Goal: Task Accomplishment & Management: Manage account settings

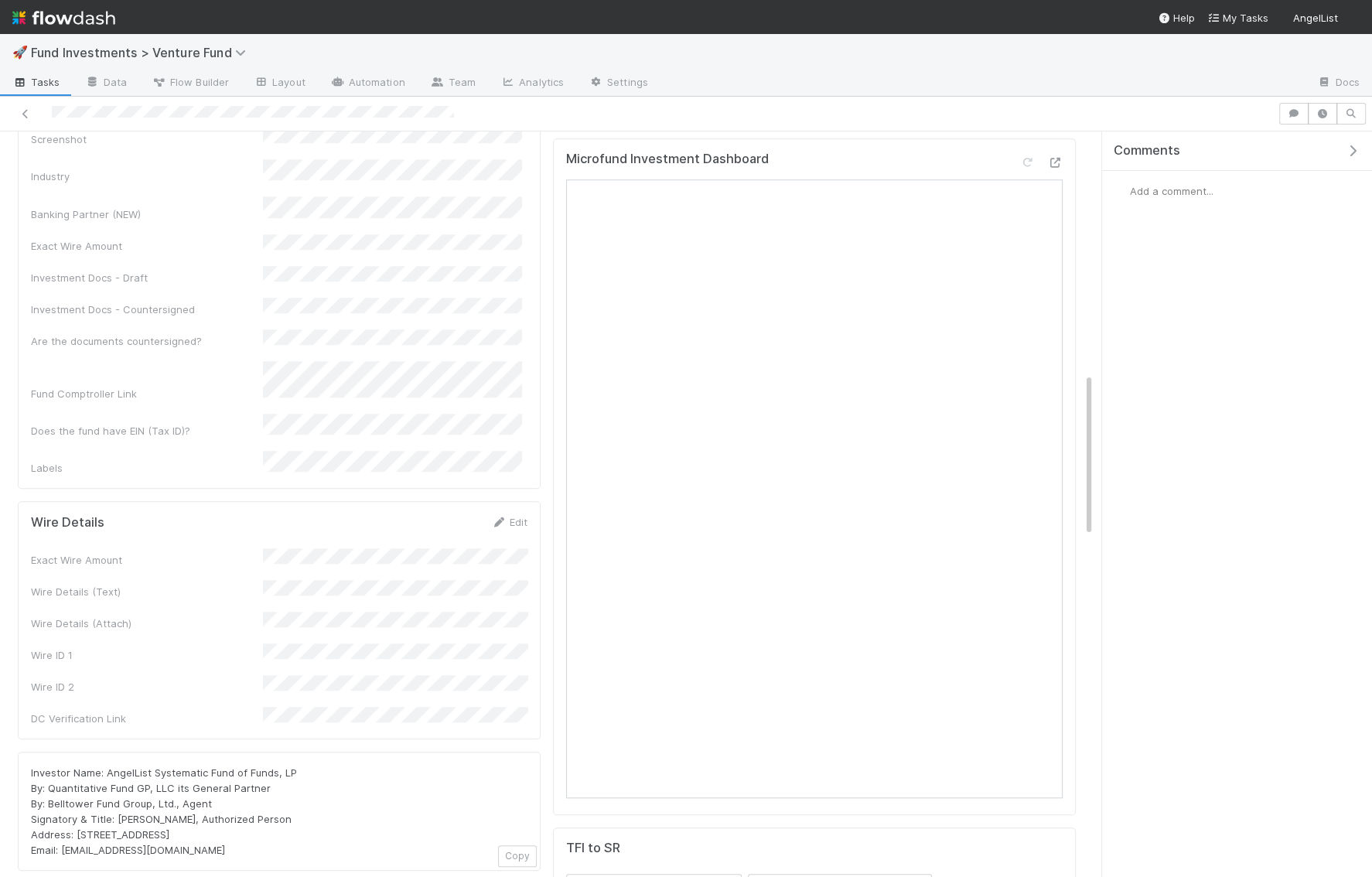
scroll to position [1116, 0]
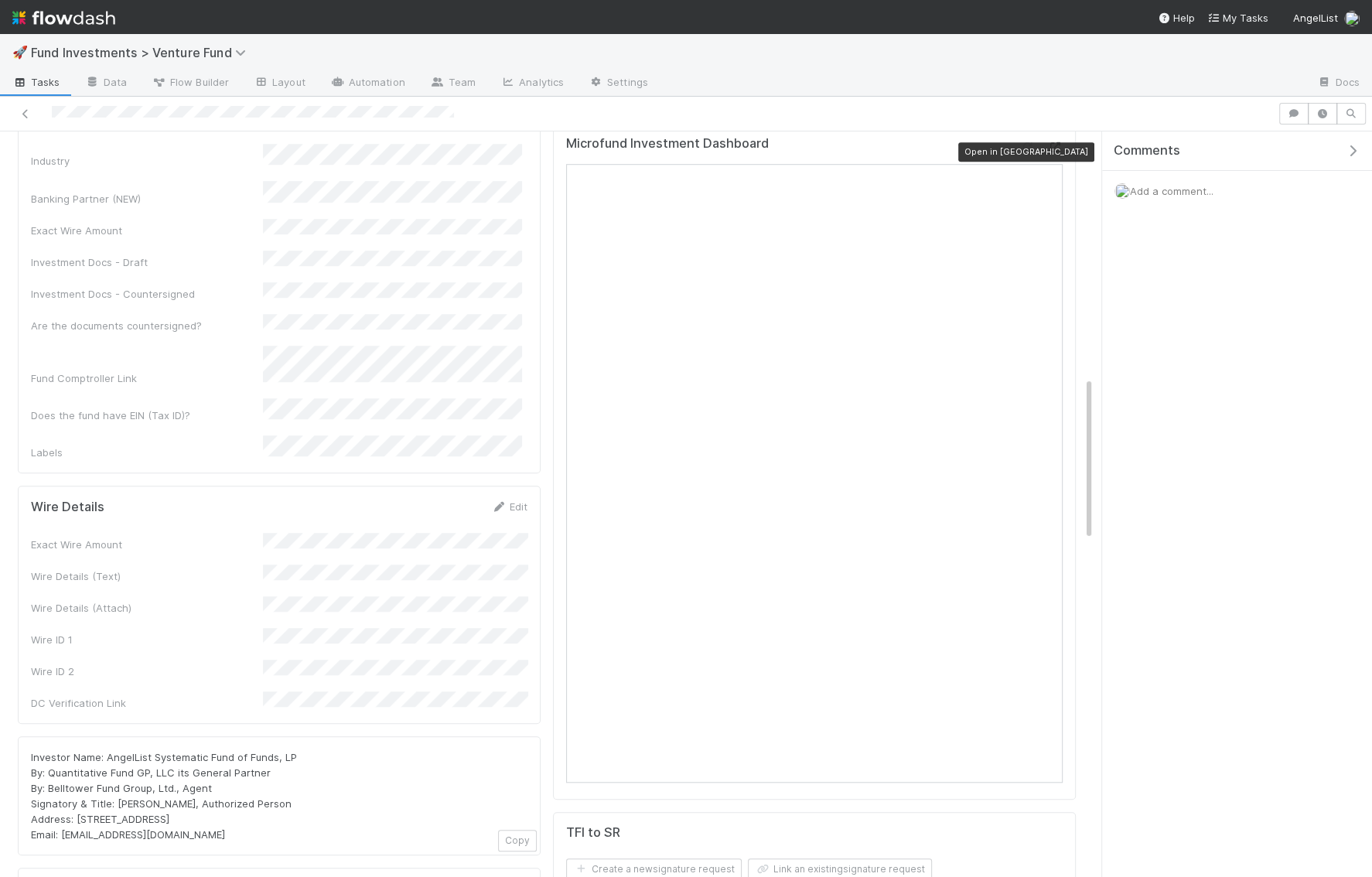
click at [1054, 144] on icon at bounding box center [1054, 147] width 16 height 10
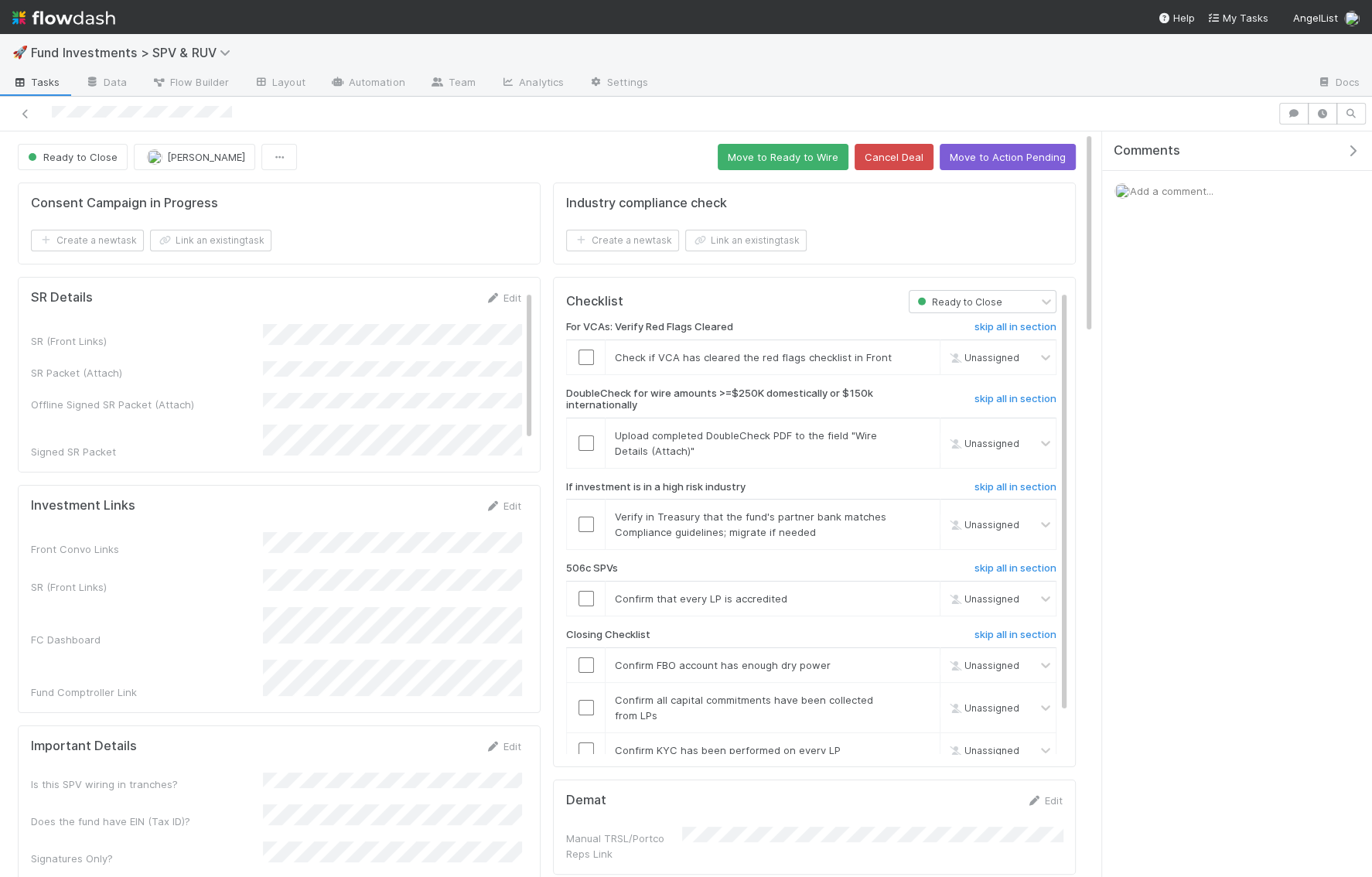
click at [1351, 148] on icon "button" at bounding box center [1352, 150] width 16 height 12
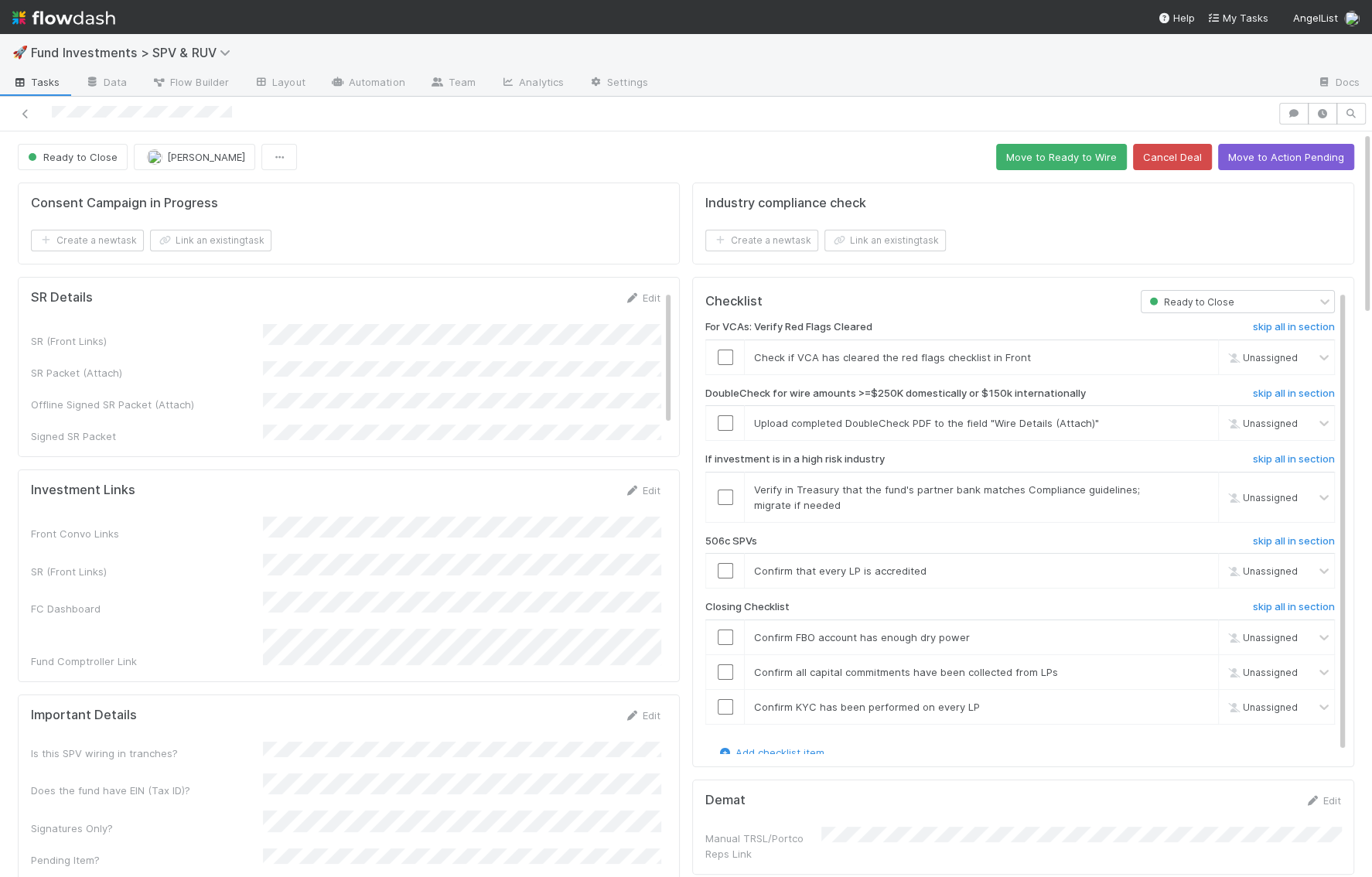
click at [1273, 160] on button "Move to Action Pending" at bounding box center [1286, 157] width 136 height 26
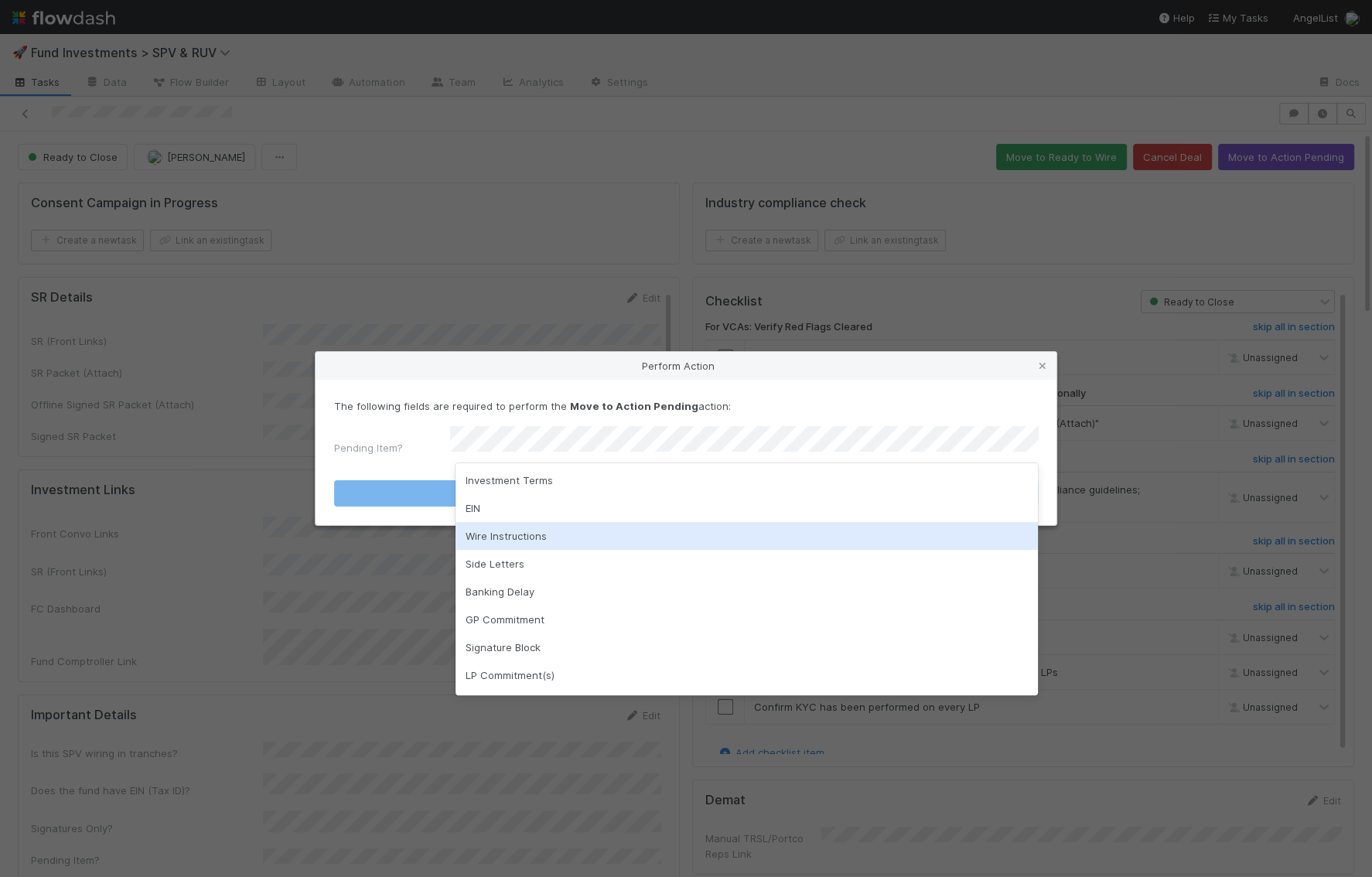
click at [635, 537] on div "Wire Instructions" at bounding box center [747, 536] width 583 height 28
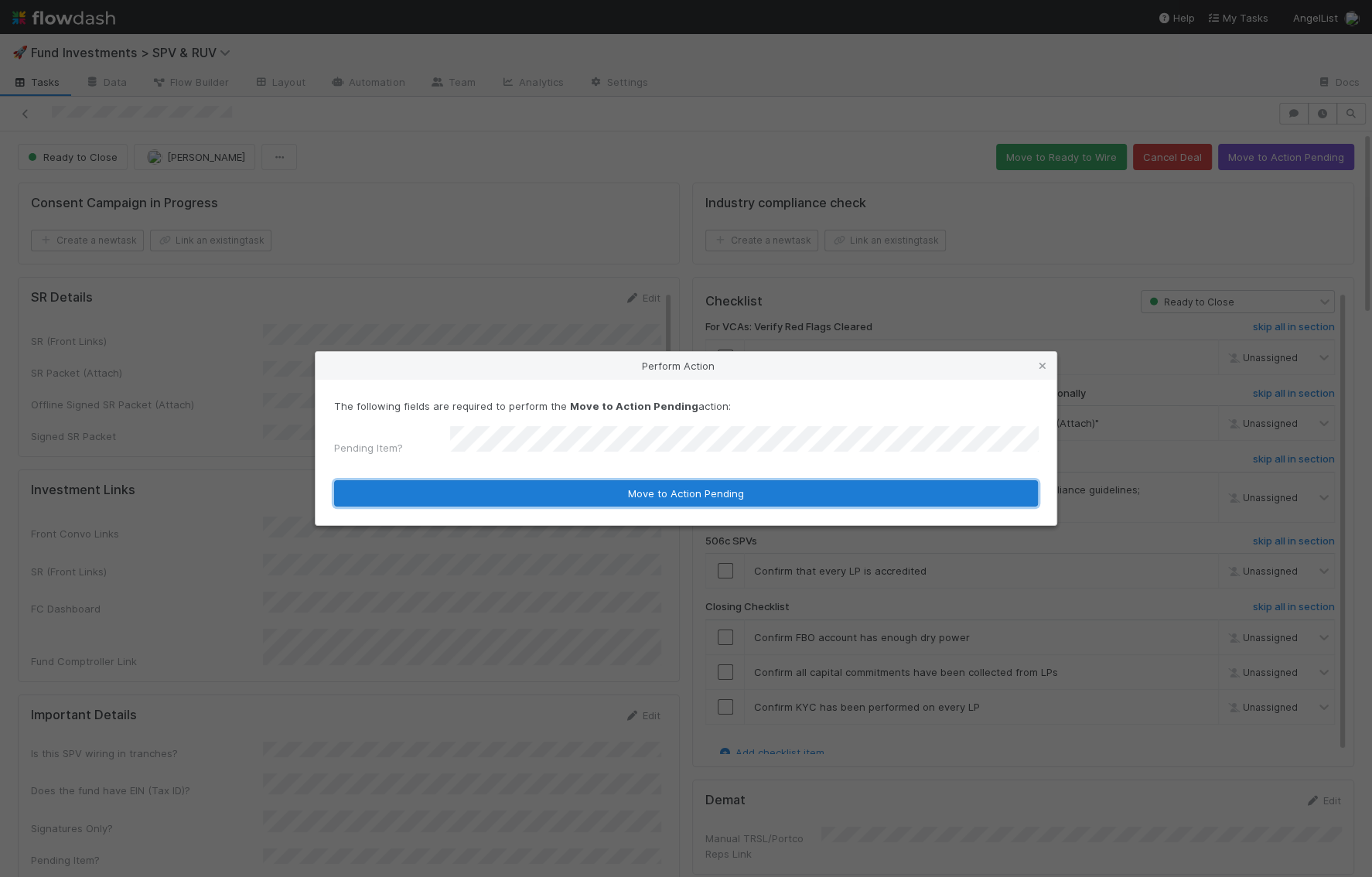
click at [628, 500] on button "Move to Action Pending" at bounding box center [686, 493] width 704 height 26
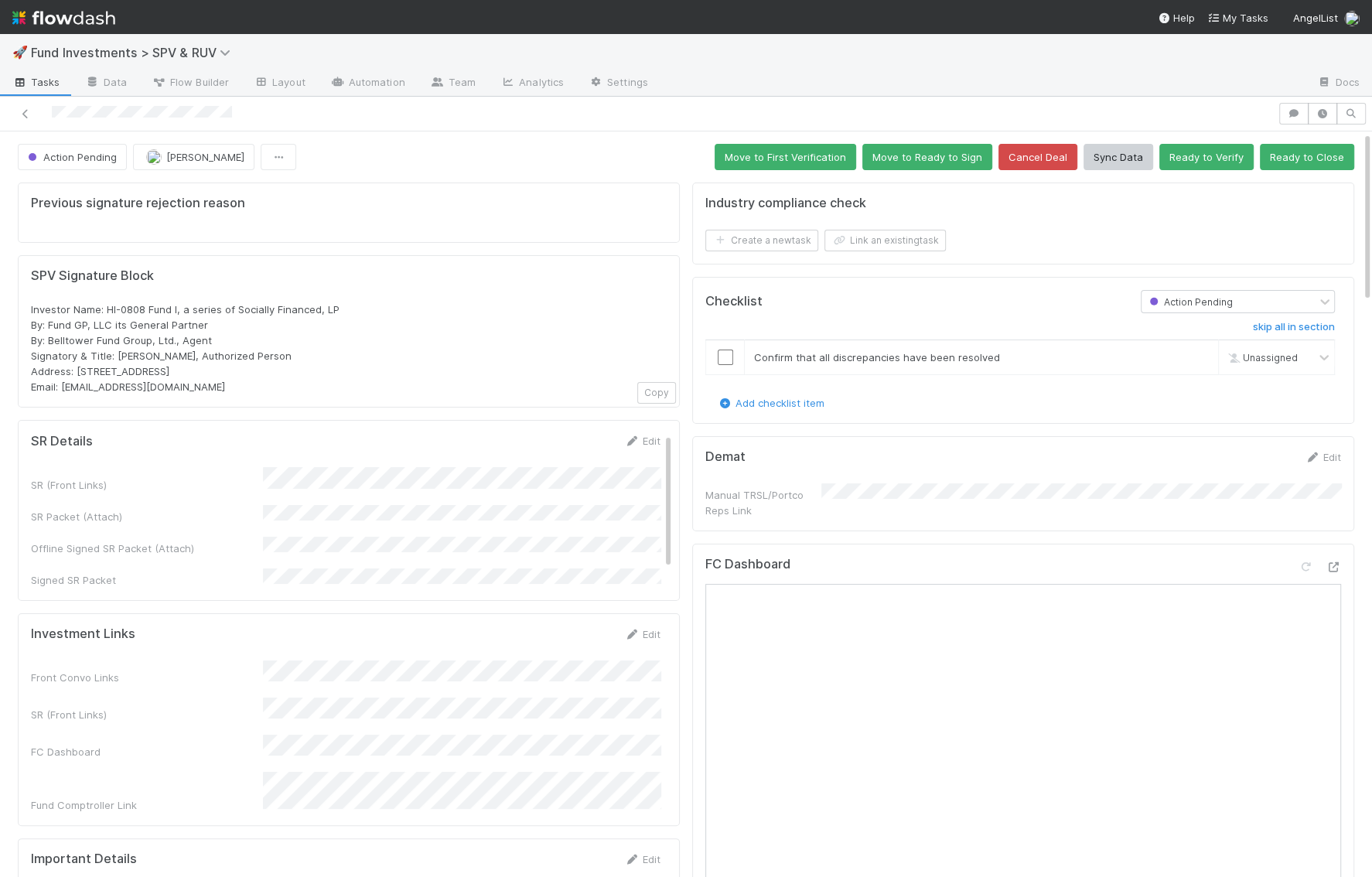
scroll to position [2, 0]
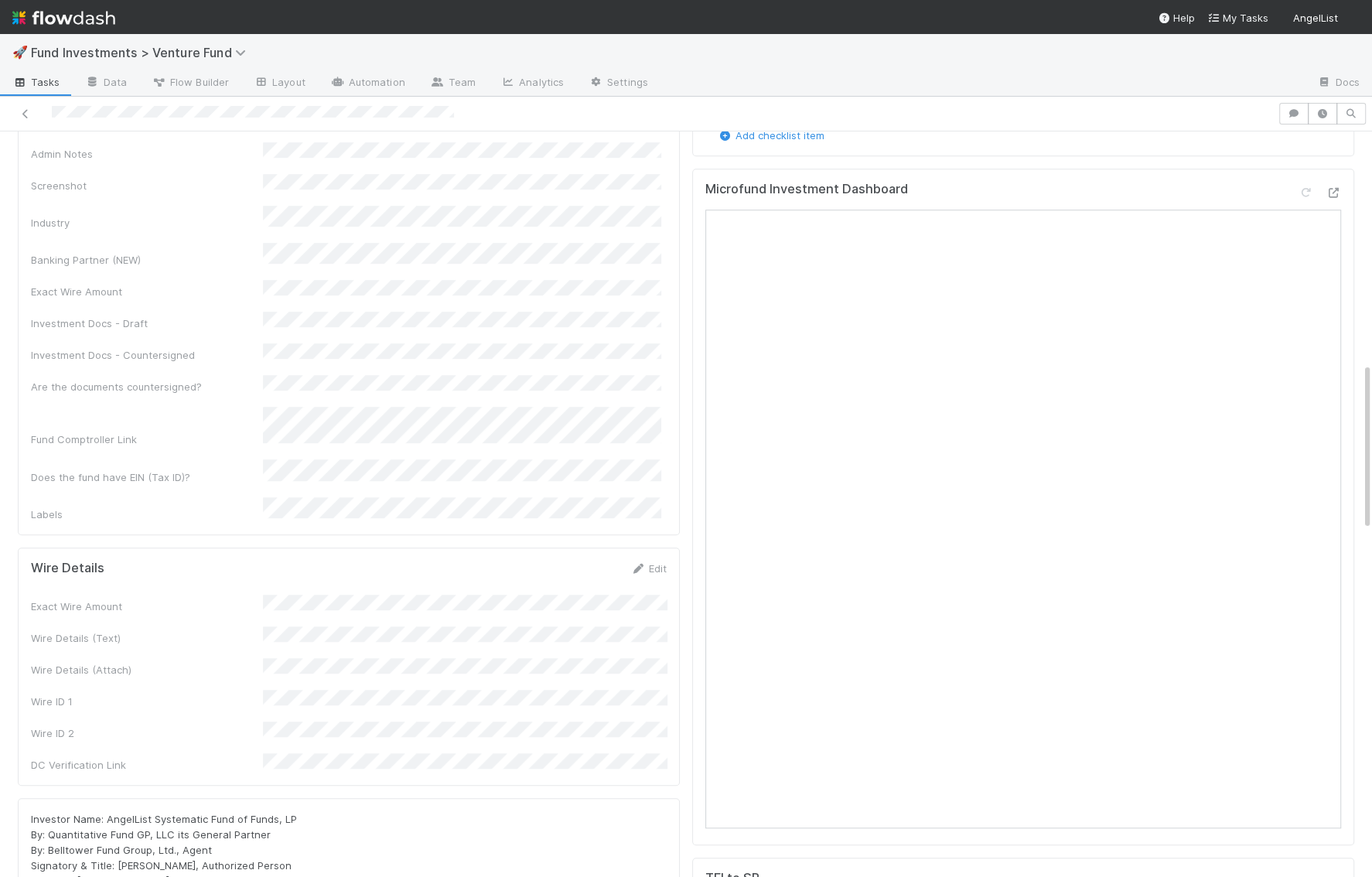
scroll to position [947, 0]
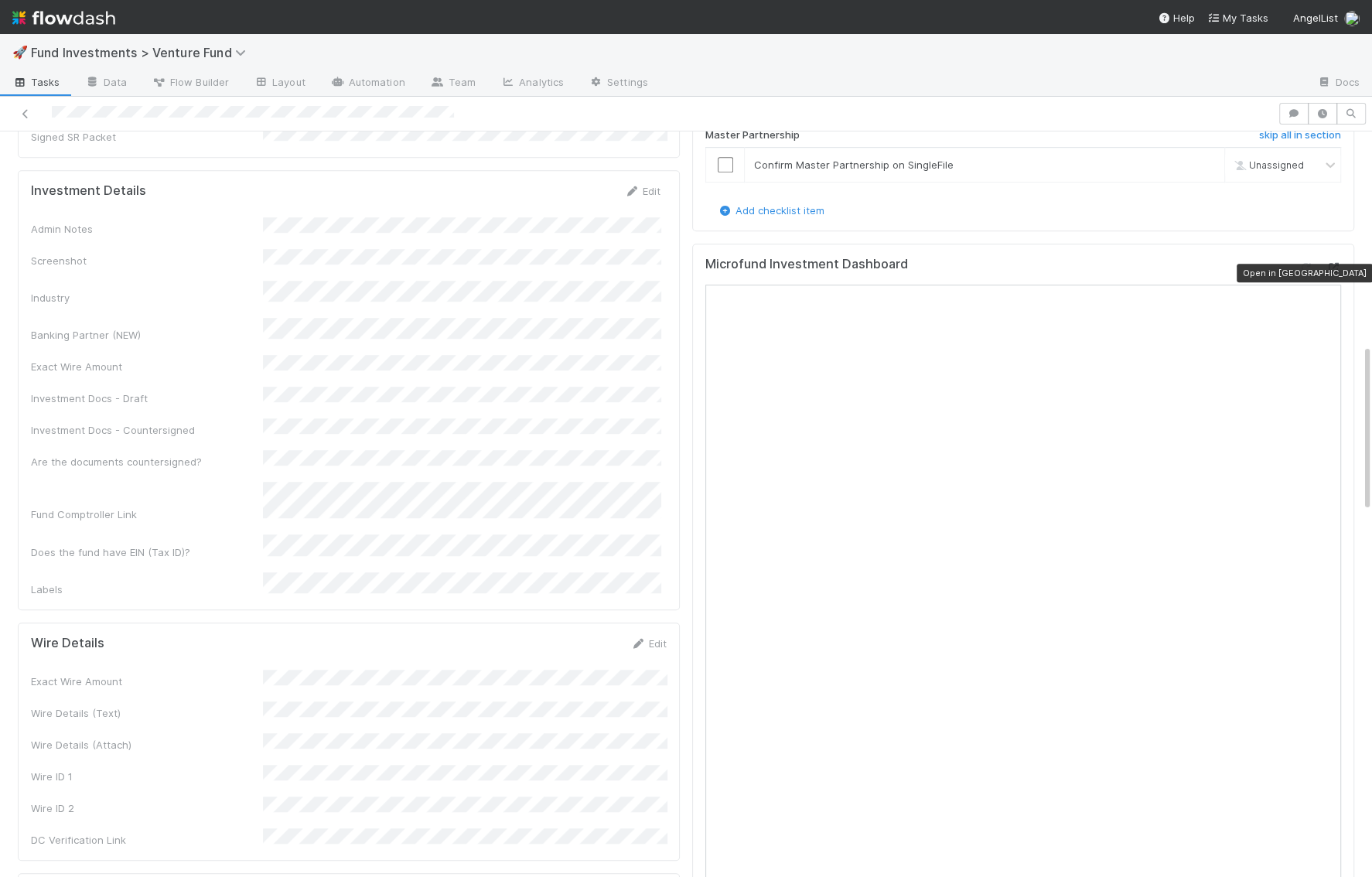
click at [1331, 273] on icon at bounding box center [1333, 267] width 16 height 10
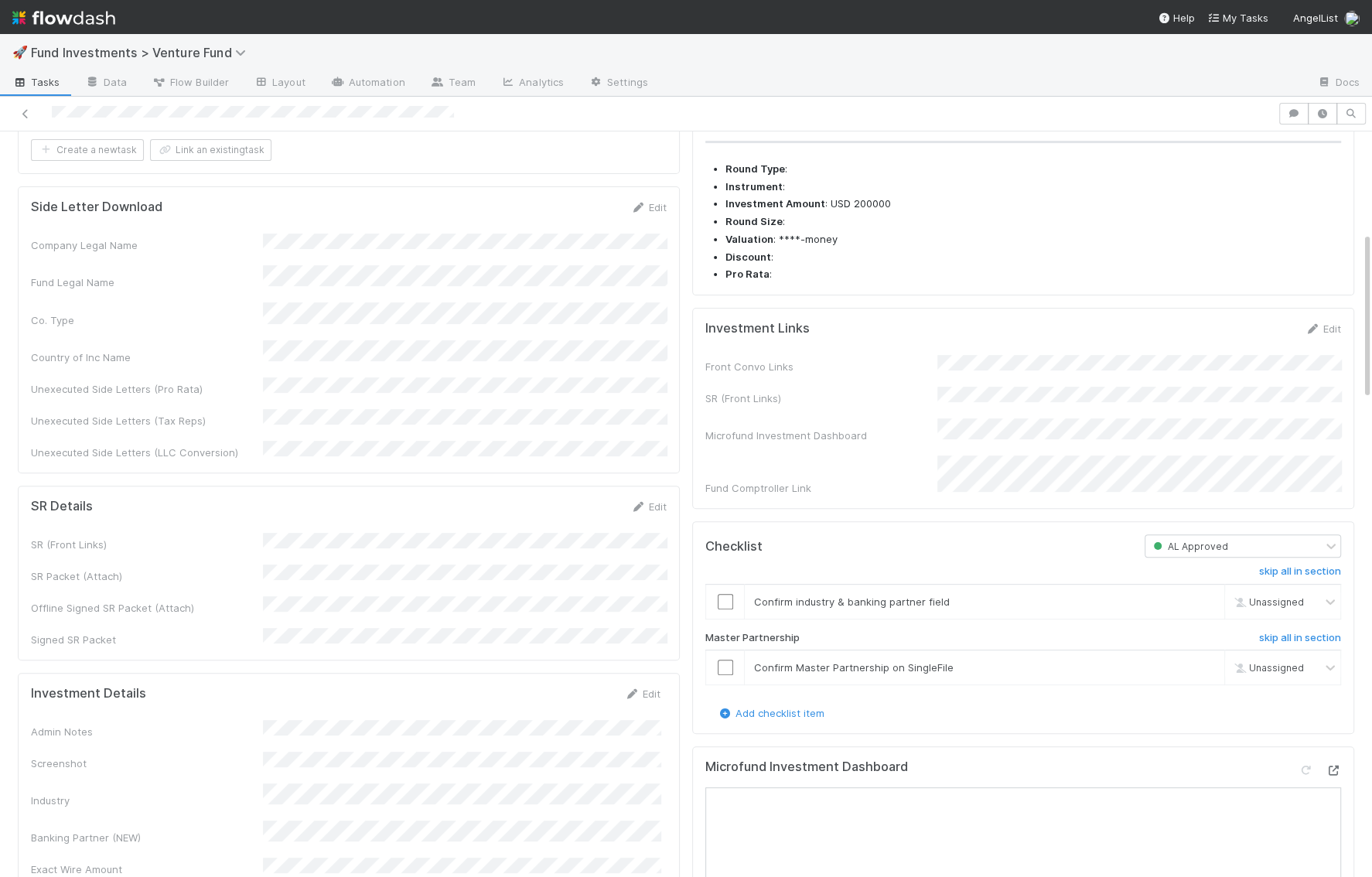
scroll to position [415, 0]
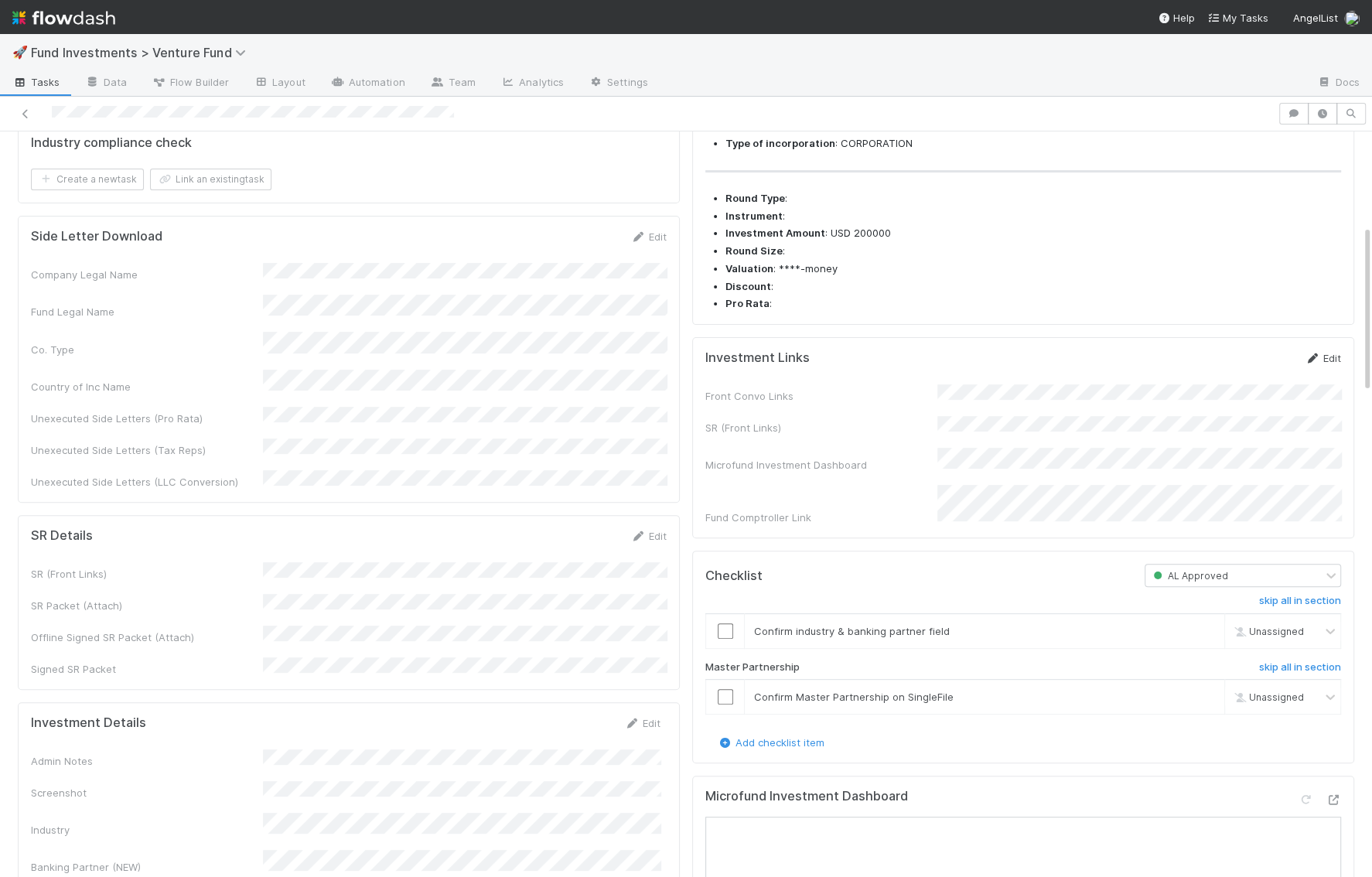
click at [1340, 364] on link "Edit" at bounding box center [1323, 358] width 36 height 12
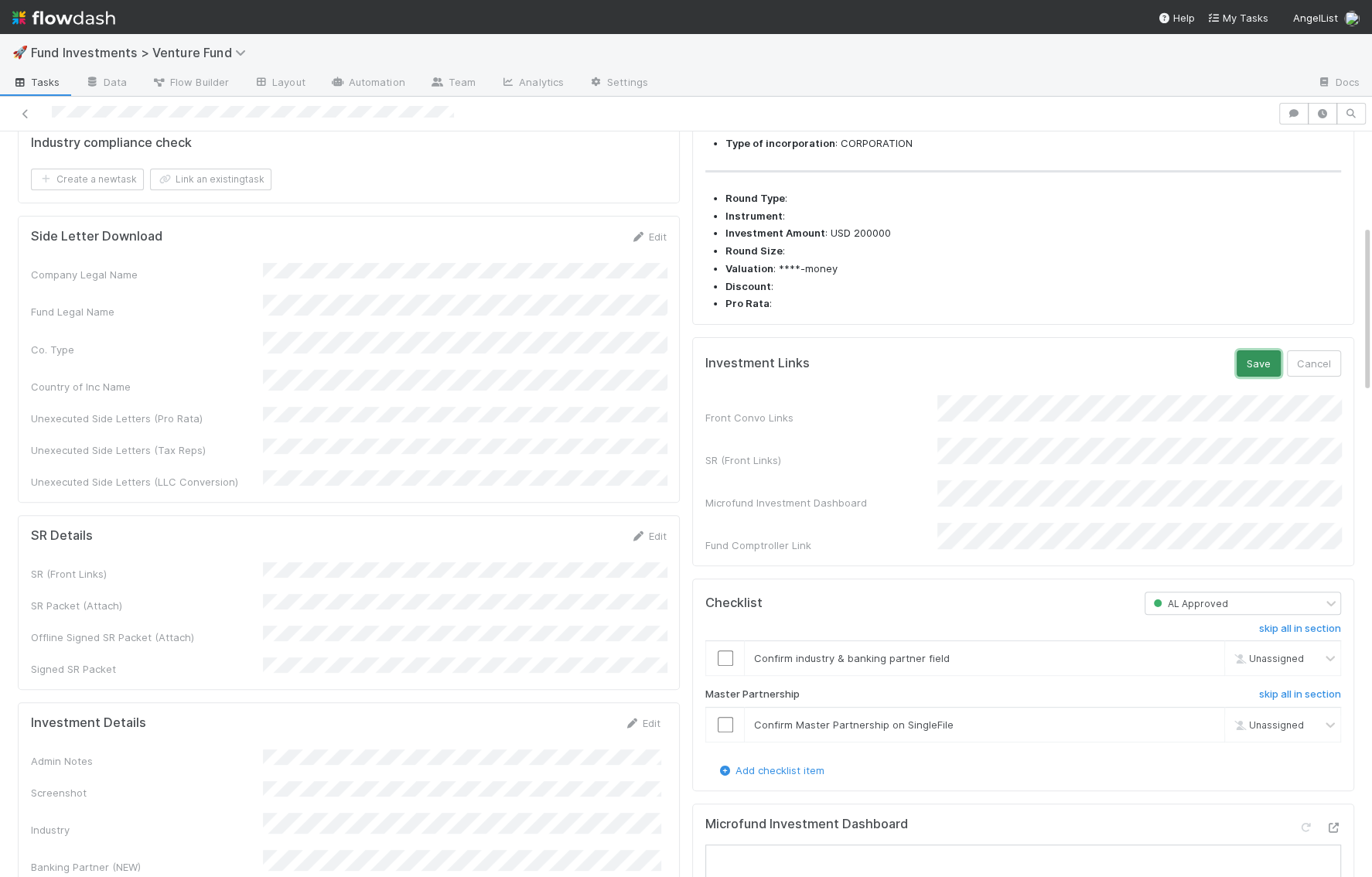
click at [1255, 377] on button "Save" at bounding box center [1259, 363] width 44 height 26
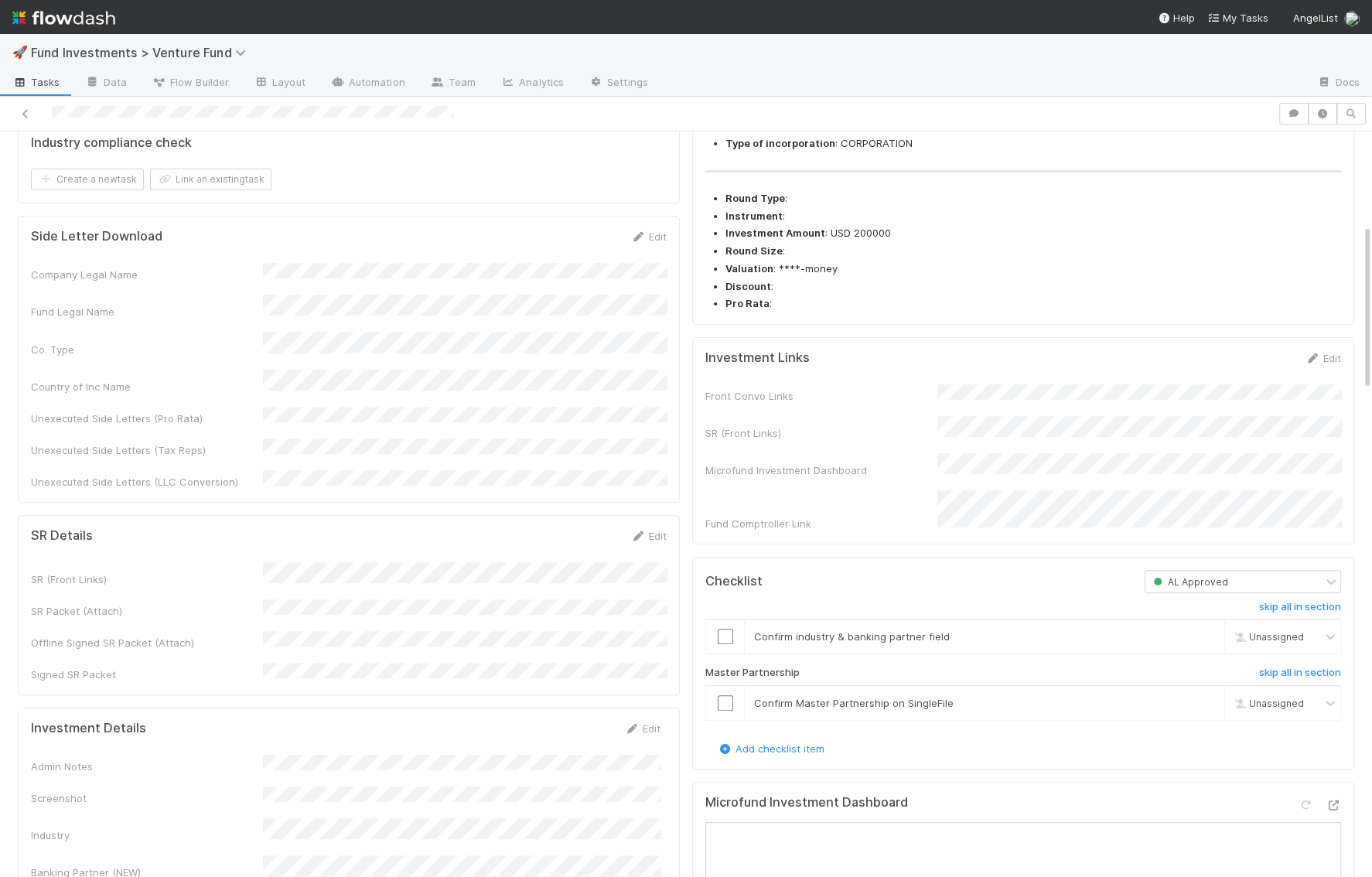
click at [1329, 368] on div "Investment Links Edit Front Convo Links SR (Front Links) Microfund Investment D…" at bounding box center [1022, 441] width 662 height 208
click at [1322, 364] on link "Edit" at bounding box center [1323, 358] width 36 height 12
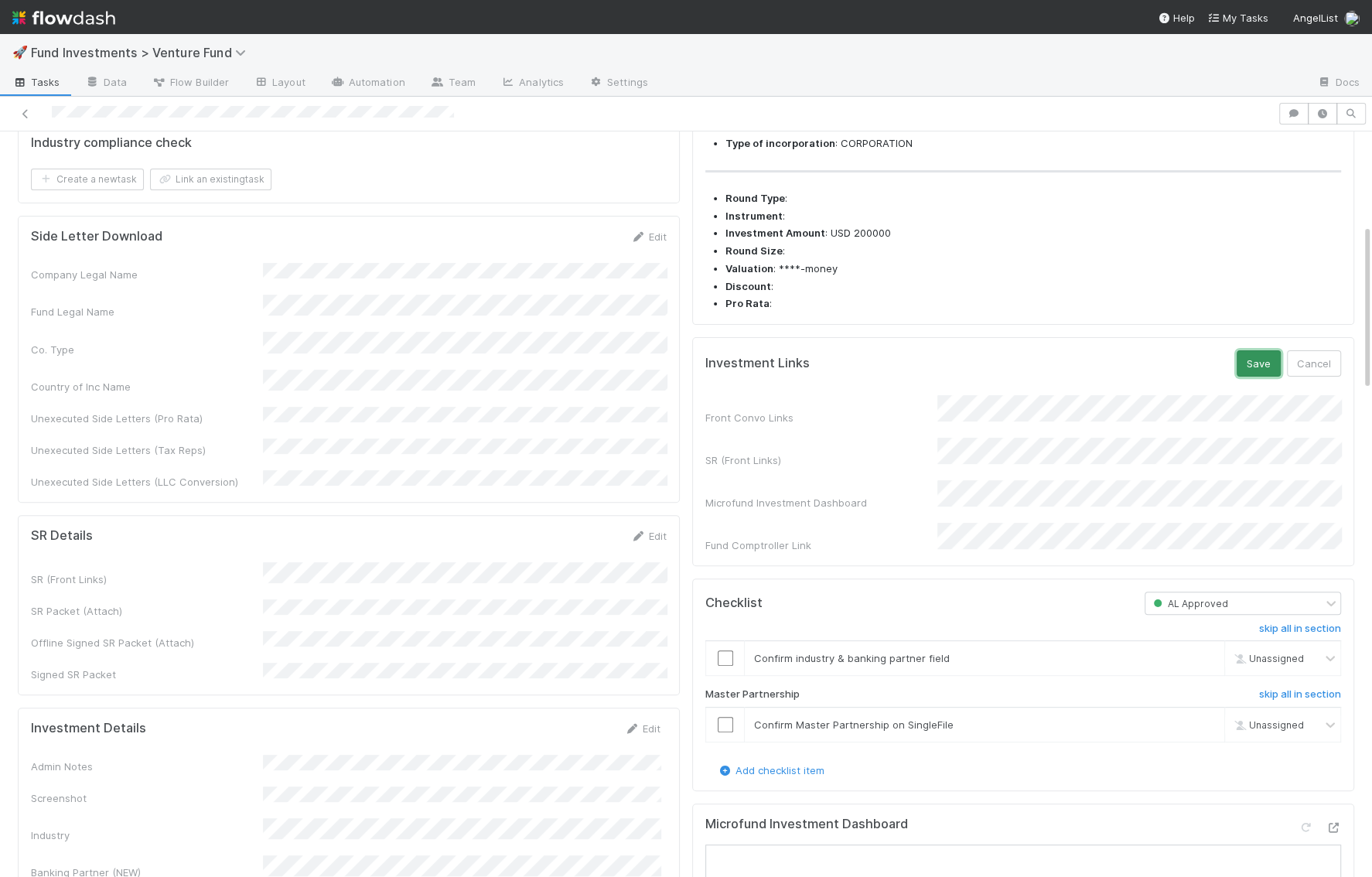
click at [1242, 377] on button "Save" at bounding box center [1259, 363] width 44 height 26
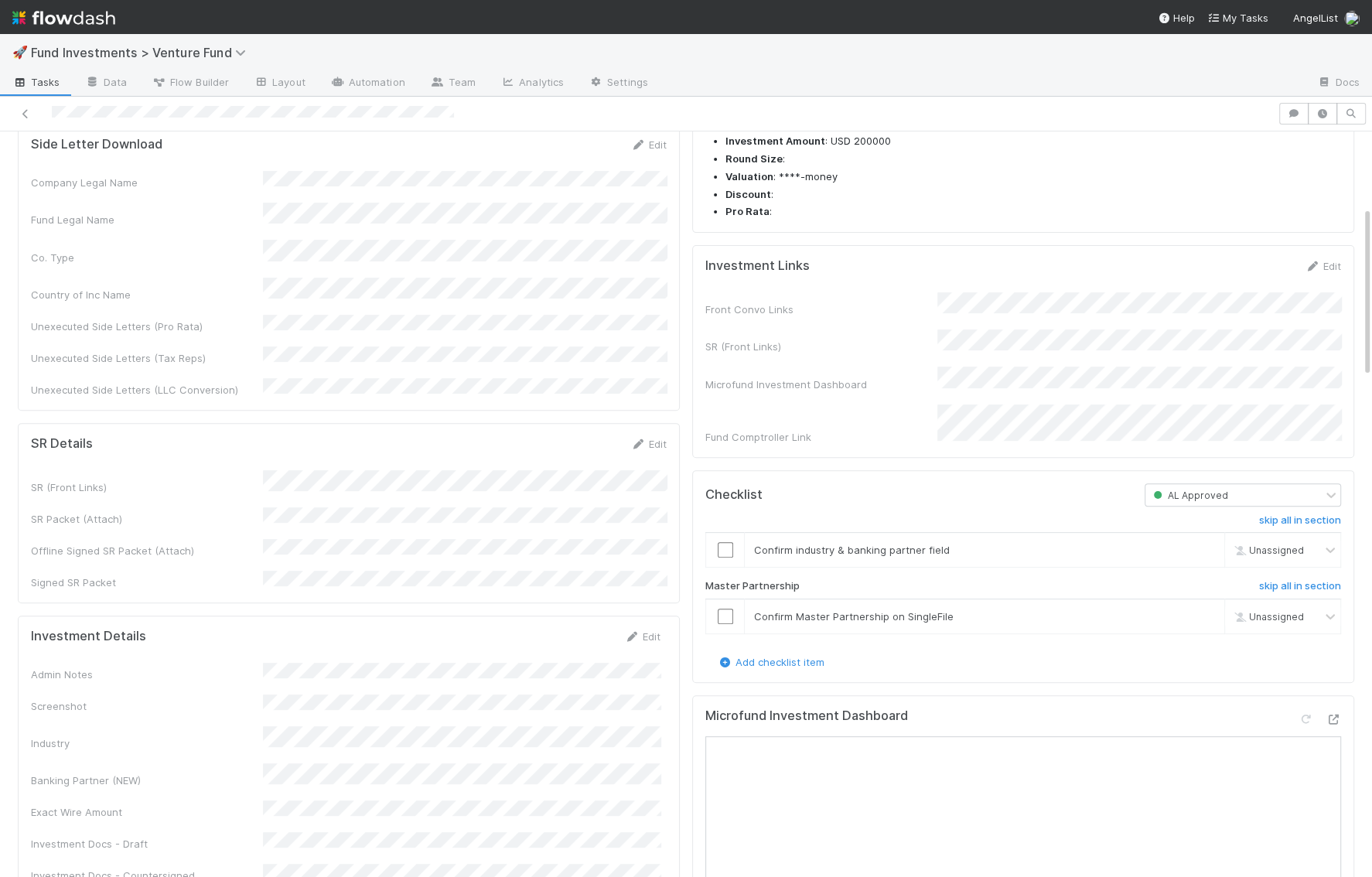
scroll to position [328, 0]
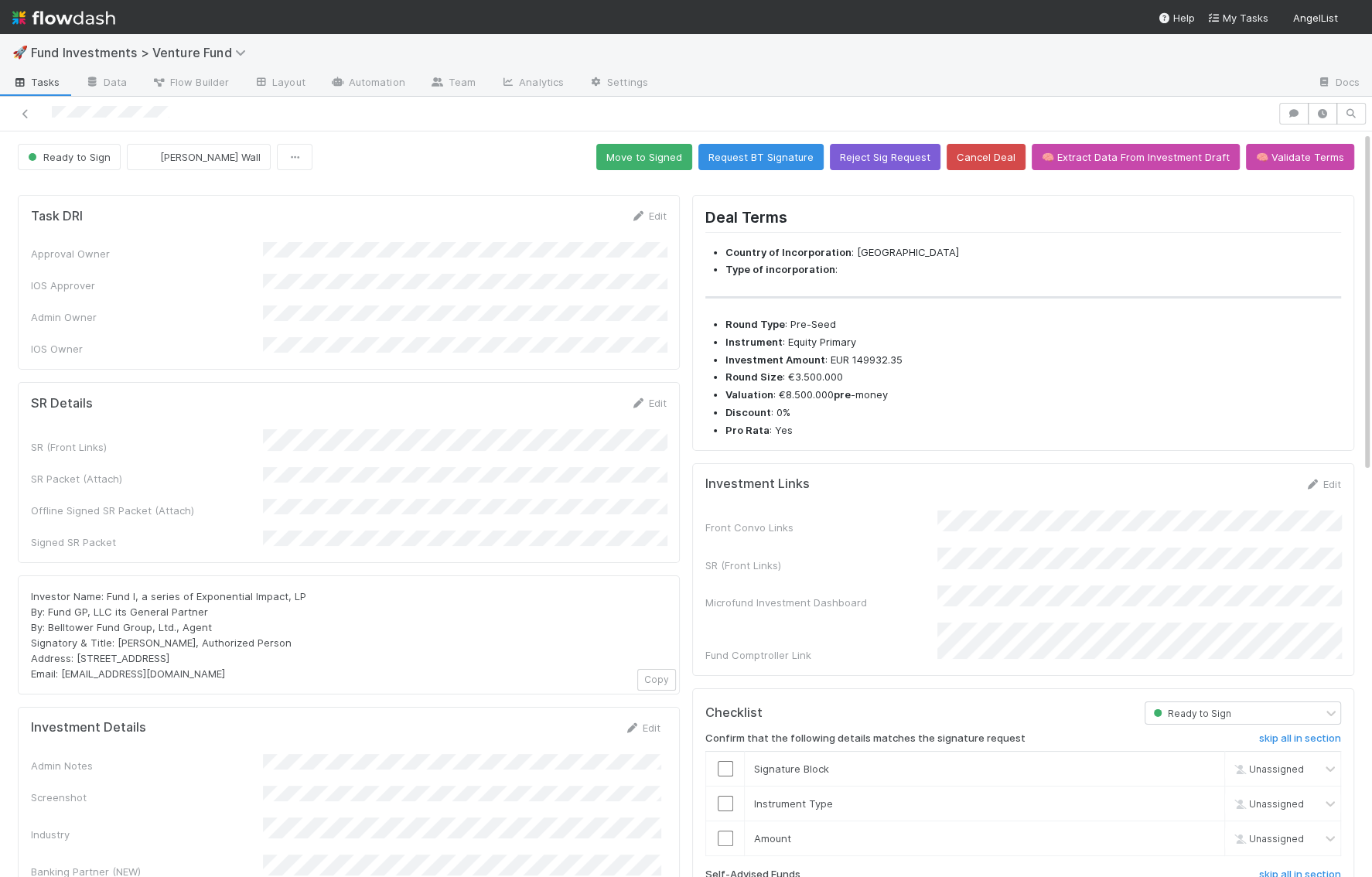
scroll to position [25, 0]
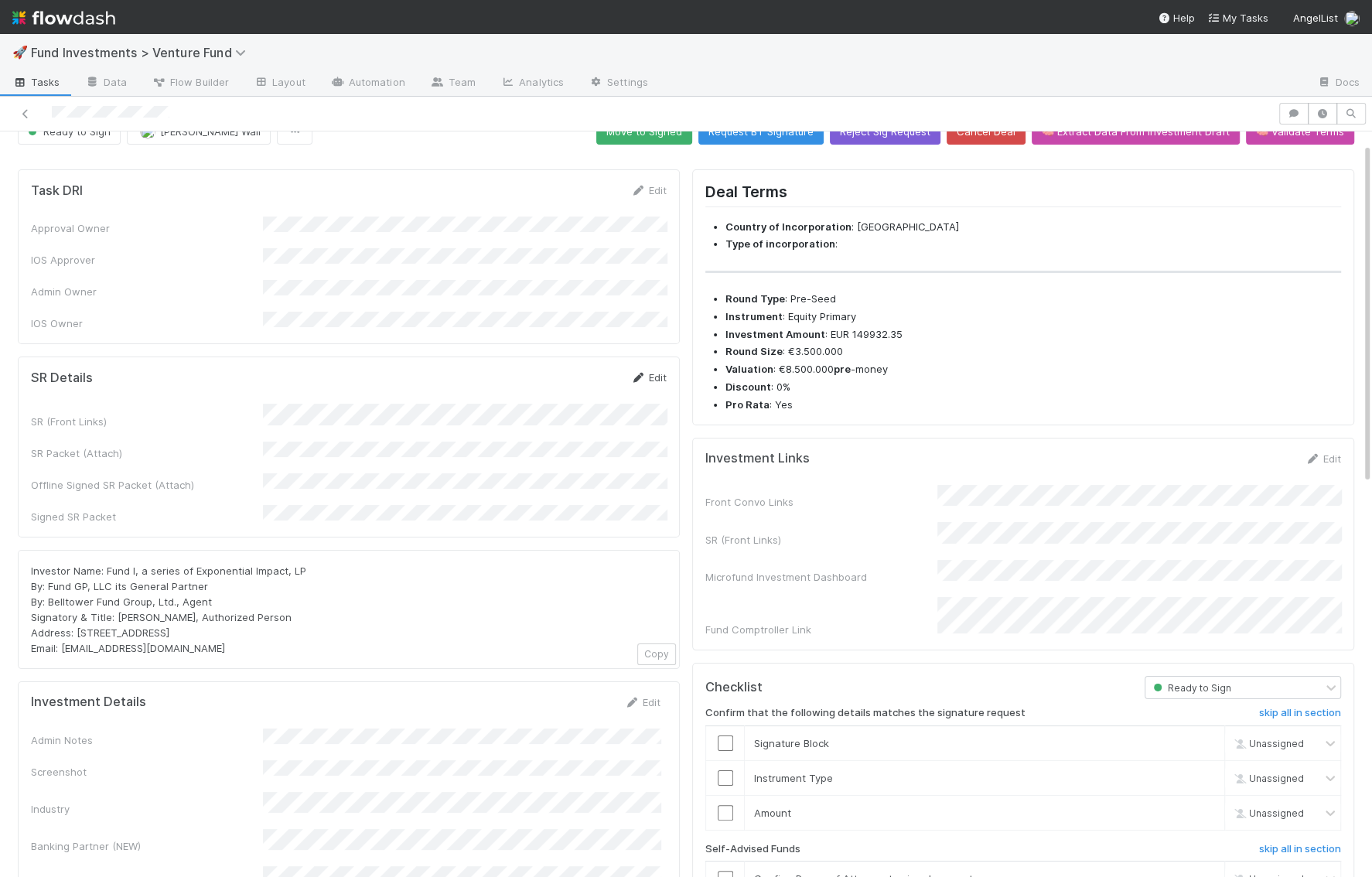
click at [653, 371] on link "Edit" at bounding box center [648, 377] width 36 height 12
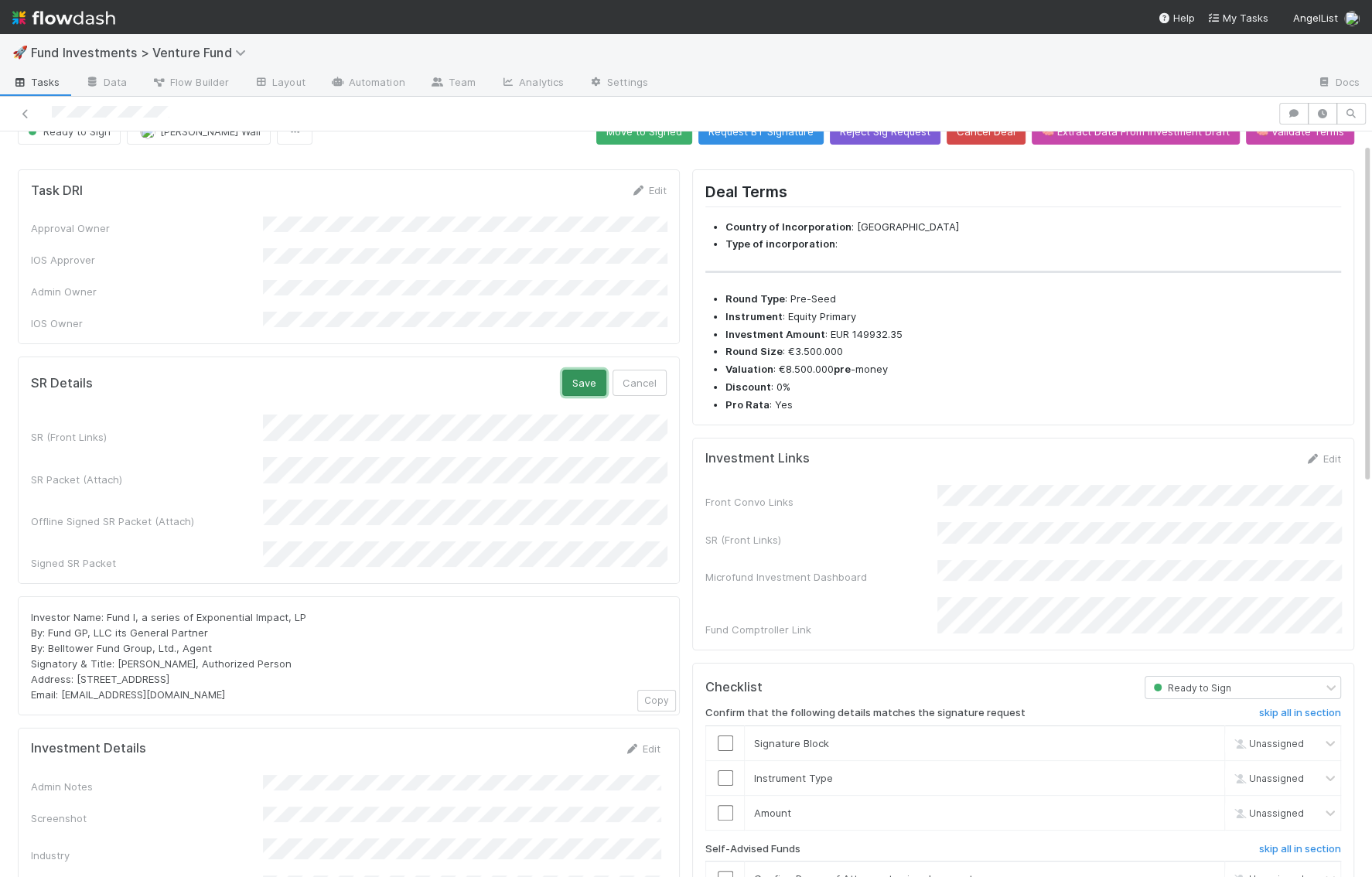
click at [603, 371] on button "Save" at bounding box center [584, 382] width 44 height 26
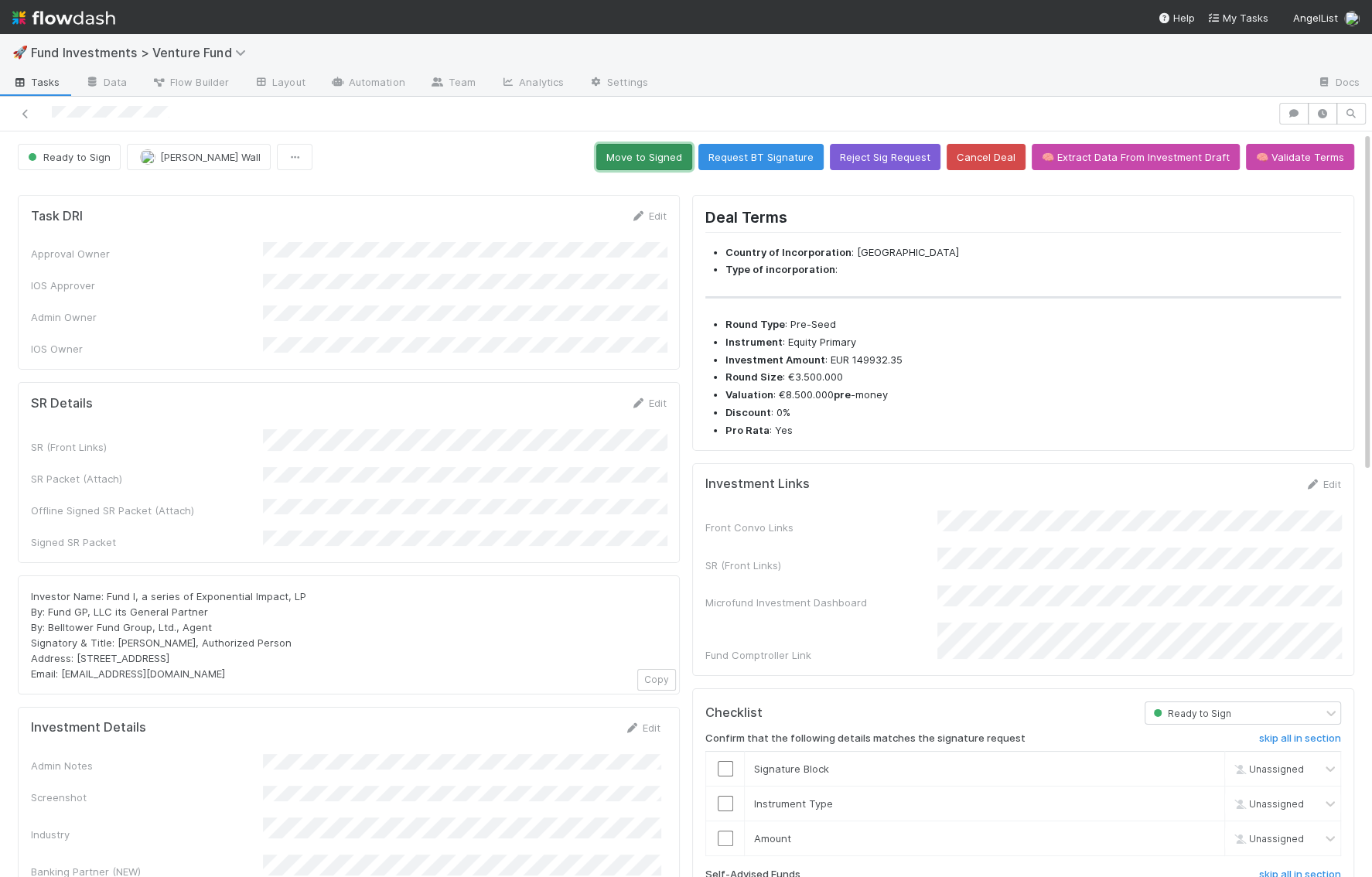
click at [684, 152] on button "Move to Signed" at bounding box center [644, 157] width 96 height 26
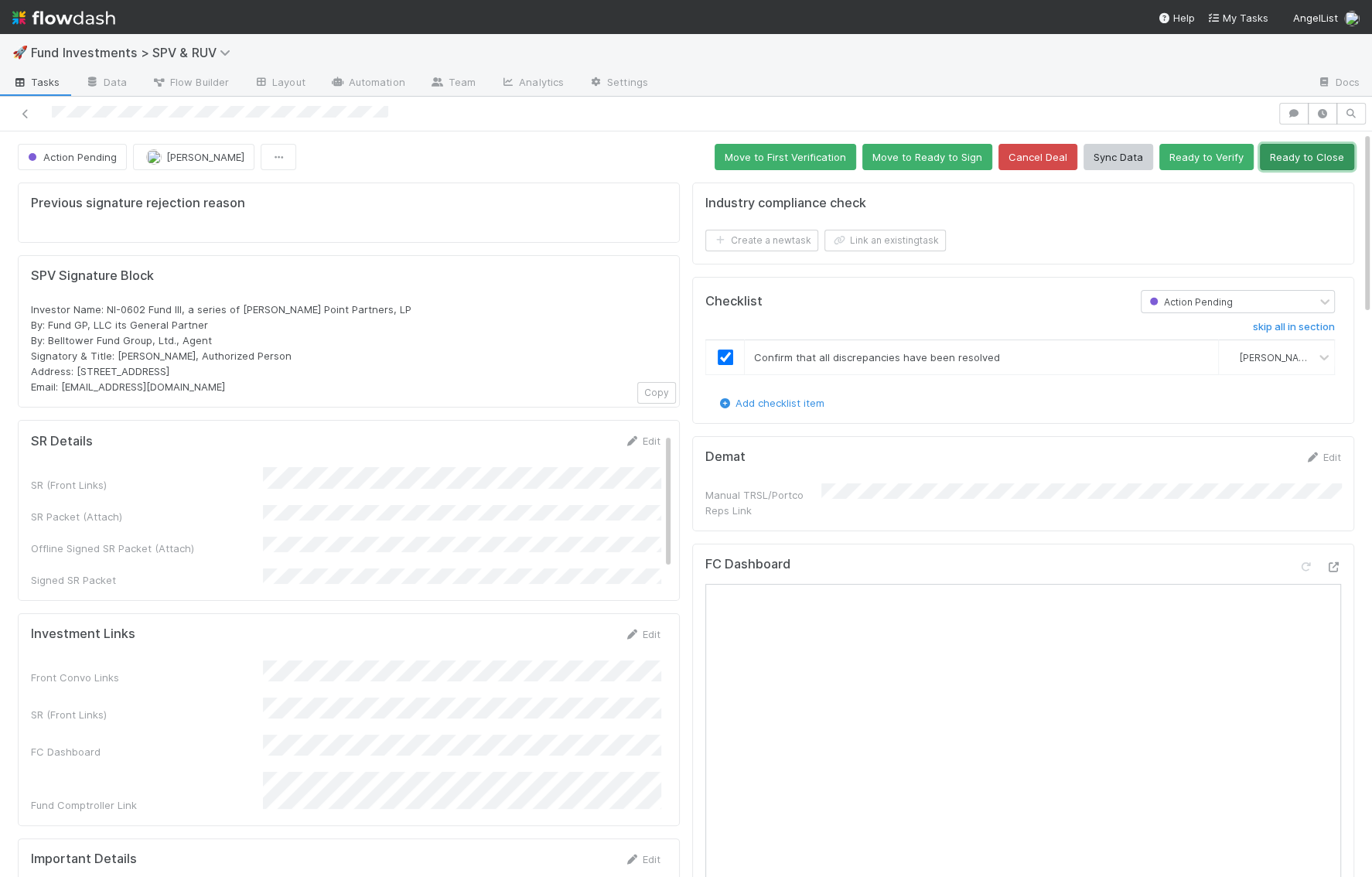
click at [1297, 167] on button "Ready to Close" at bounding box center [1306, 157] width 94 height 26
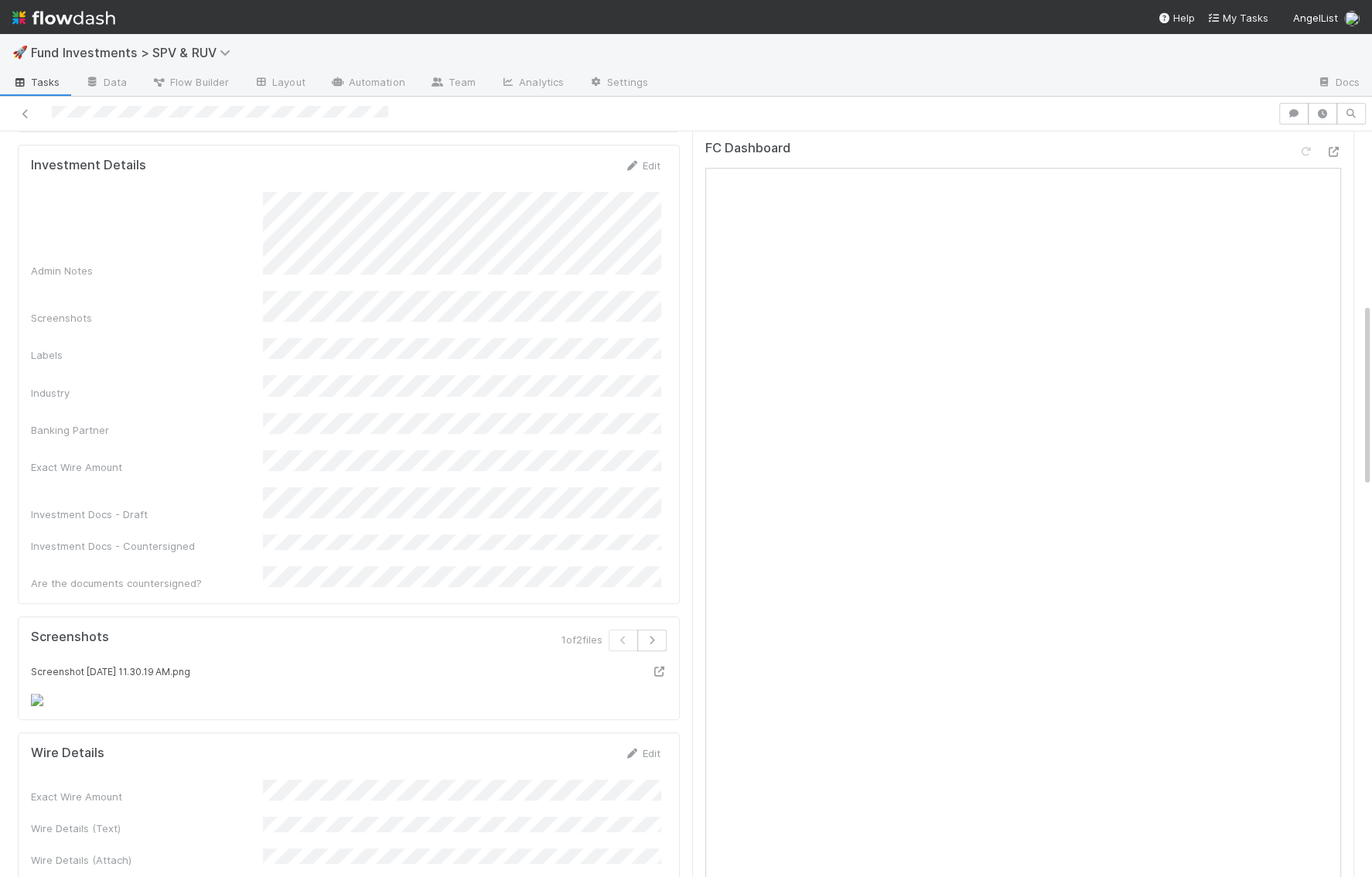
scroll to position [628, 0]
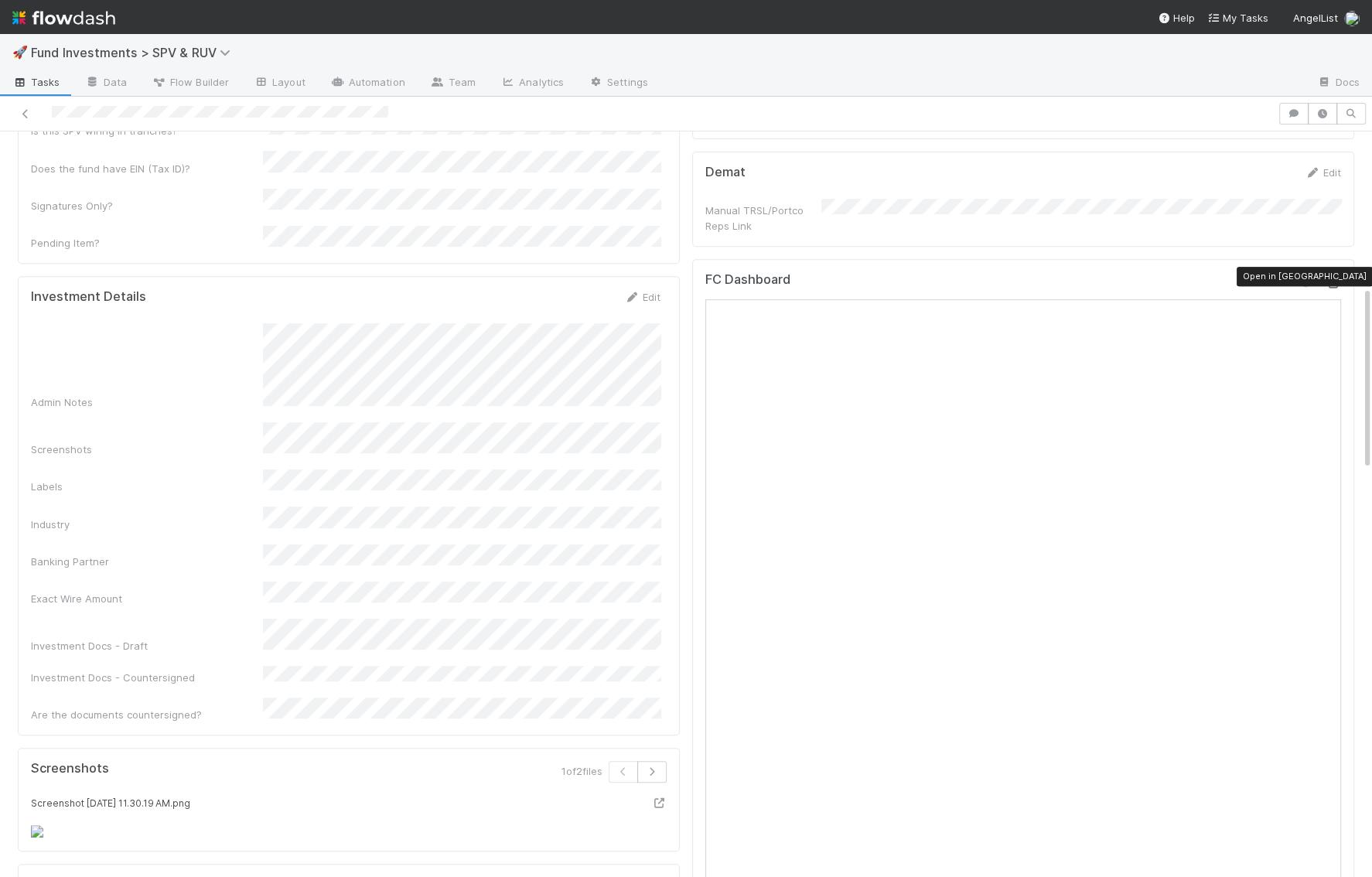
click at [1333, 278] on icon at bounding box center [1333, 283] width 16 height 10
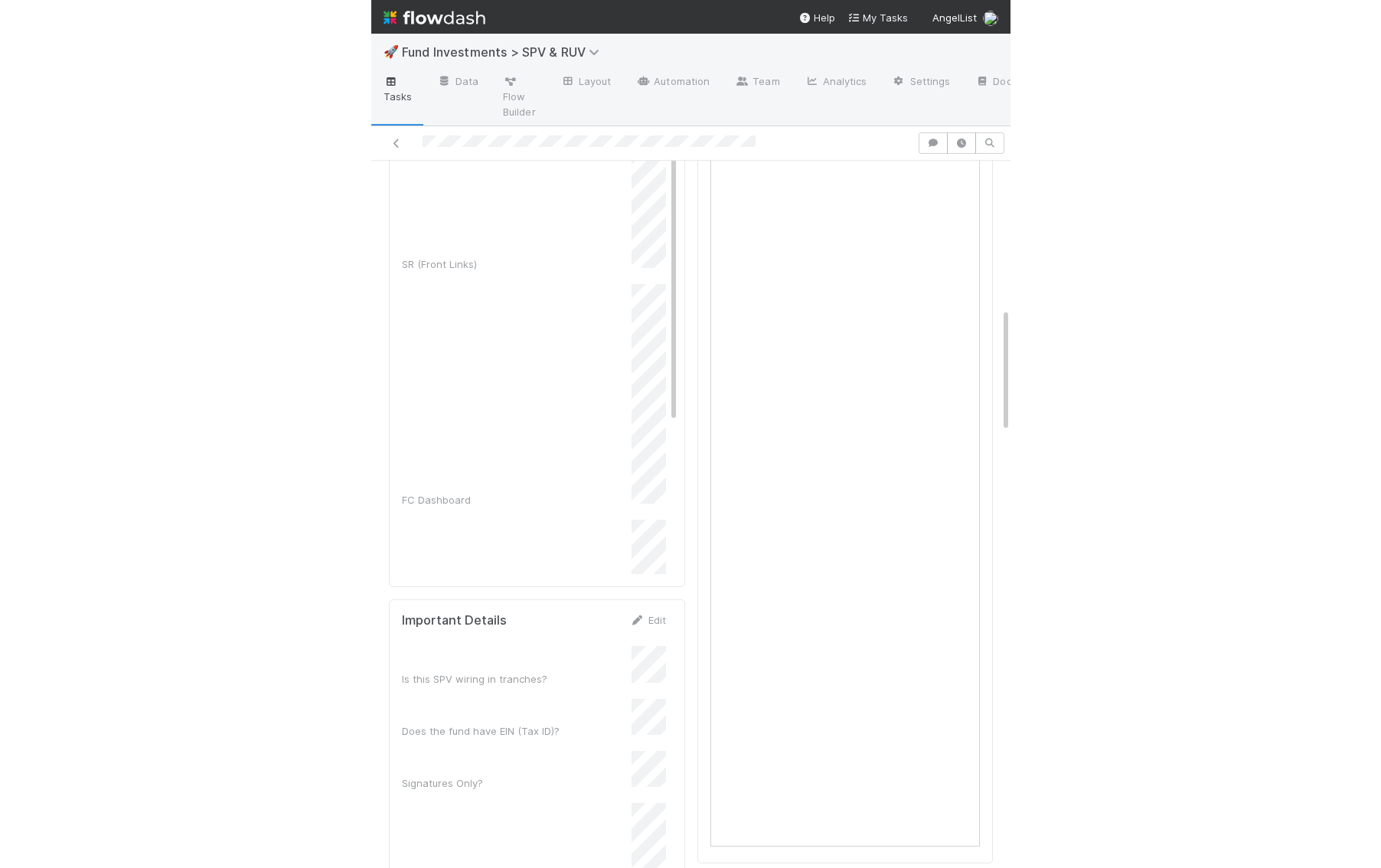
scroll to position [0, 0]
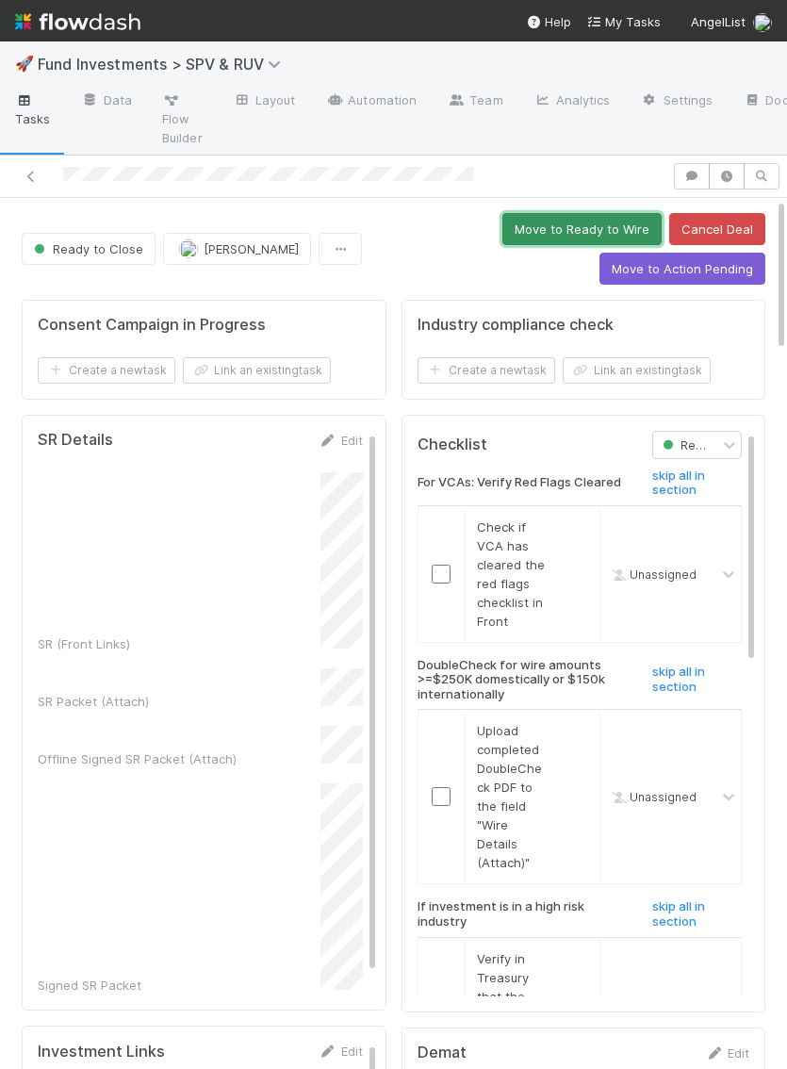
click at [596, 217] on button "Move to Ready to Wire" at bounding box center [581, 229] width 159 height 32
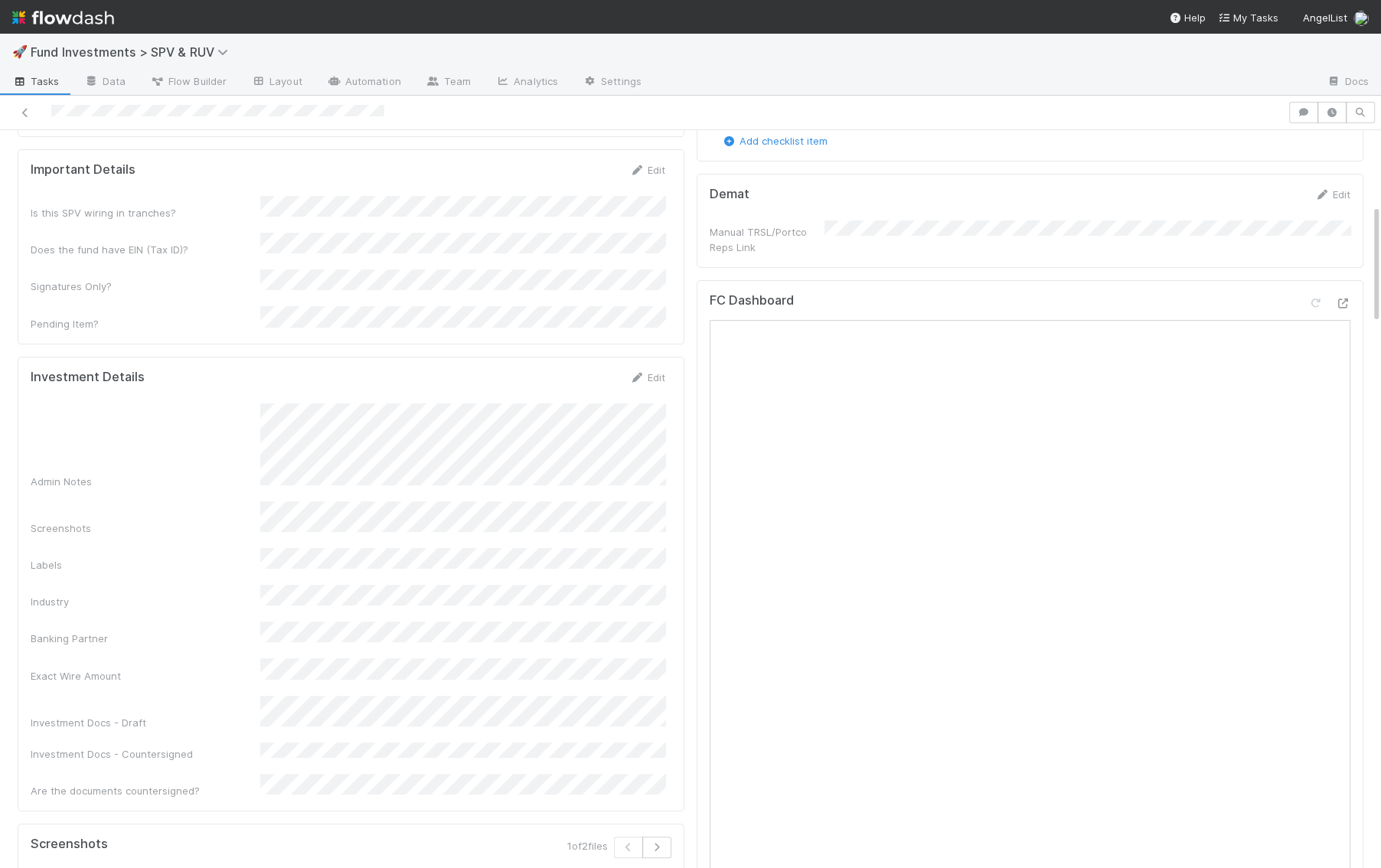
scroll to position [486, 0]
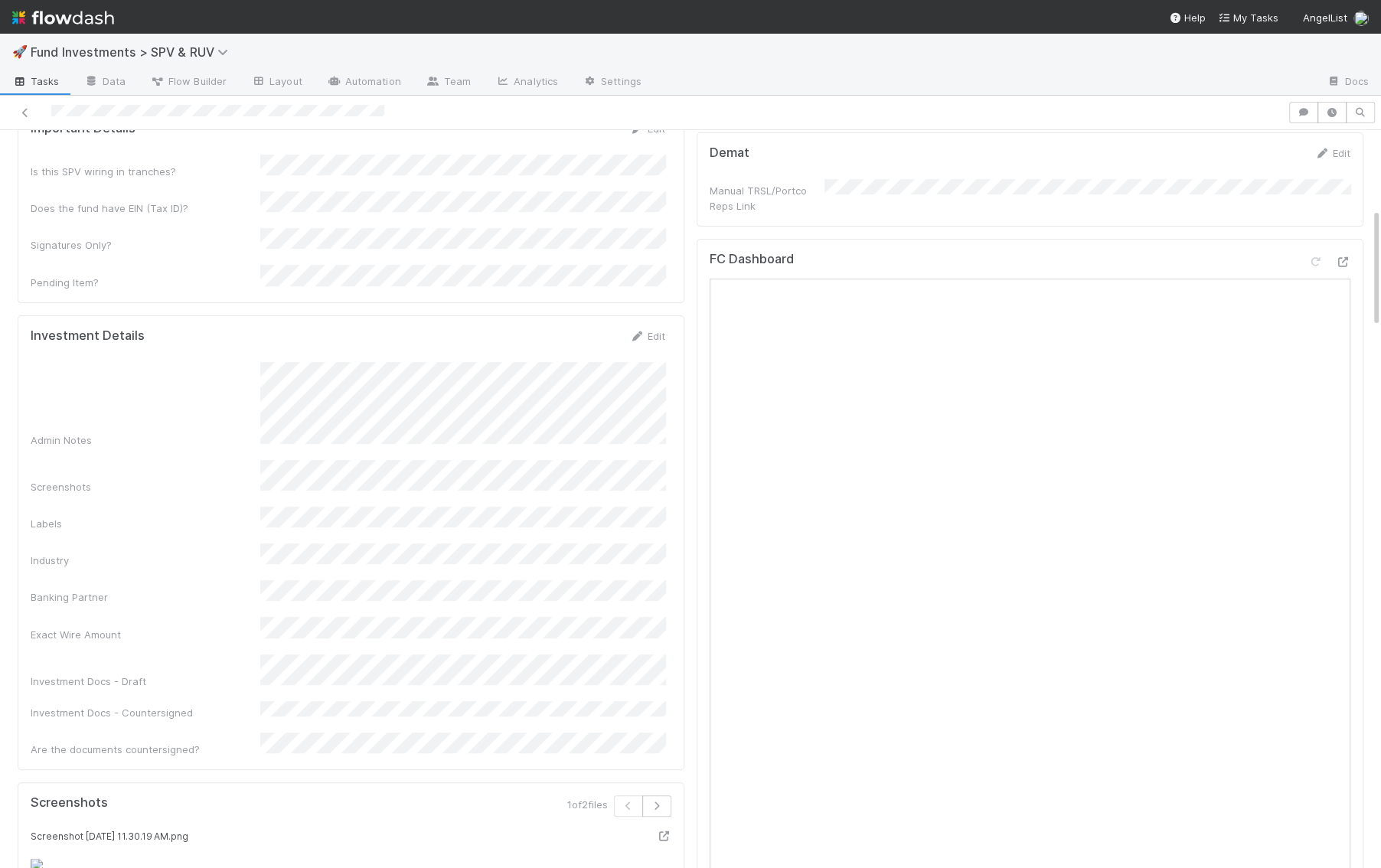
click at [256, 617] on div "Exact Wire Amount" at bounding box center [348, 629] width 634 height 24
click at [1345, 257] on icon at bounding box center [1342, 262] width 15 height 10
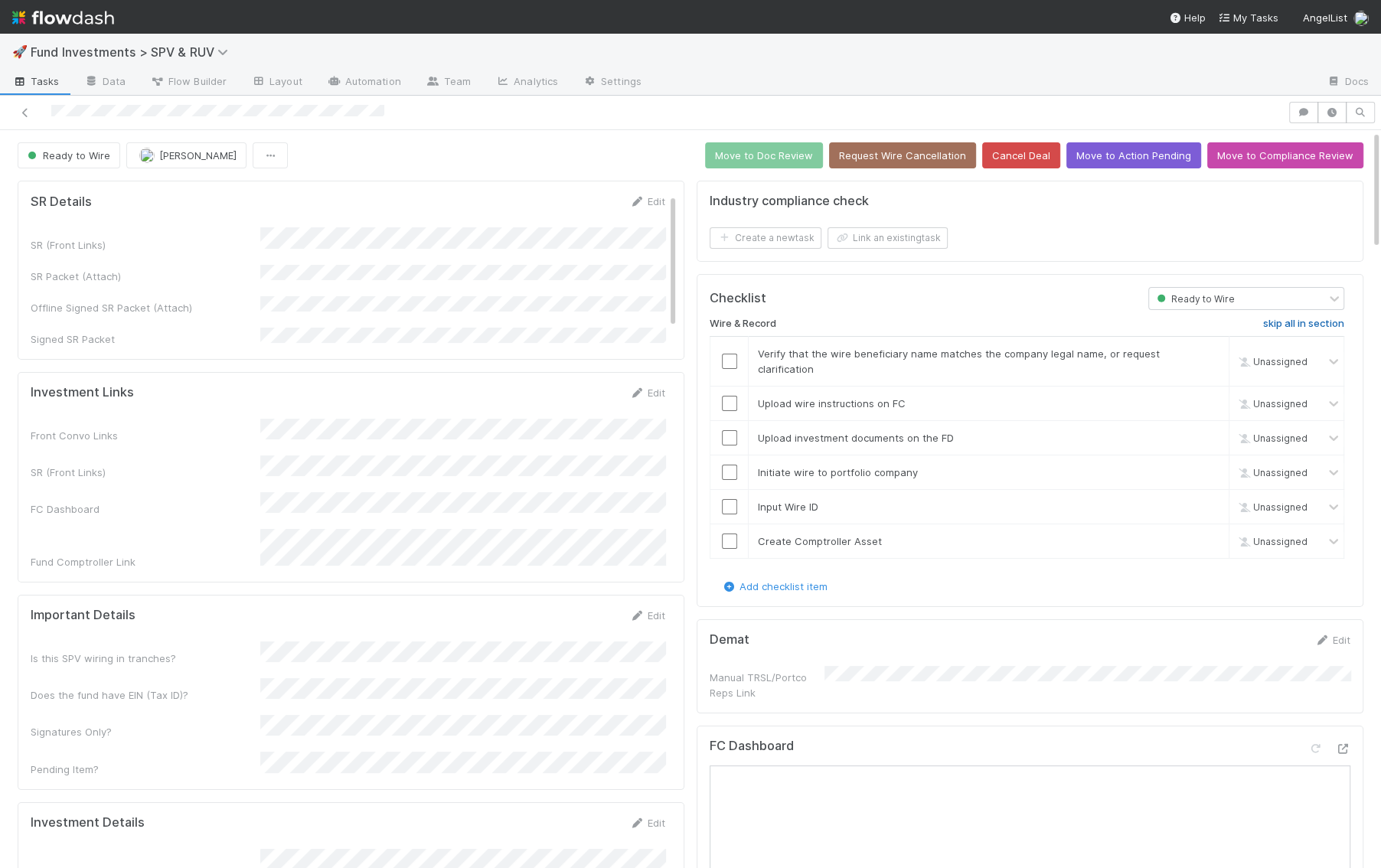
click at [1320, 317] on h6 "skip all in section" at bounding box center [1304, 323] width 81 height 12
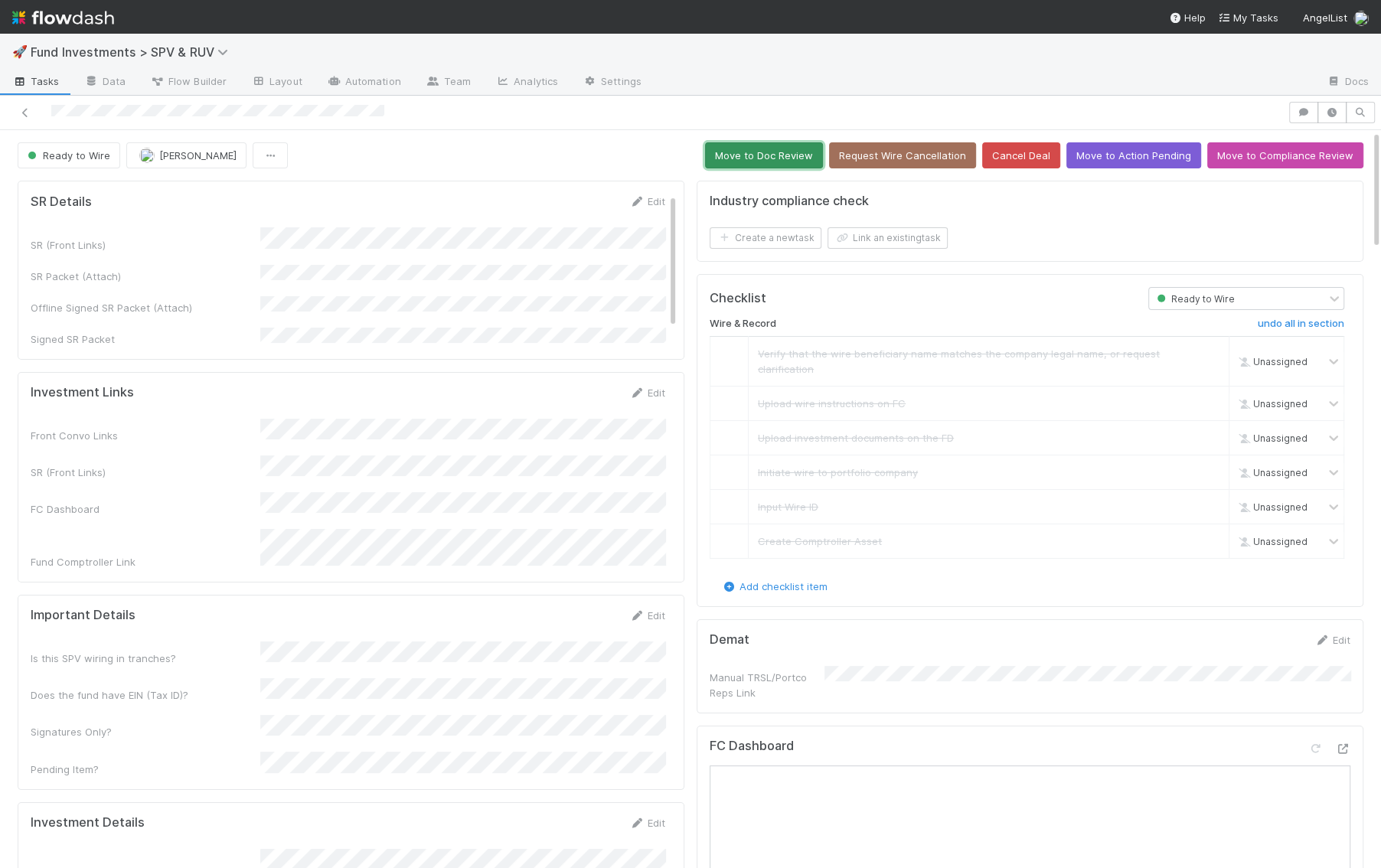
click at [763, 150] on button "Move to Doc Review" at bounding box center [764, 155] width 118 height 26
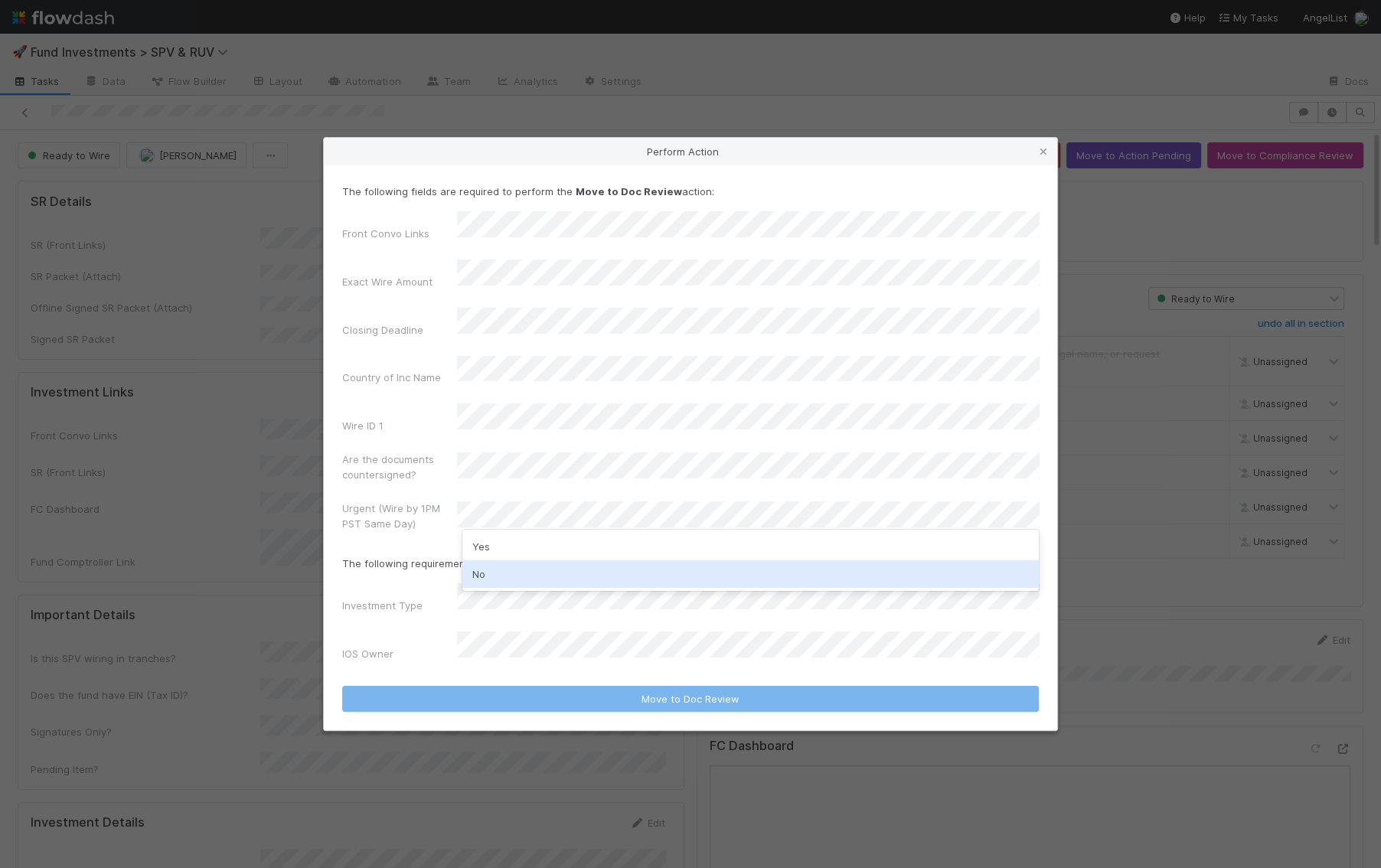
click at [530, 571] on div "No" at bounding box center [751, 574] width 577 height 28
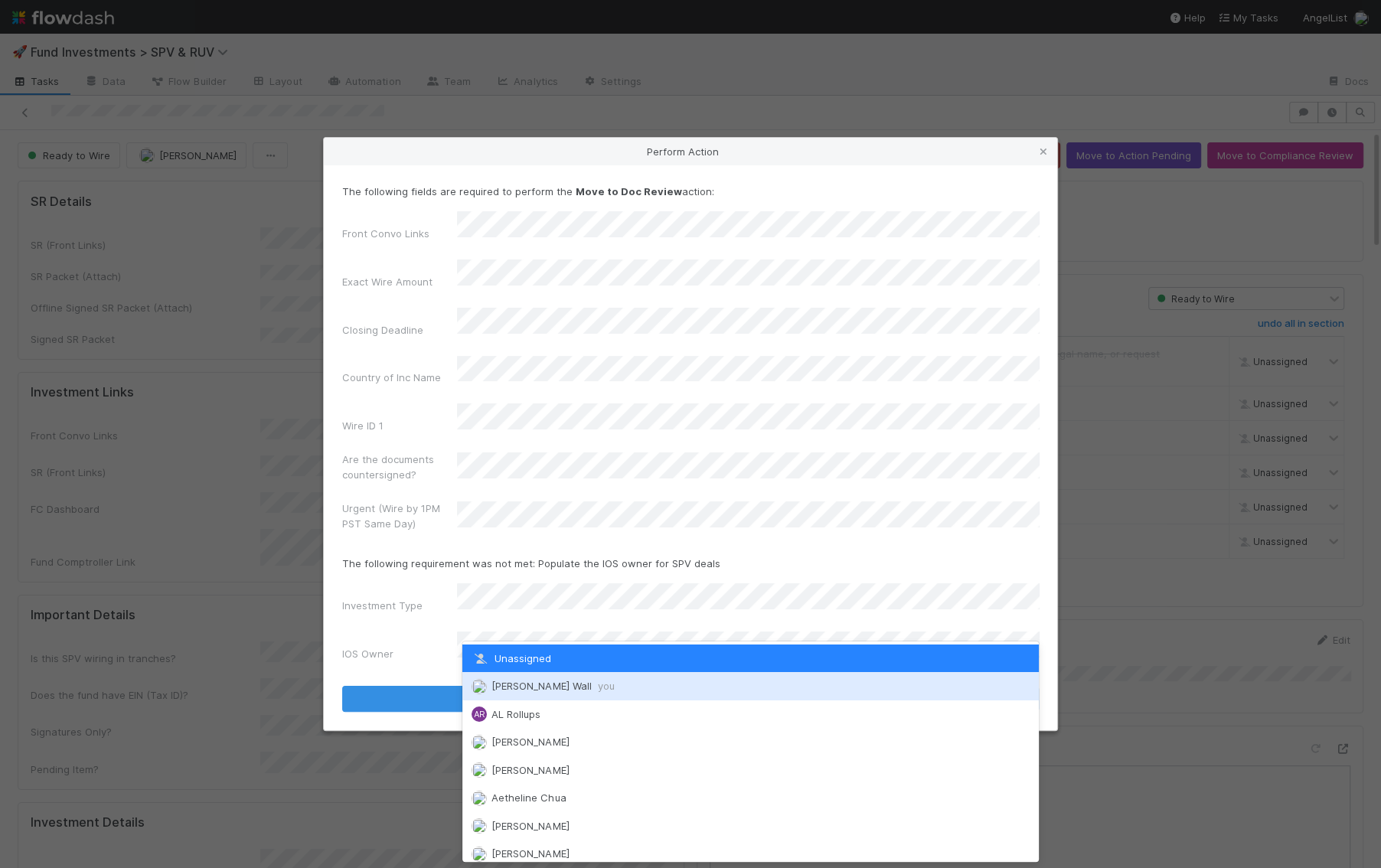
click at [530, 680] on span "Kennedy Wall you" at bounding box center [552, 685] width 123 height 12
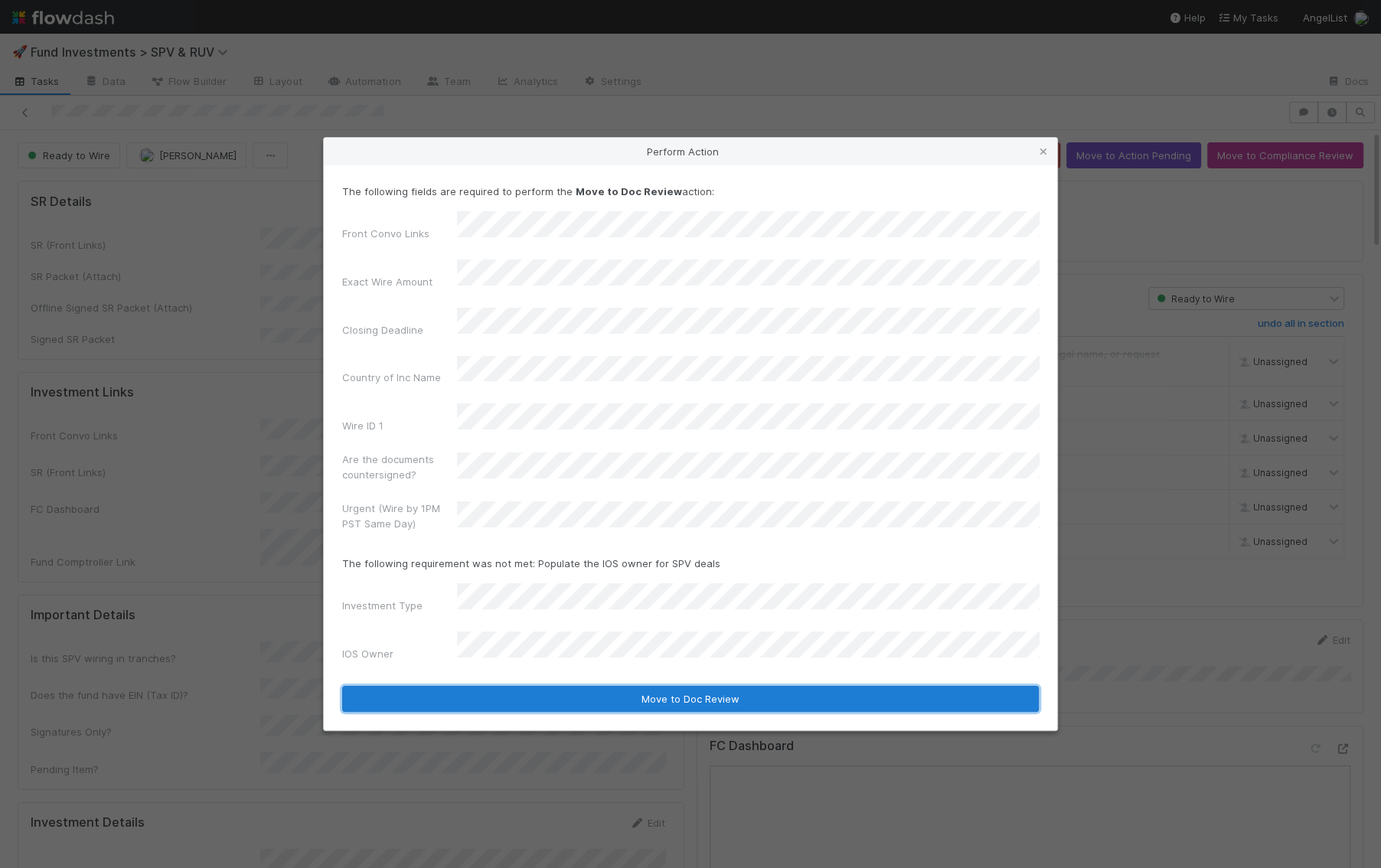
click at [568, 685] on button "Move to Doc Review" at bounding box center [690, 698] width 697 height 26
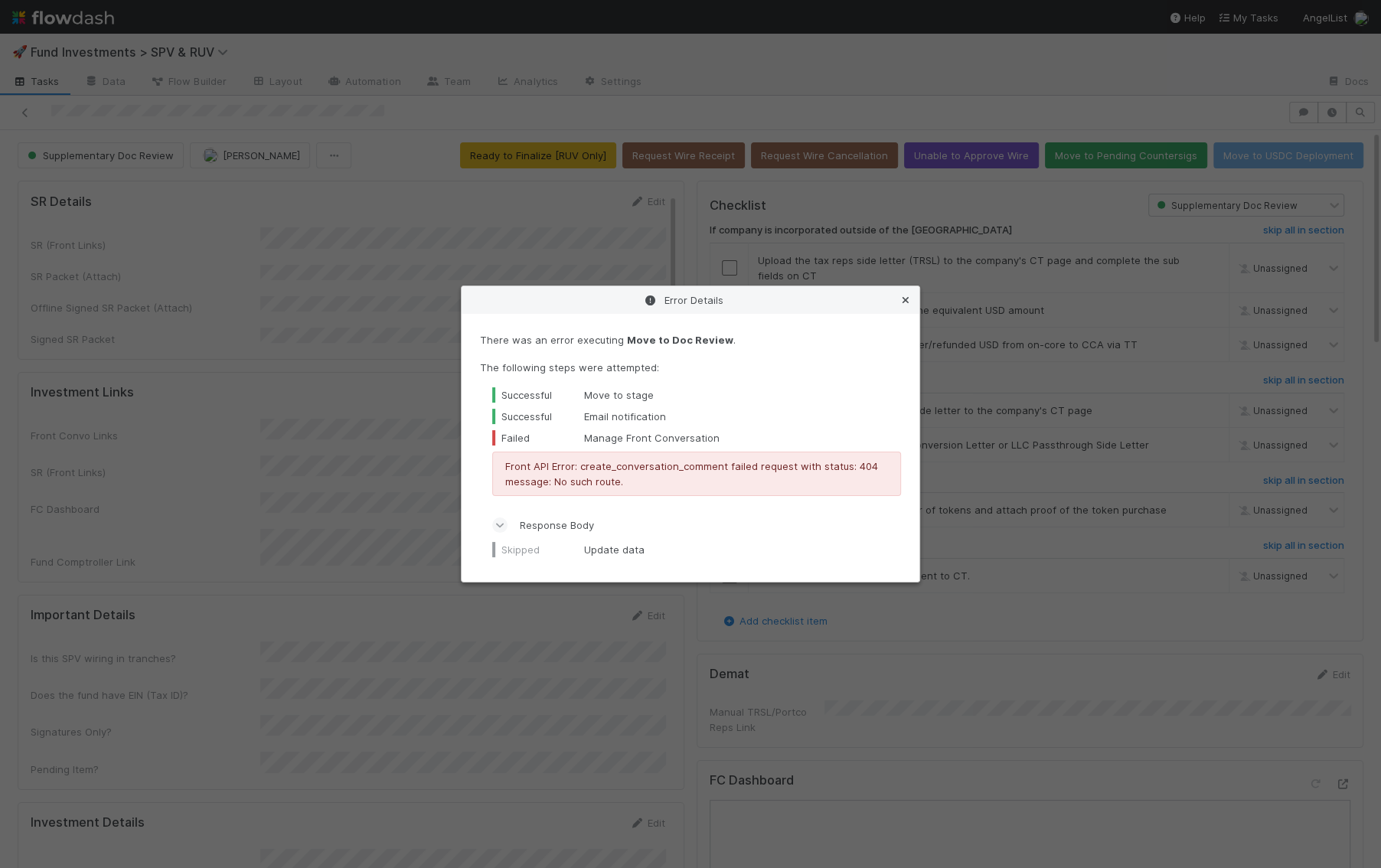
click at [908, 296] on icon at bounding box center [905, 300] width 15 height 10
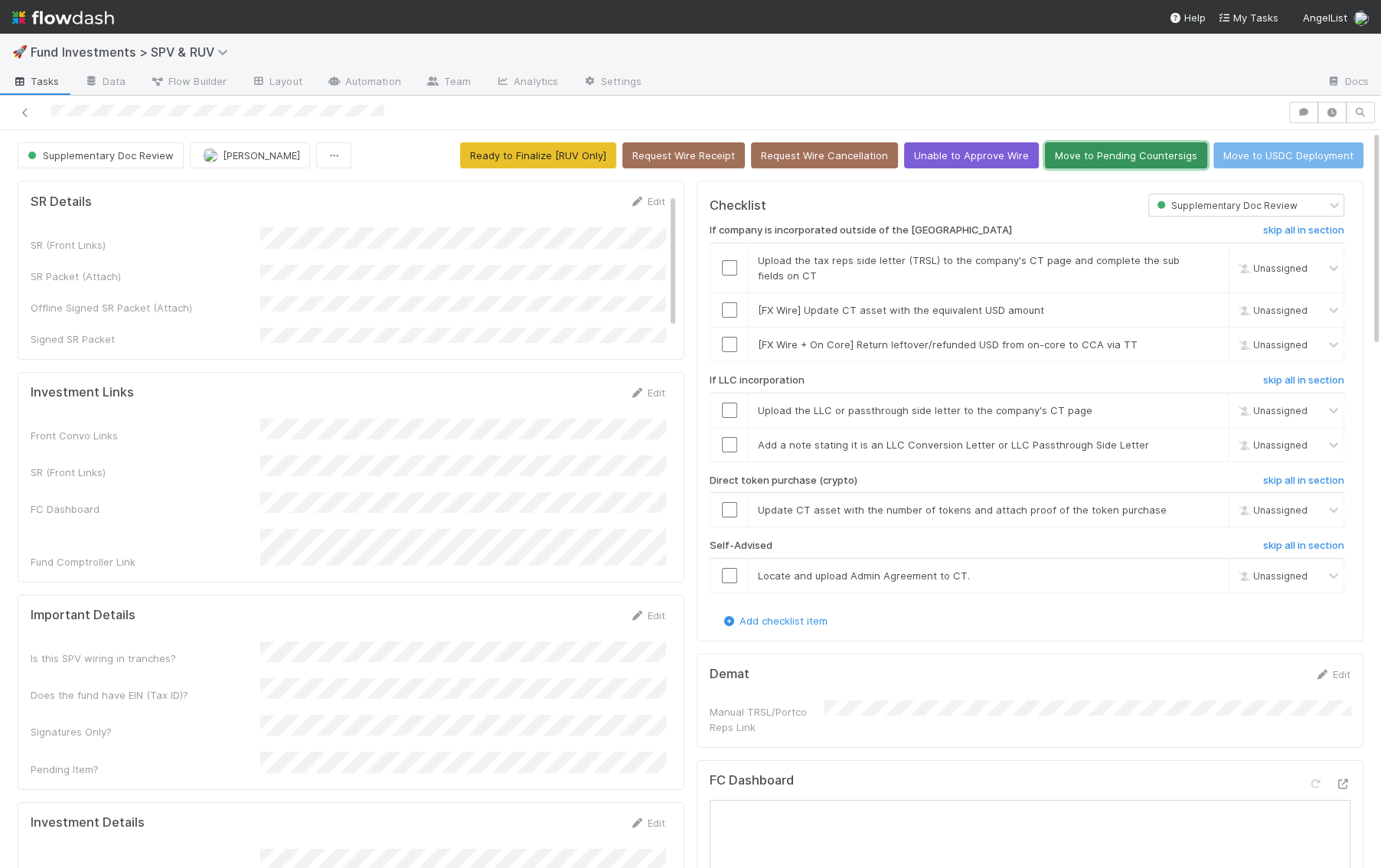
click at [1106, 157] on button "Move to Pending Countersigs" at bounding box center [1126, 155] width 162 height 26
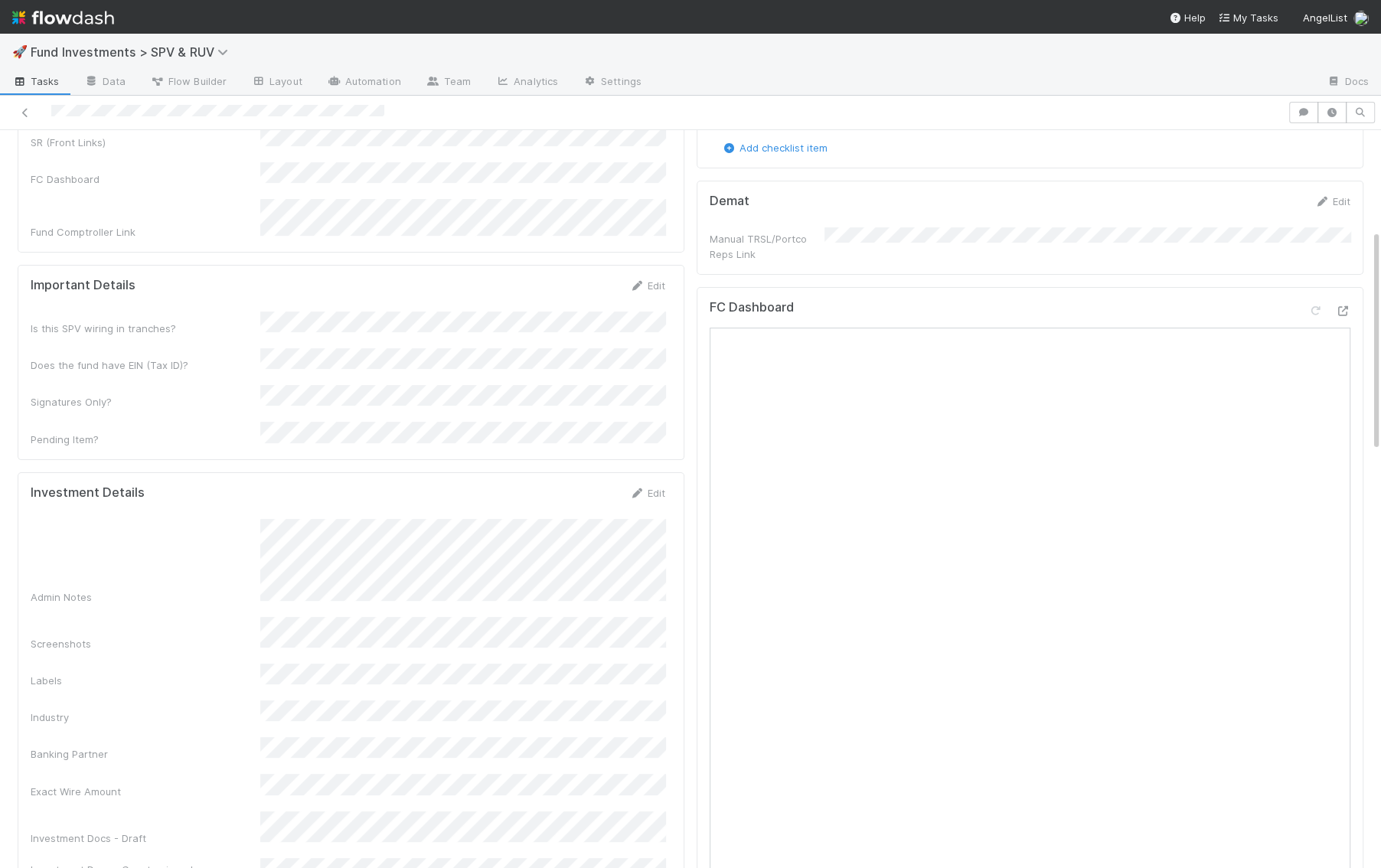
scroll to position [427, 0]
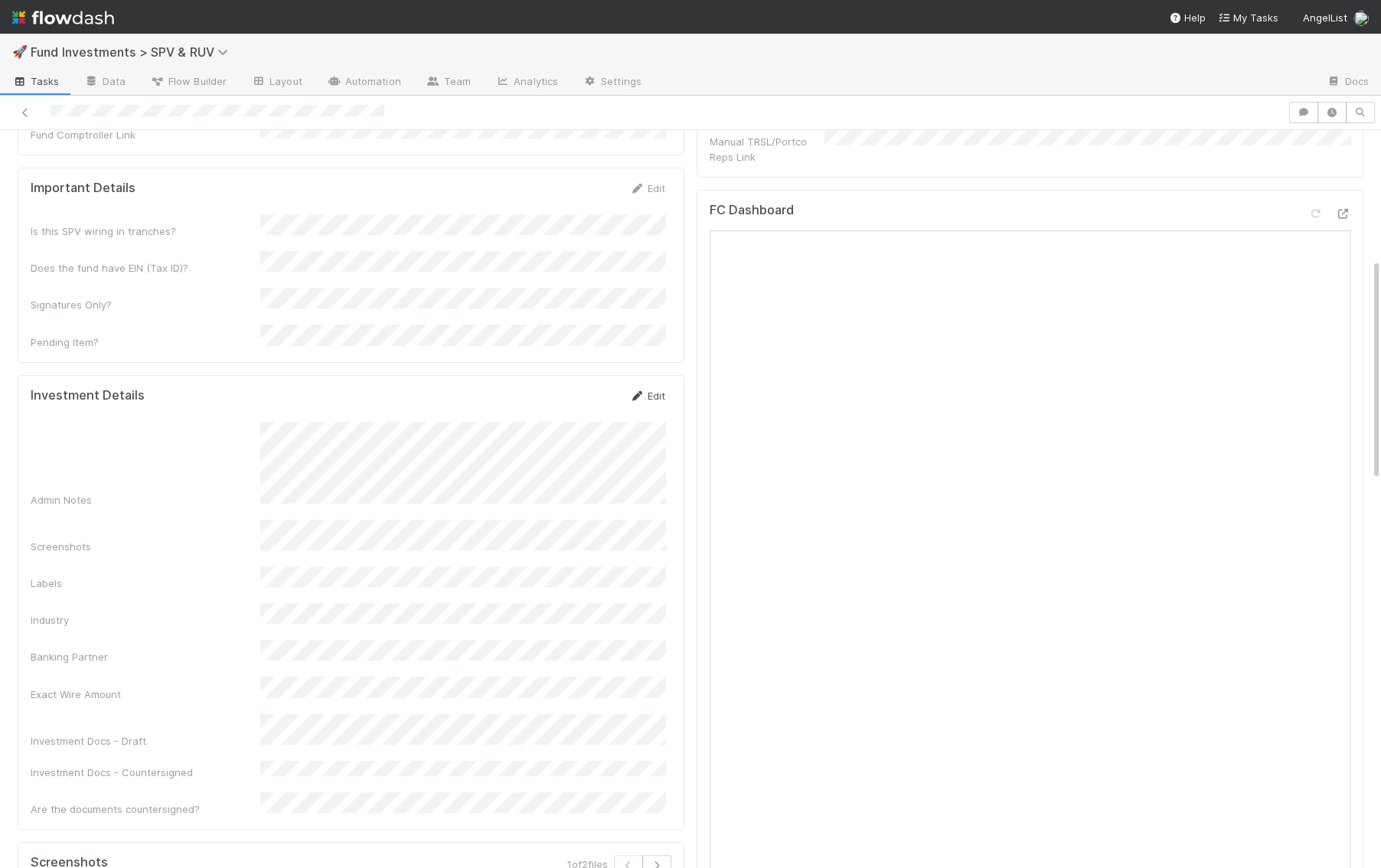
click at [656, 390] on link "Edit" at bounding box center [647, 395] width 36 height 12
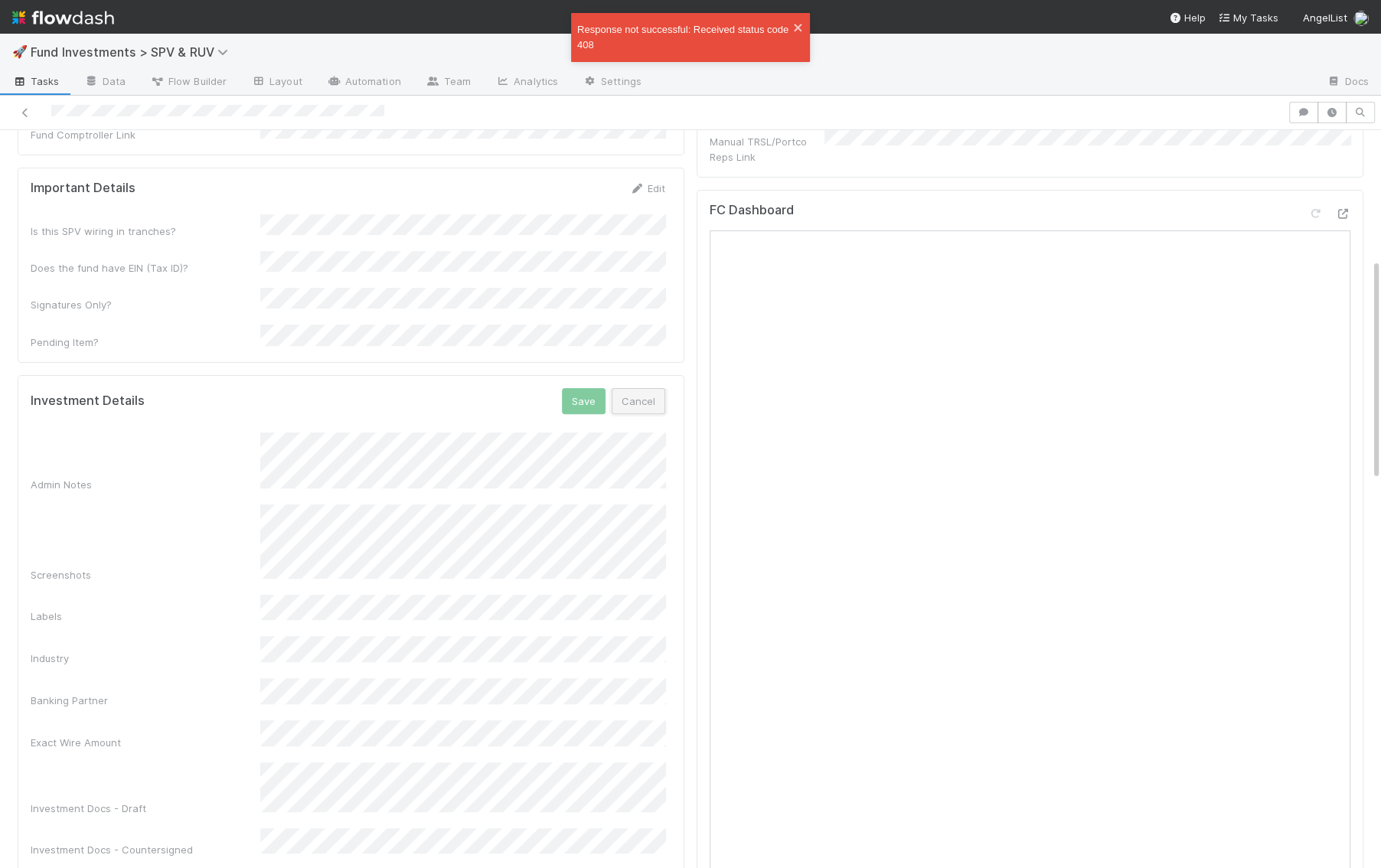
click at [660, 388] on button "Cancel" at bounding box center [639, 401] width 54 height 26
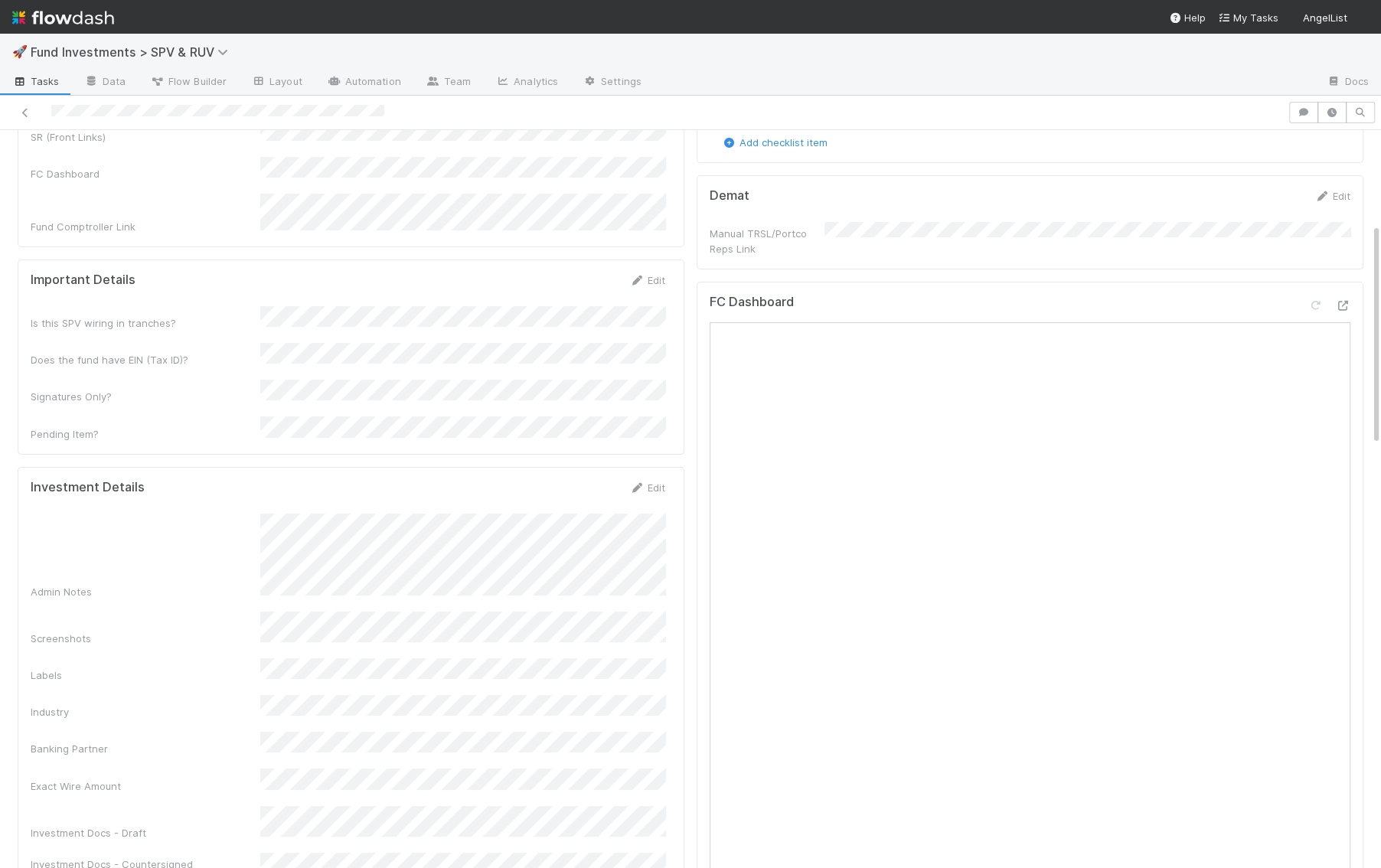
scroll to position [431, 0]
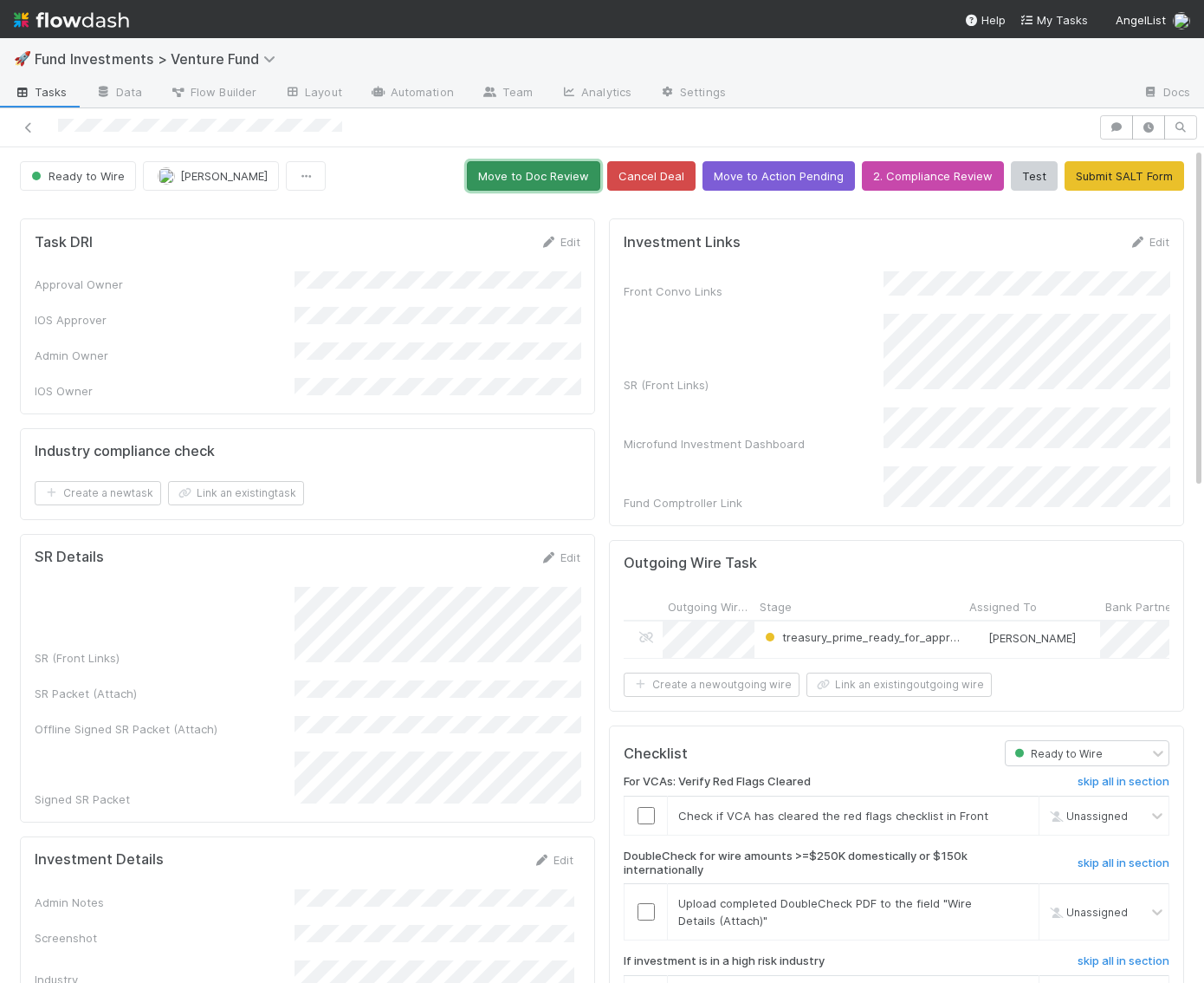
click at [548, 177] on button "Move to Doc Review" at bounding box center [533, 176] width 133 height 29
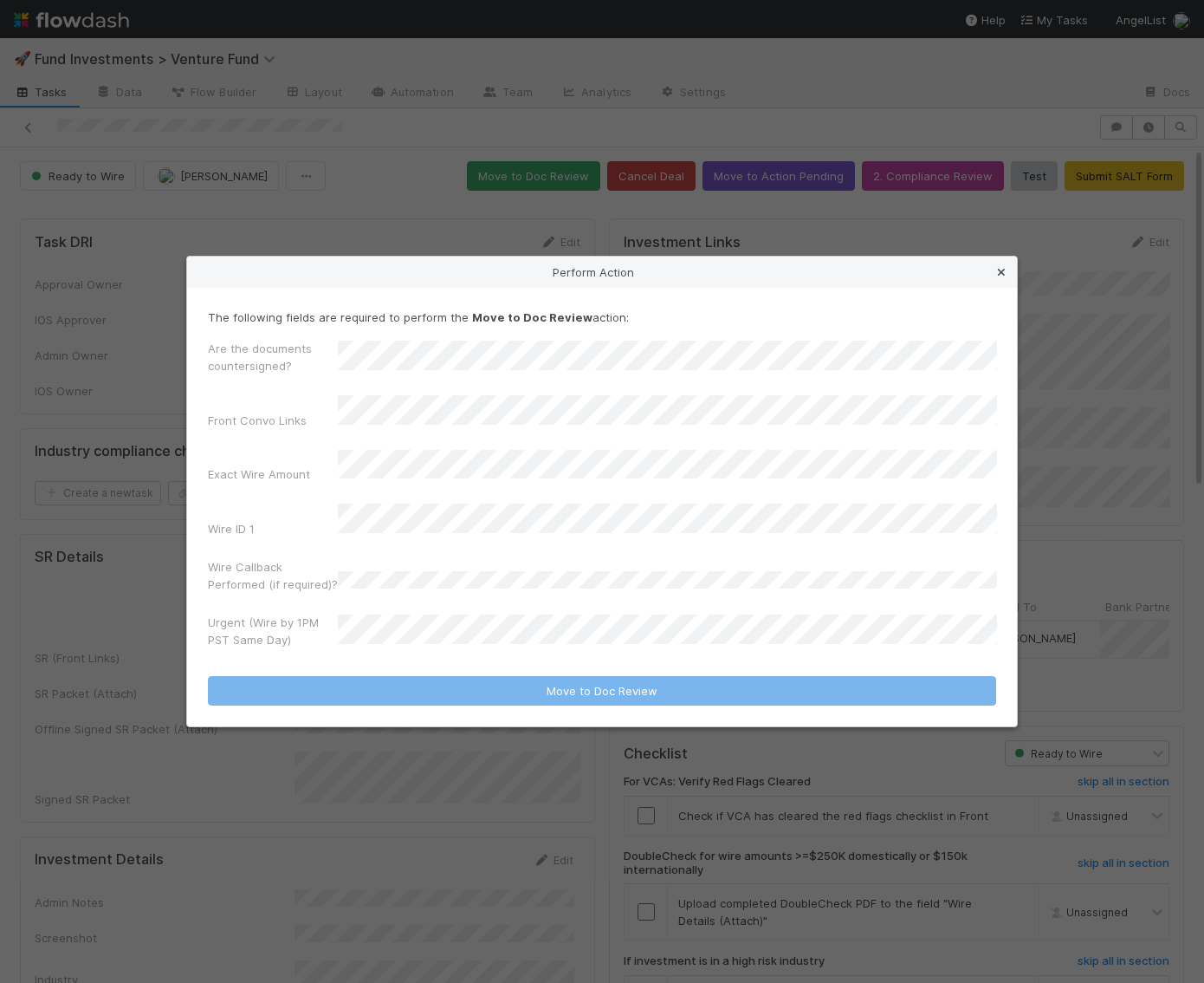
click at [1008, 278] on icon at bounding box center [1001, 272] width 17 height 11
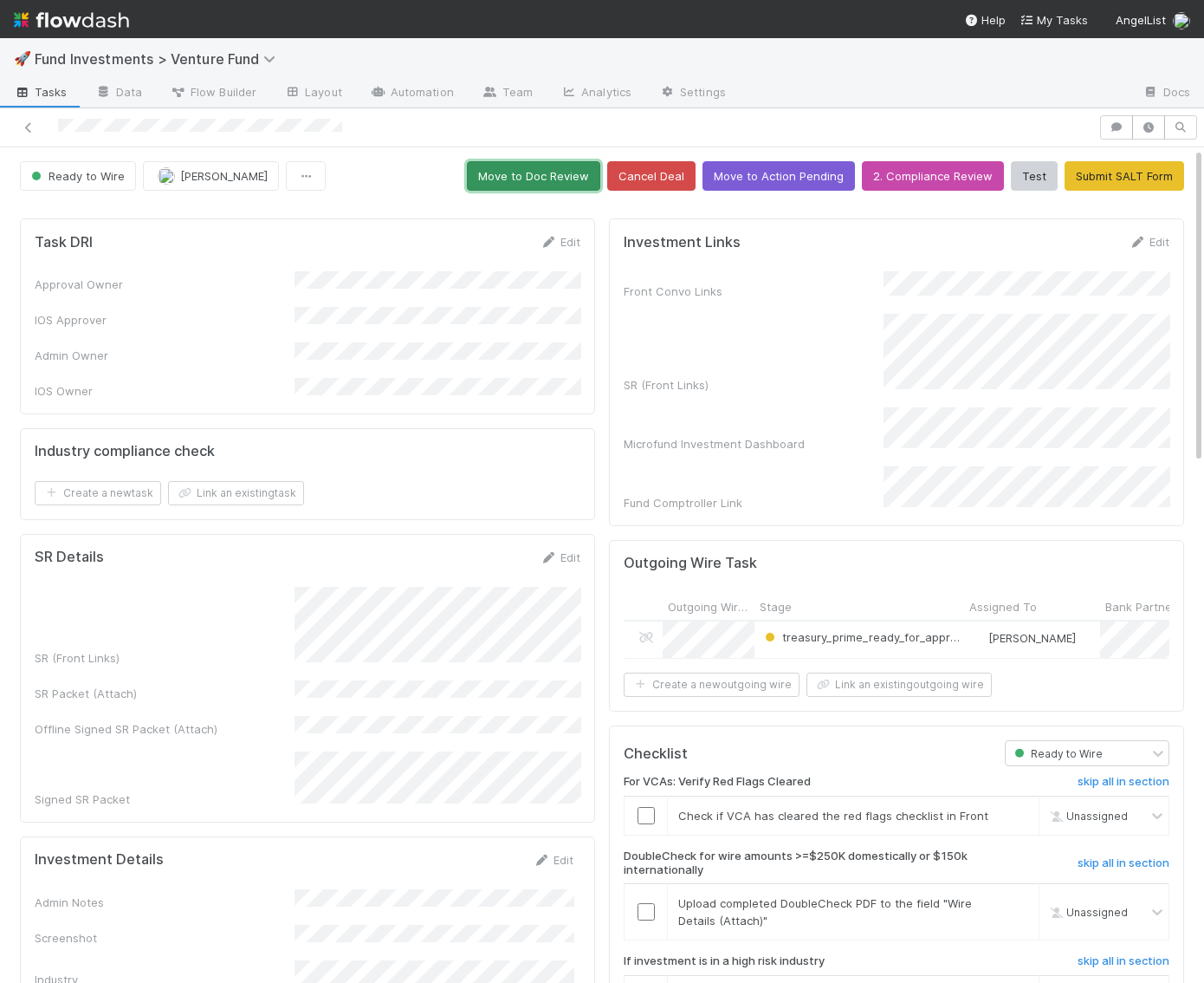
click at [564, 166] on button "Move to Doc Review" at bounding box center [533, 176] width 133 height 29
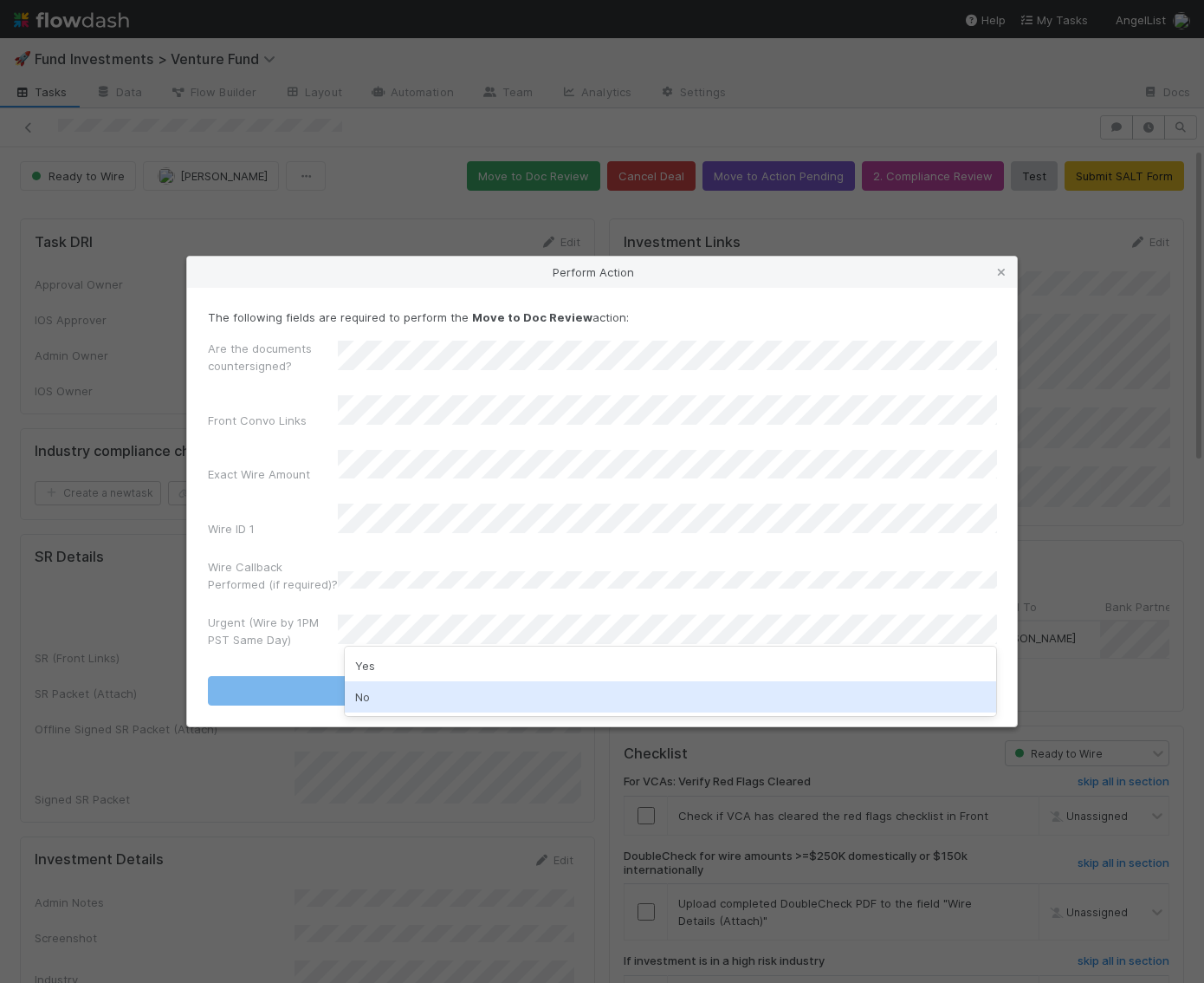
click at [388, 690] on div "No" at bounding box center [671, 697] width 653 height 31
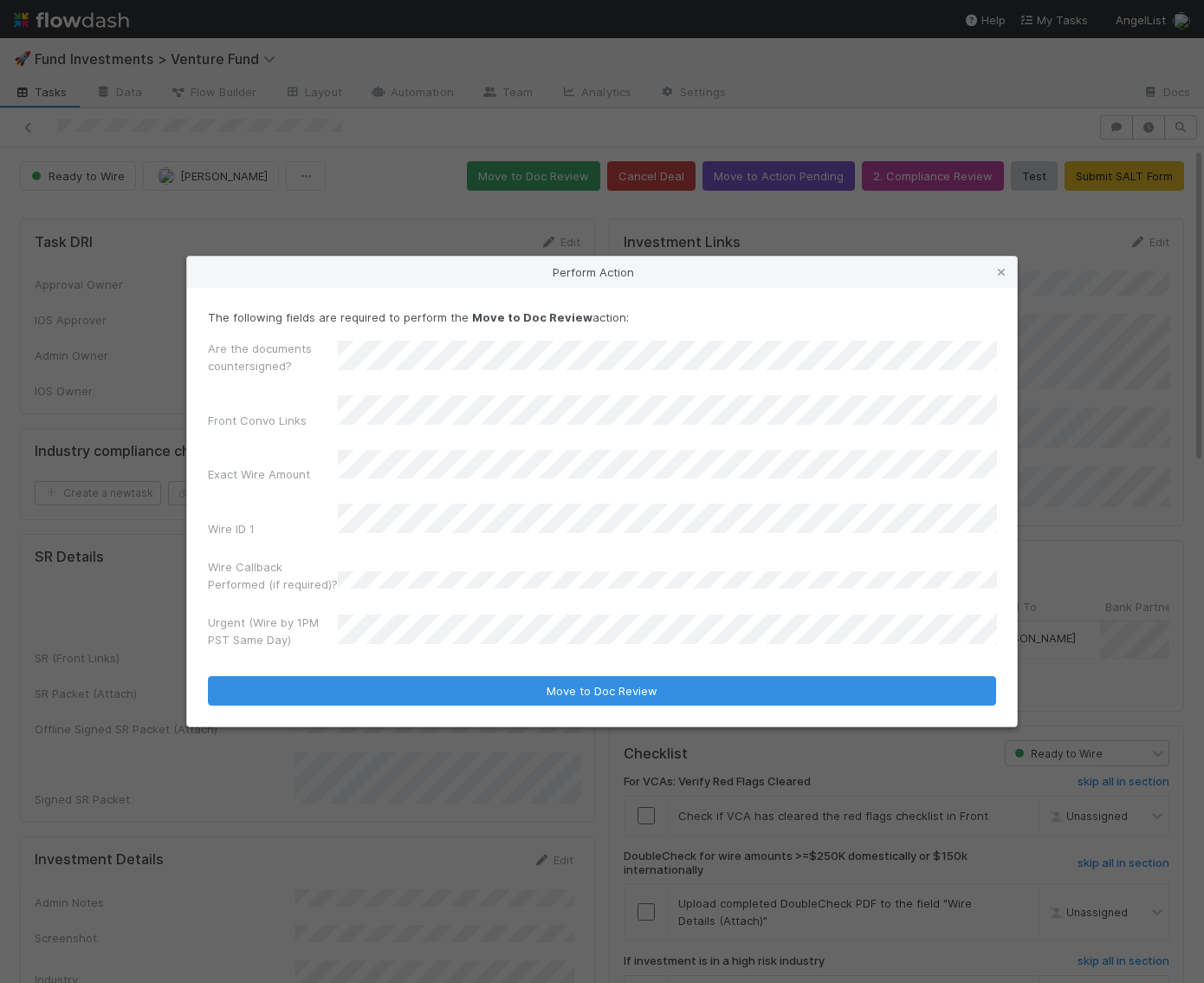
click at [404, 660] on form "The following fields are required to perform the Move to Doc Review action: Are…" at bounding box center [602, 507] width 789 height 398
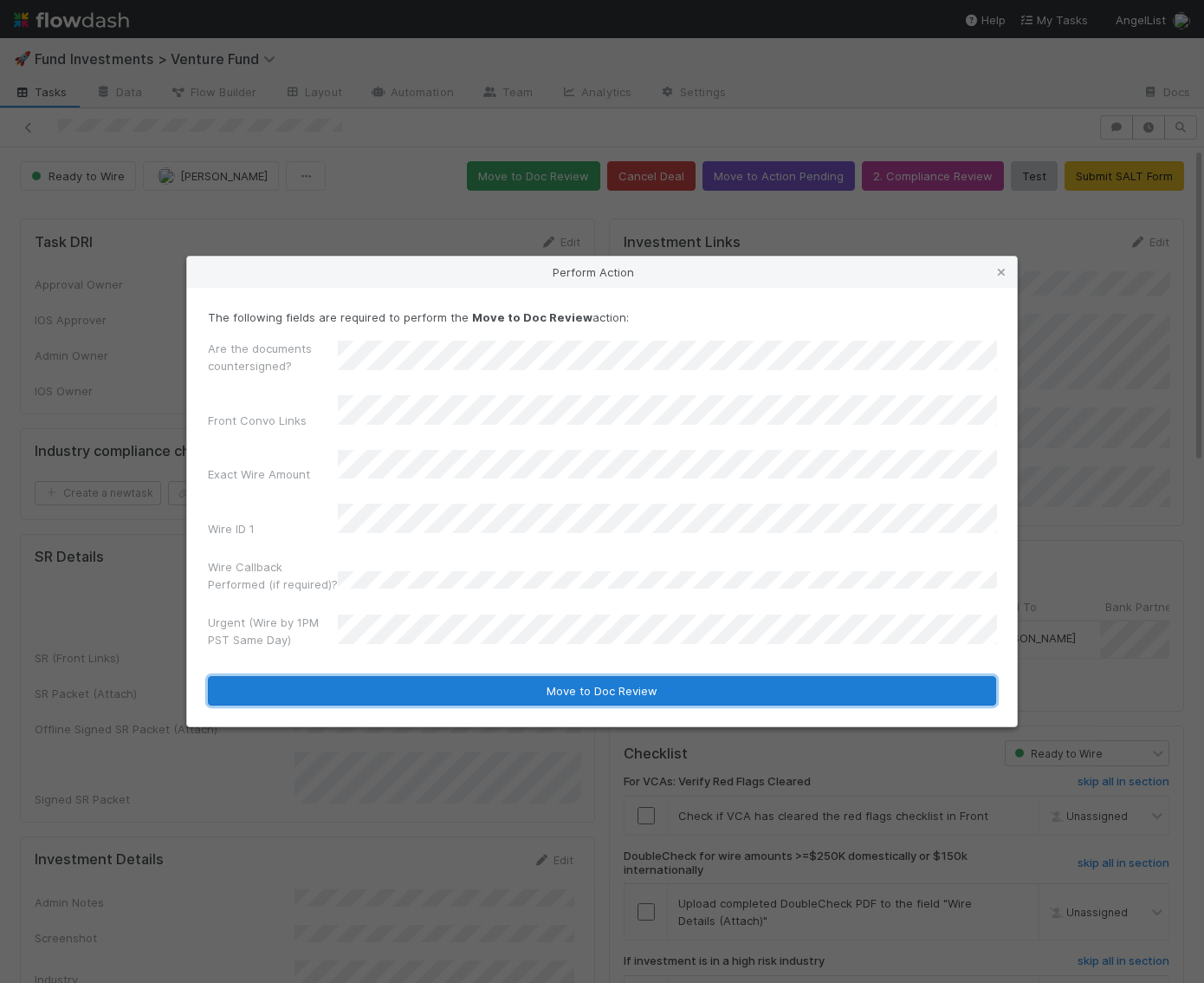
click at [403, 676] on button "Move to Doc Review" at bounding box center [602, 691] width 789 height 29
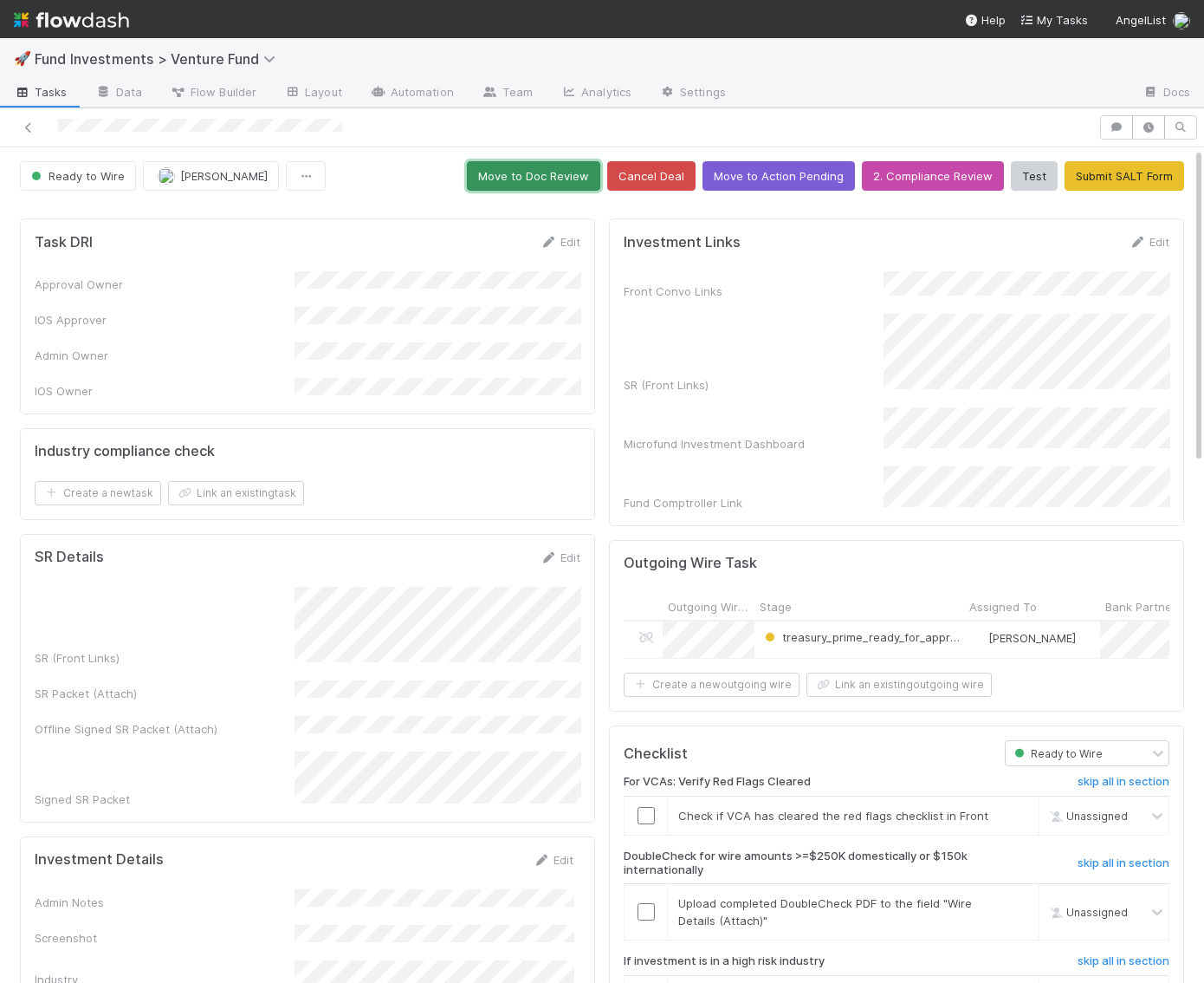
click at [588, 162] on button "Move to Doc Review" at bounding box center [533, 176] width 133 height 29
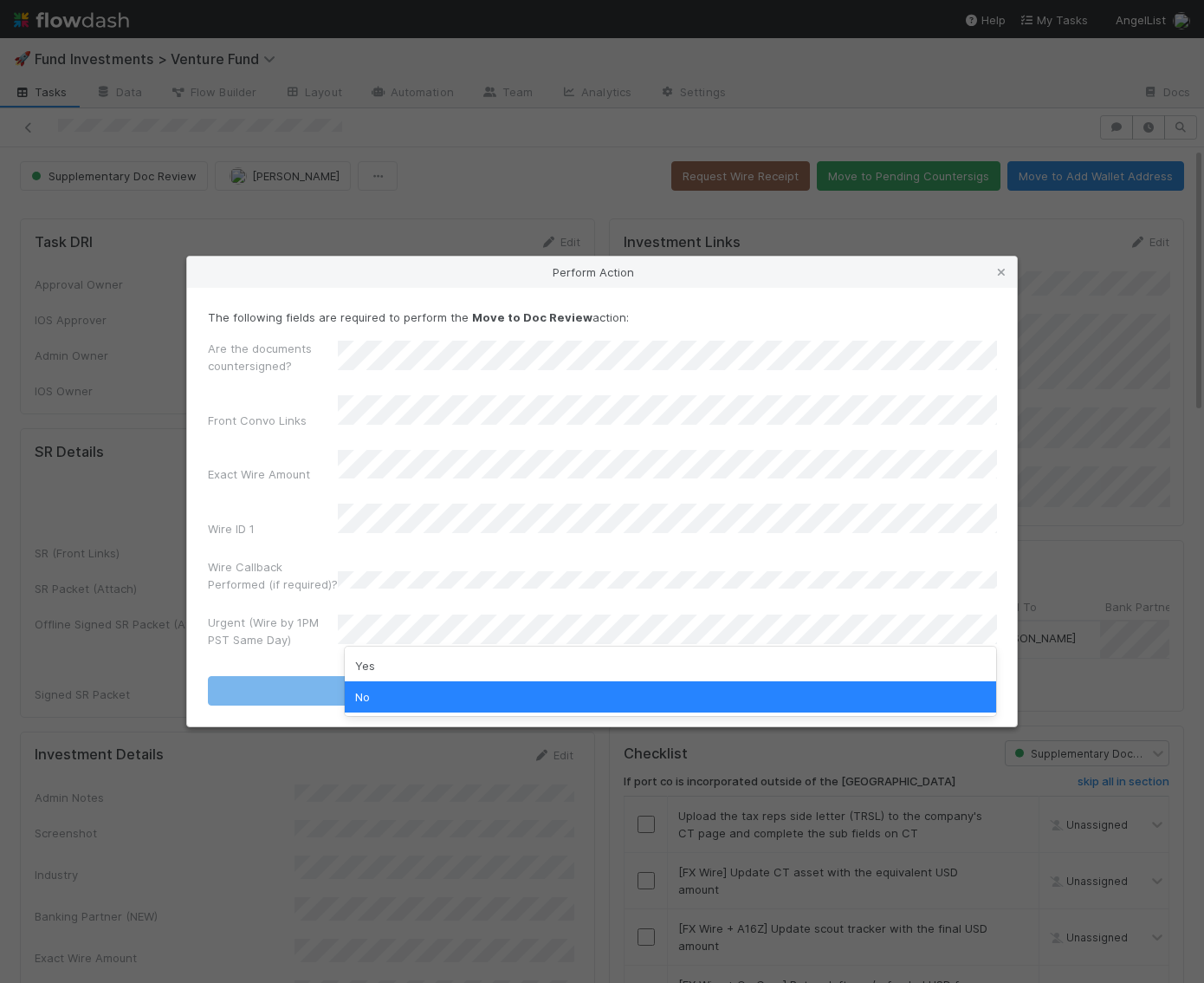
click at [402, 689] on div "No" at bounding box center [671, 697] width 653 height 31
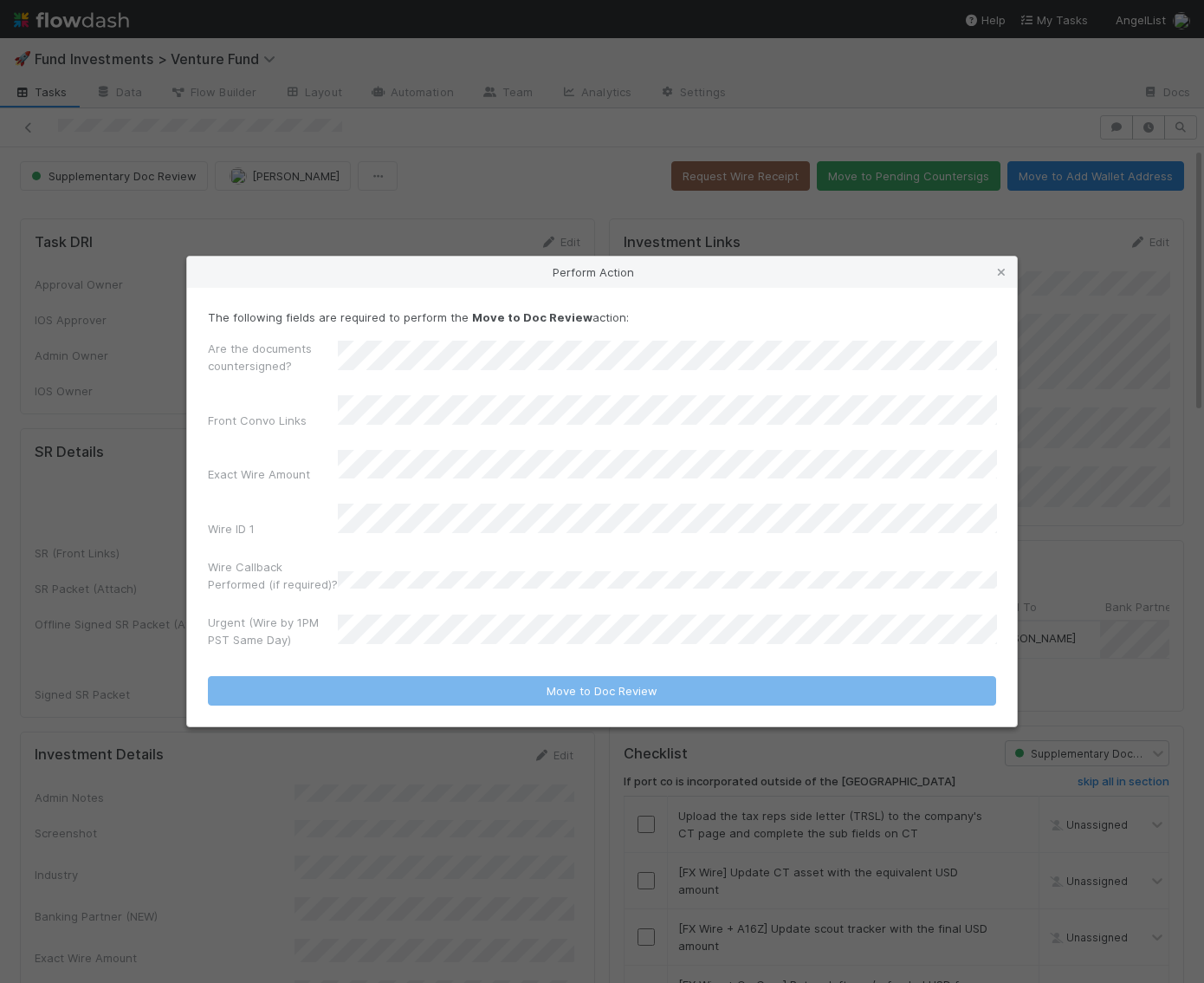
click at [504, 582] on div "Wire Callback Performed (if required)?" at bounding box center [602, 578] width 789 height 41
click at [421, 643] on form "The following fields are required to perform the Move to Doc Review action: Are…" at bounding box center [602, 507] width 789 height 398
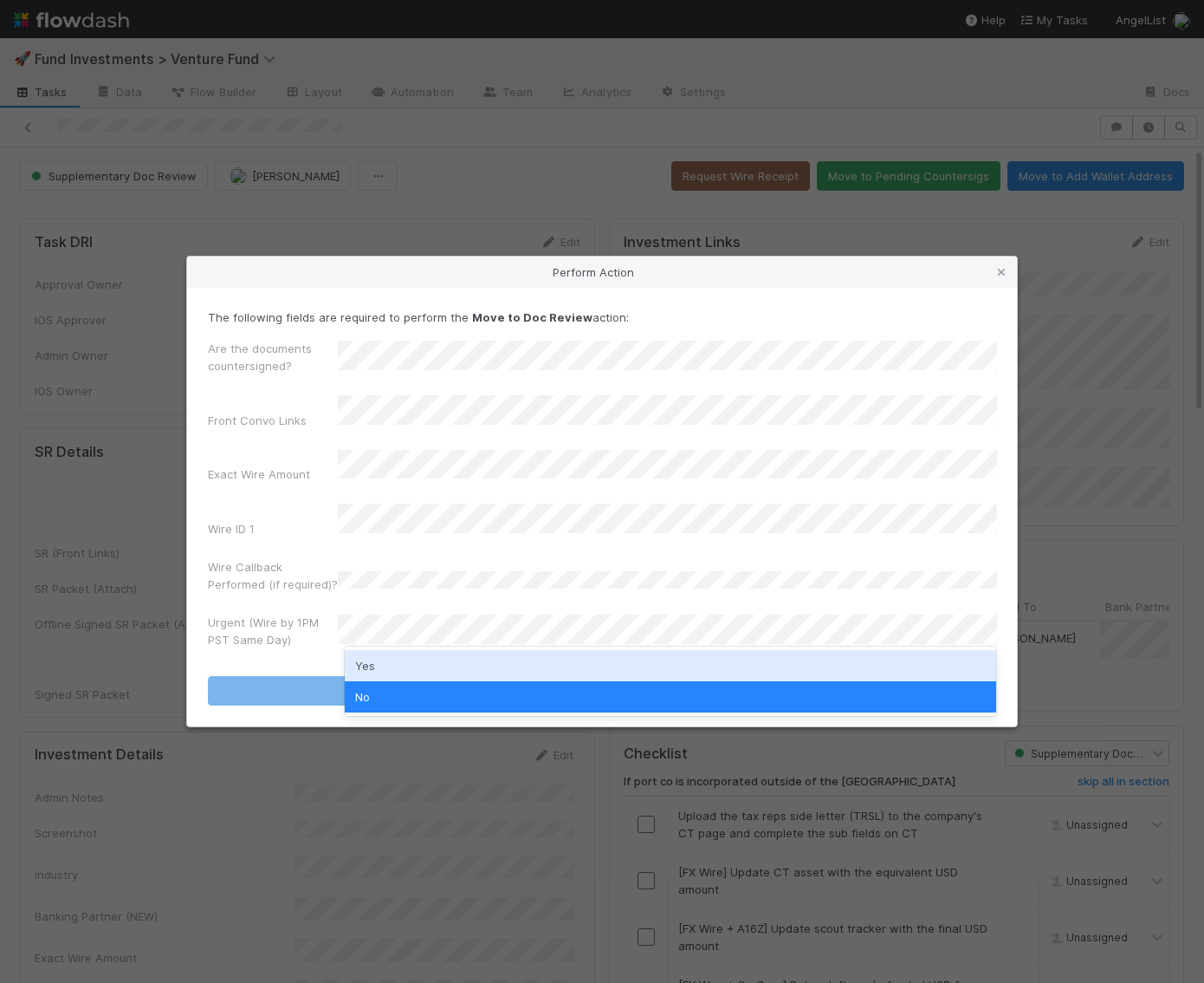
click at [395, 667] on div "Yes" at bounding box center [671, 666] width 653 height 31
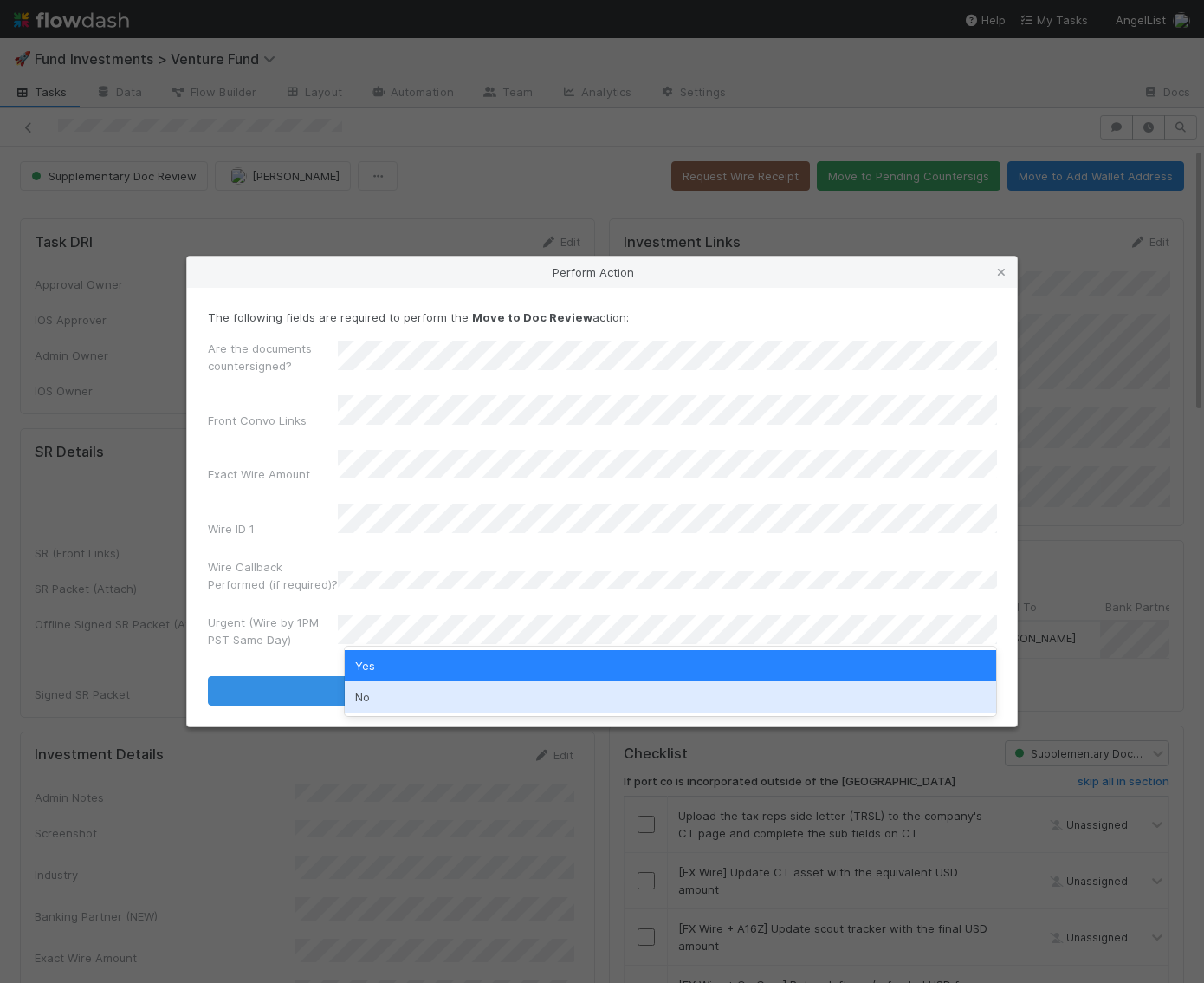
click at [392, 693] on div "No" at bounding box center [671, 697] width 653 height 31
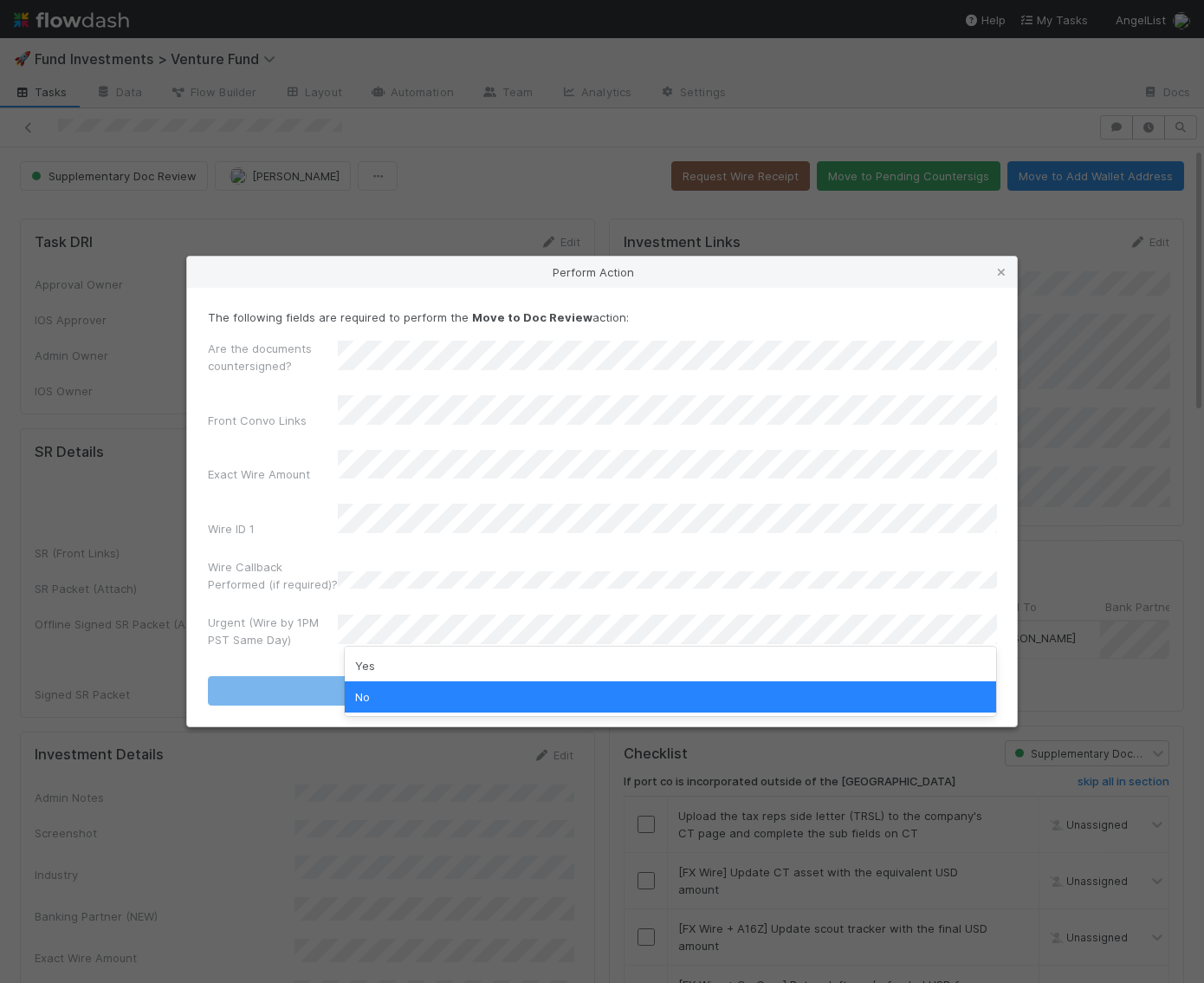
click at [437, 584] on div "Wire Callback Performed (if required)?" at bounding box center [602, 578] width 789 height 41
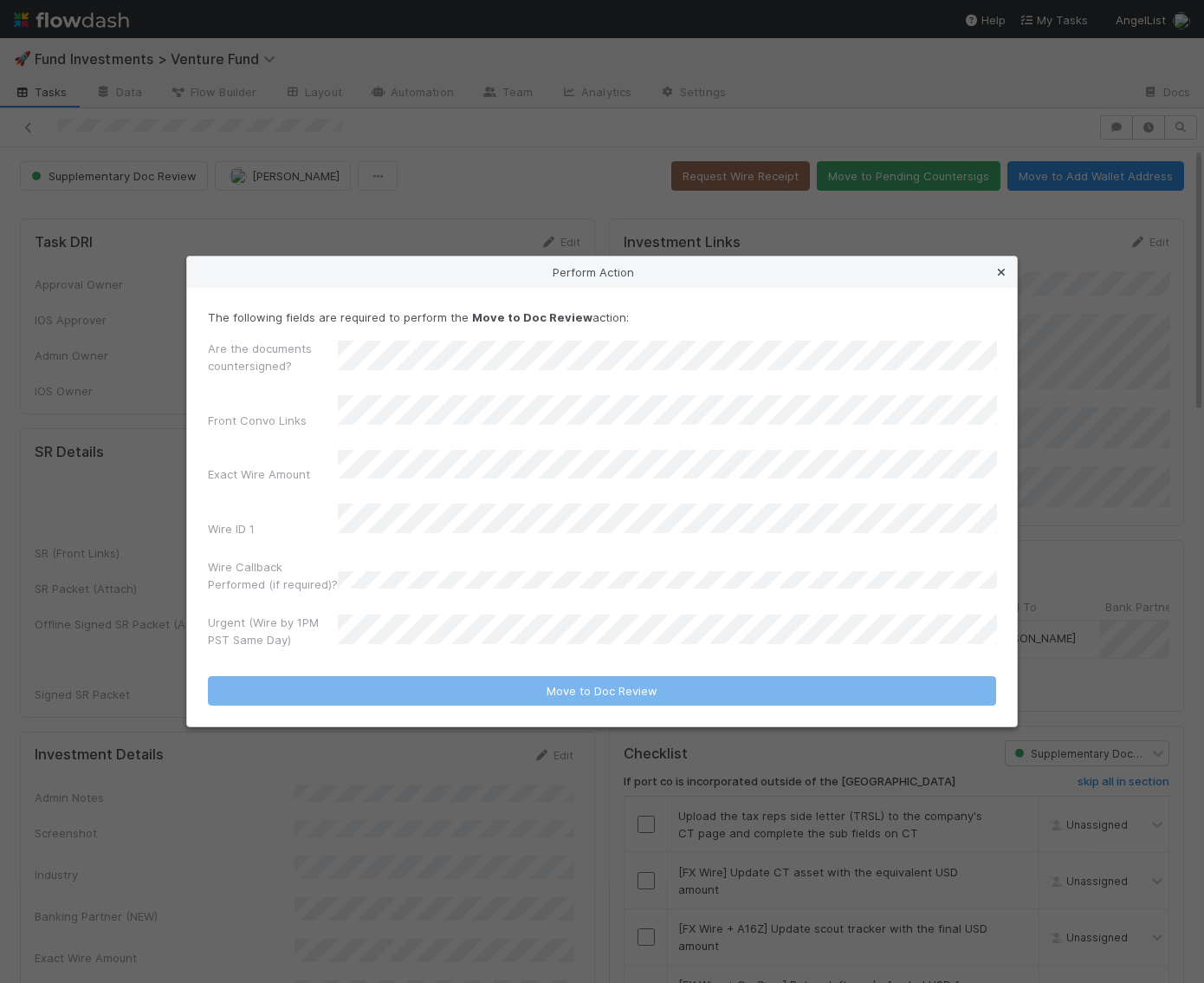
click at [997, 278] on link at bounding box center [1001, 271] width 17 height 17
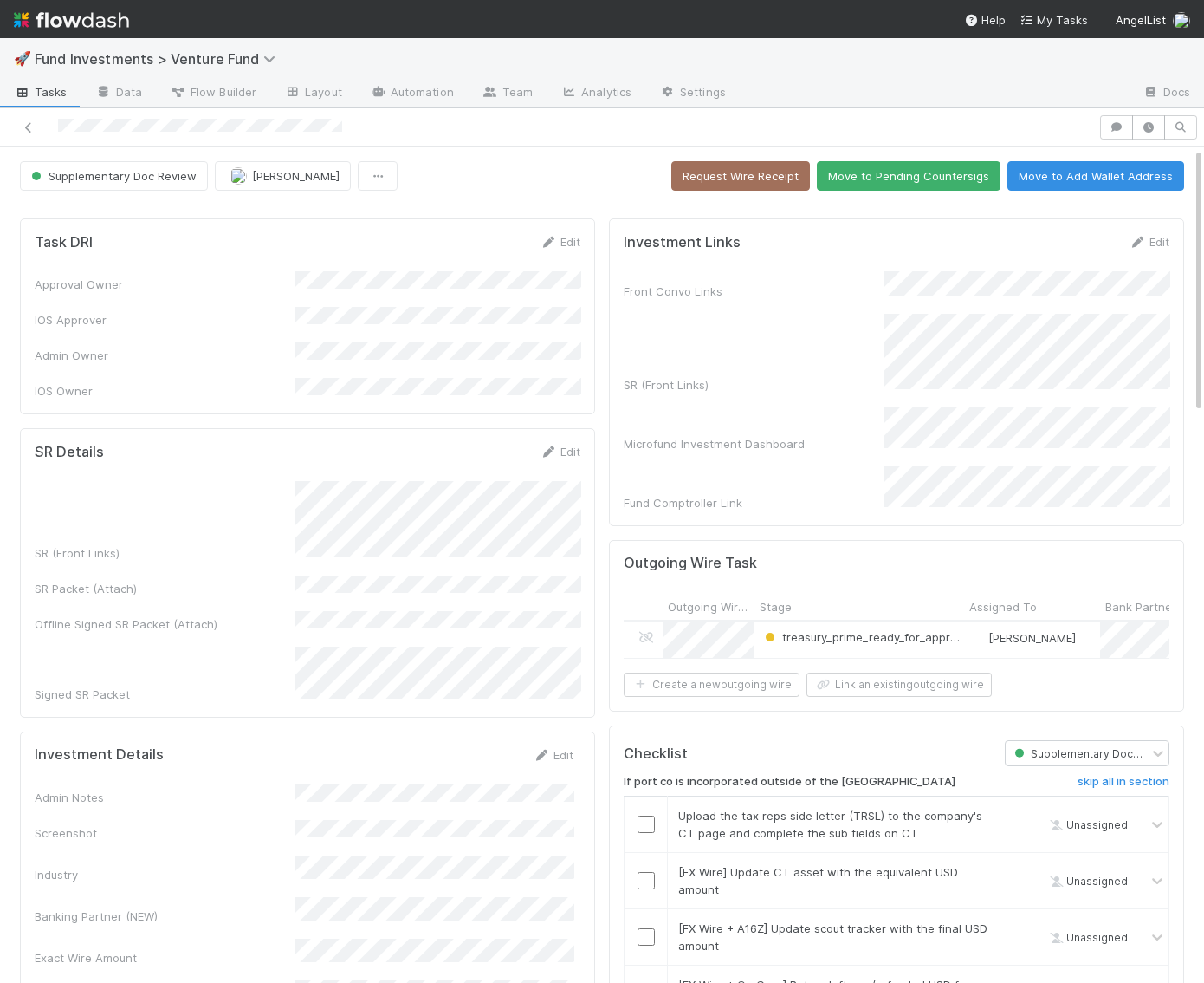
click at [912, 175] on button "Move to Pending Countersigs" at bounding box center [909, 176] width 184 height 29
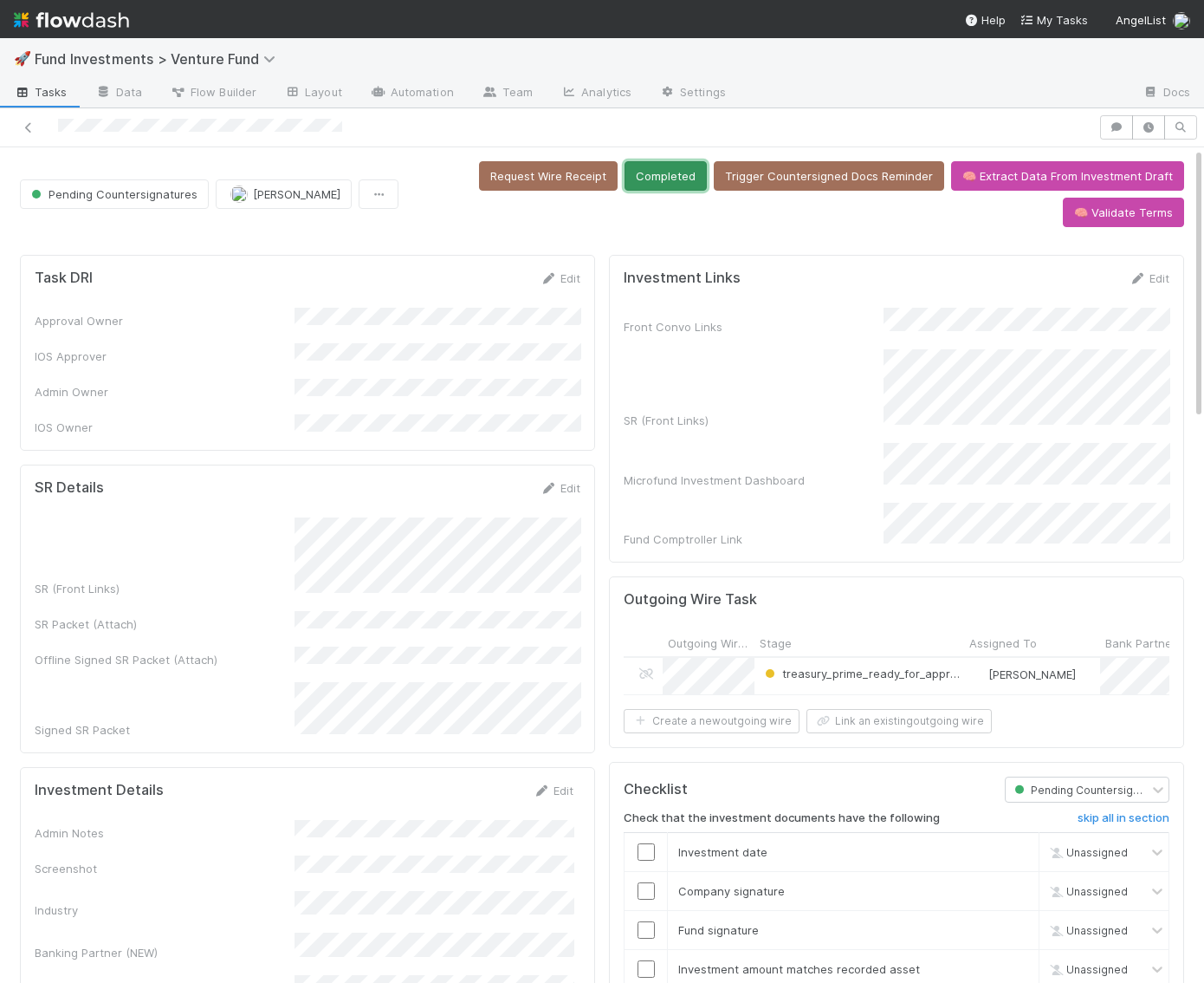
click at [624, 172] on button "Completed" at bounding box center [665, 176] width 83 height 29
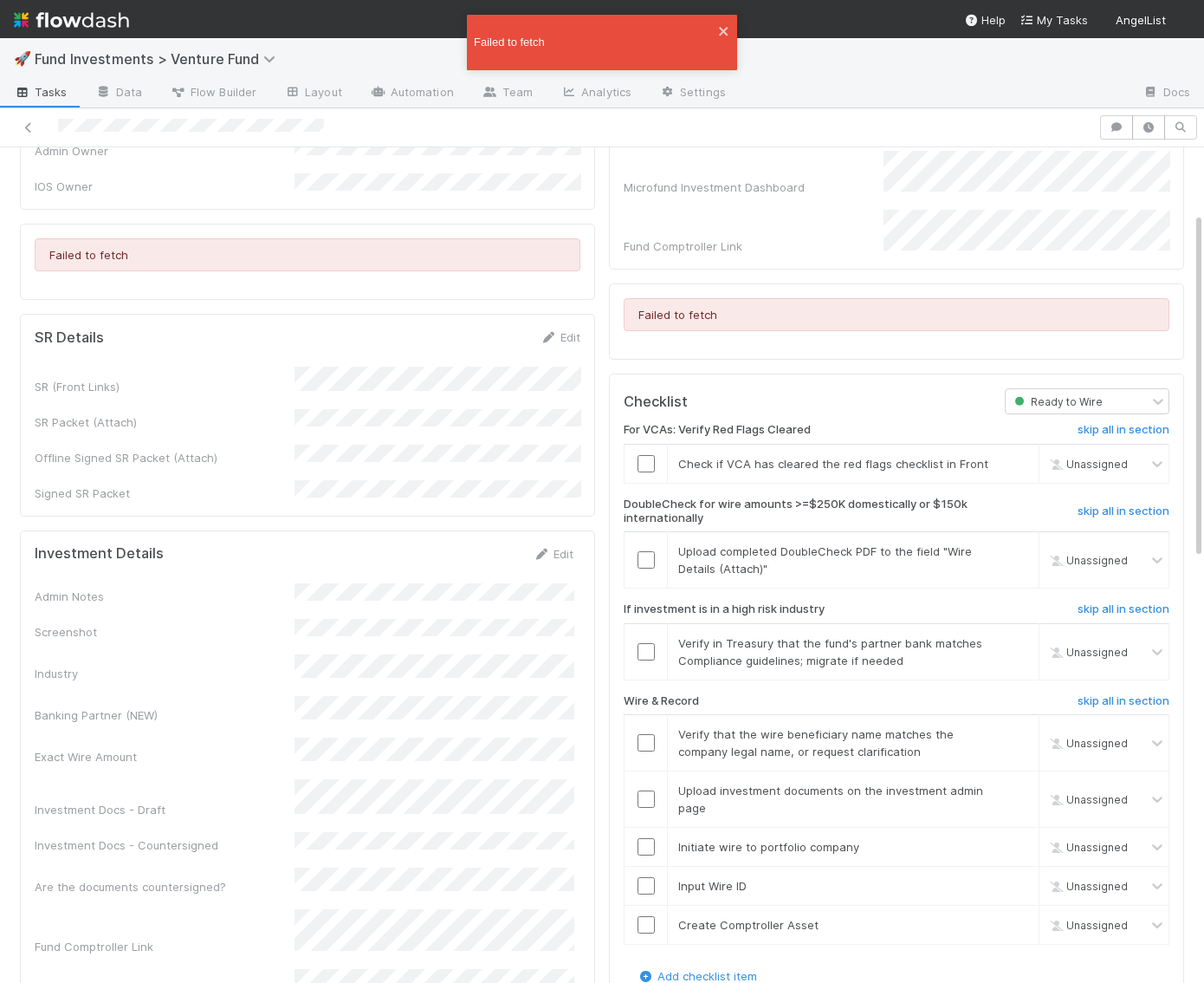
scroll to position [249, 0]
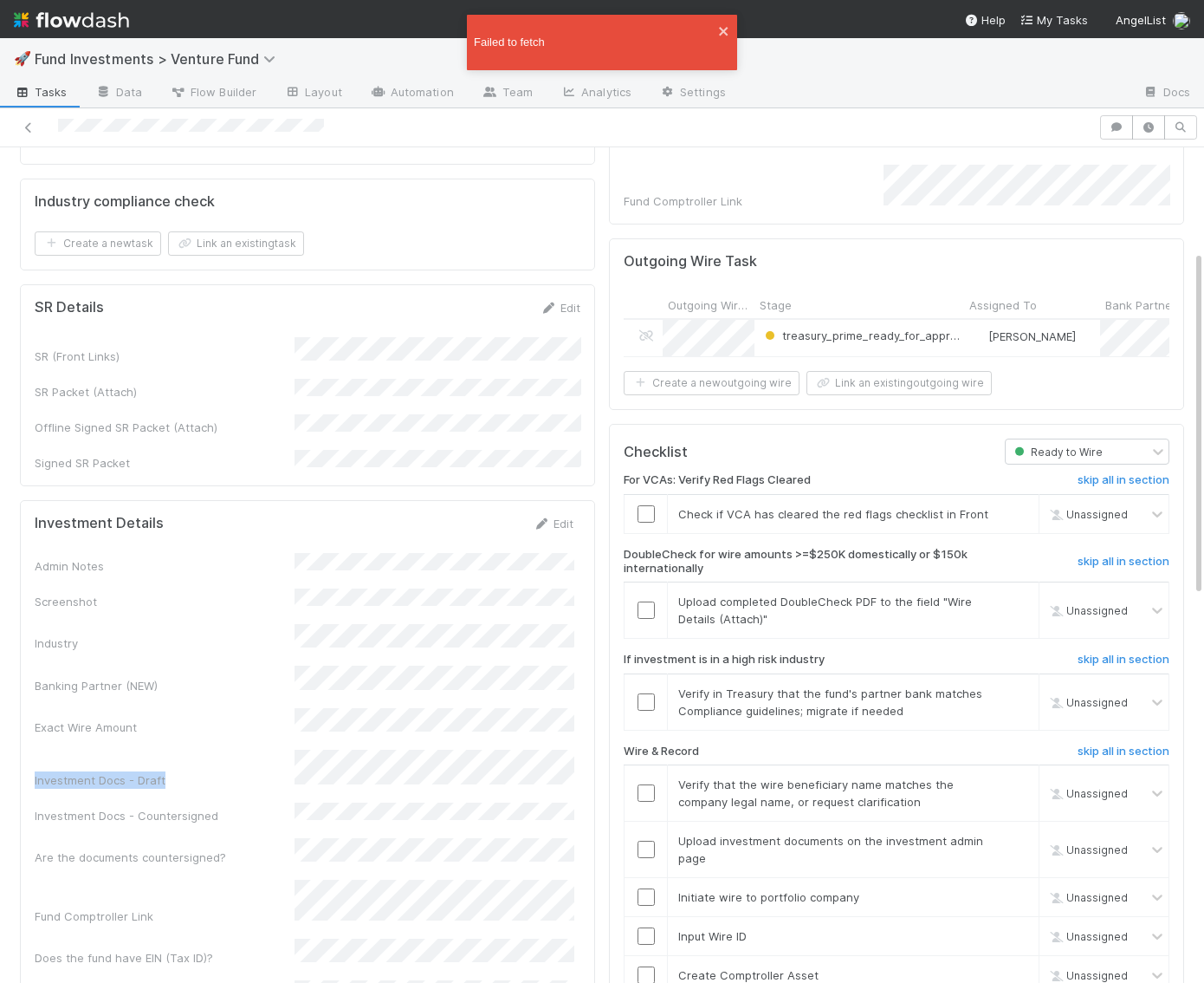
drag, startPoint x: 354, startPoint y: 678, endPoint x: 285, endPoint y: 697, distance: 71.6
click at [255, 688] on div "Admin Notes Screenshot Industry Banking Partner (NEW) Exact Wire Amount Investm…" at bounding box center [304, 781] width 539 height 456
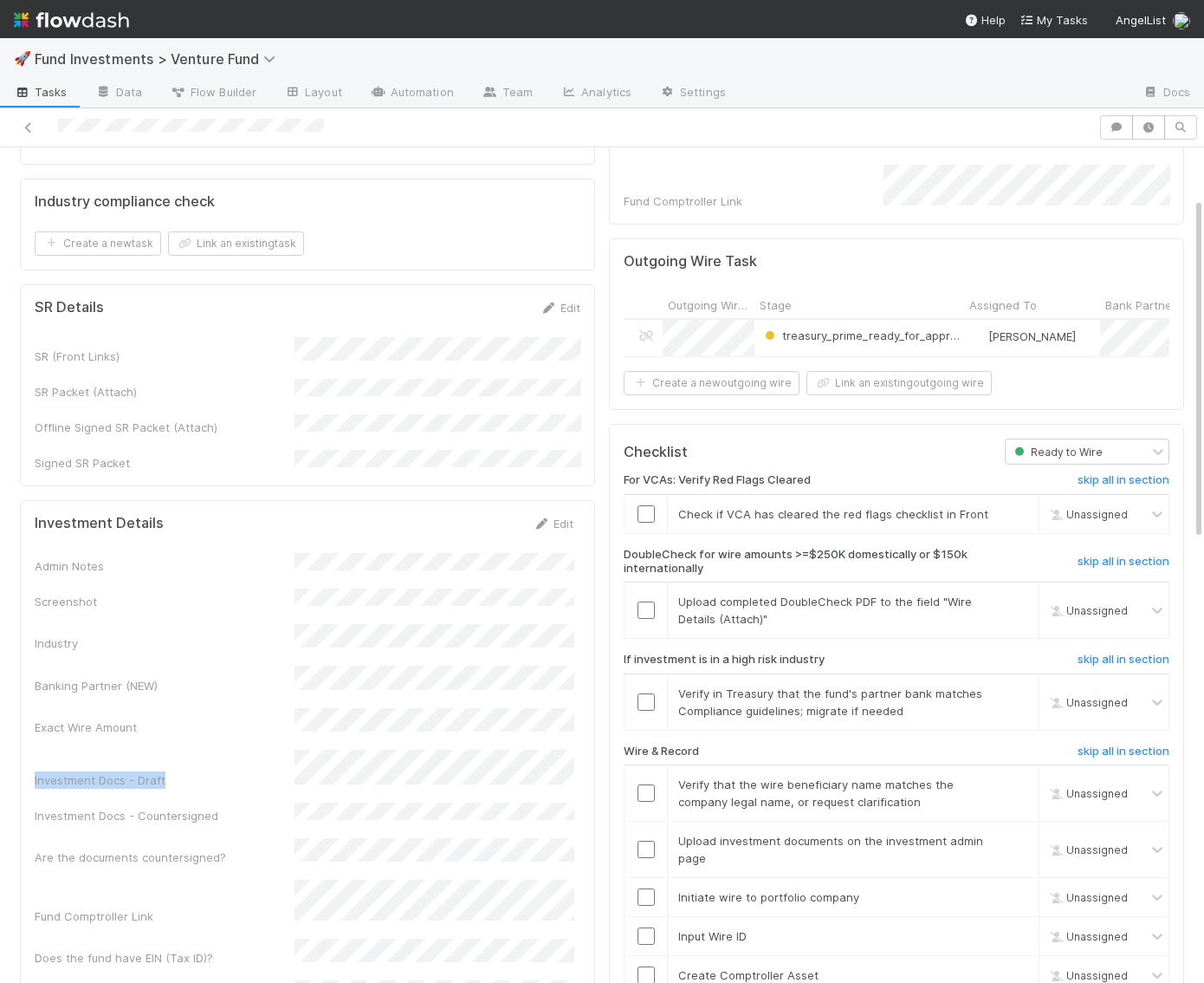
scroll to position [0, 0]
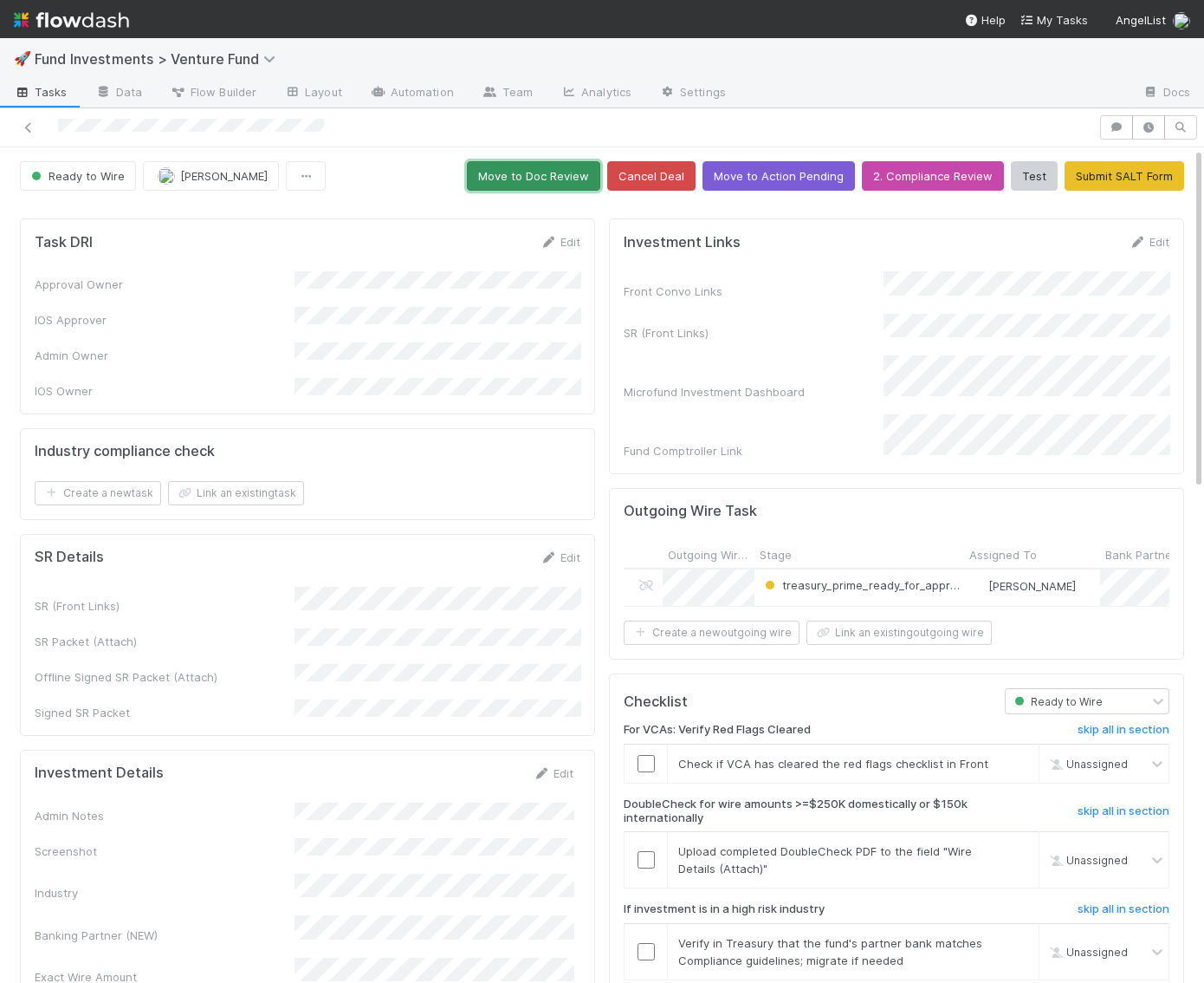
click at [546, 177] on button "Move to Doc Review" at bounding box center [533, 176] width 133 height 29
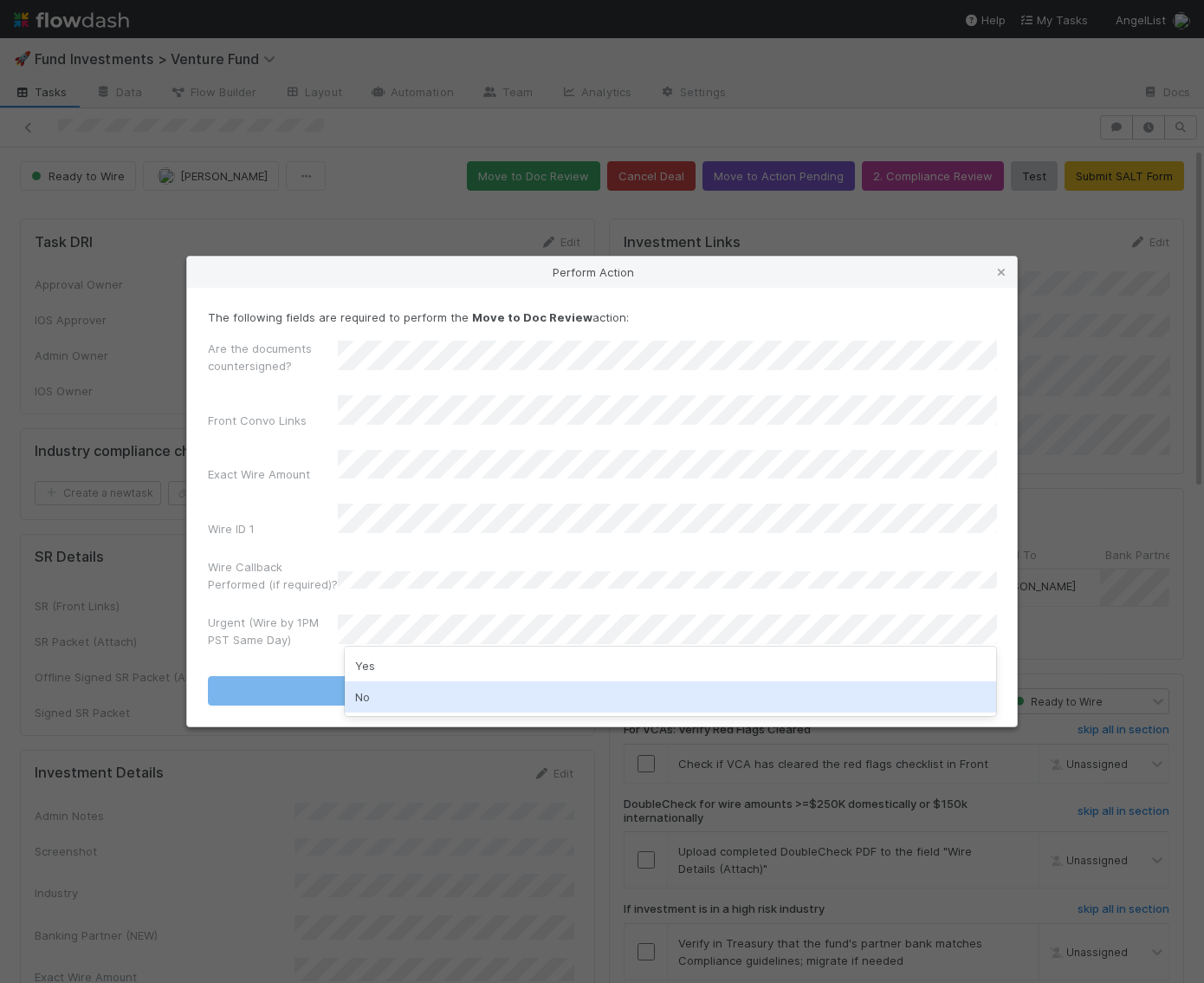
click at [379, 699] on div "No" at bounding box center [671, 697] width 653 height 31
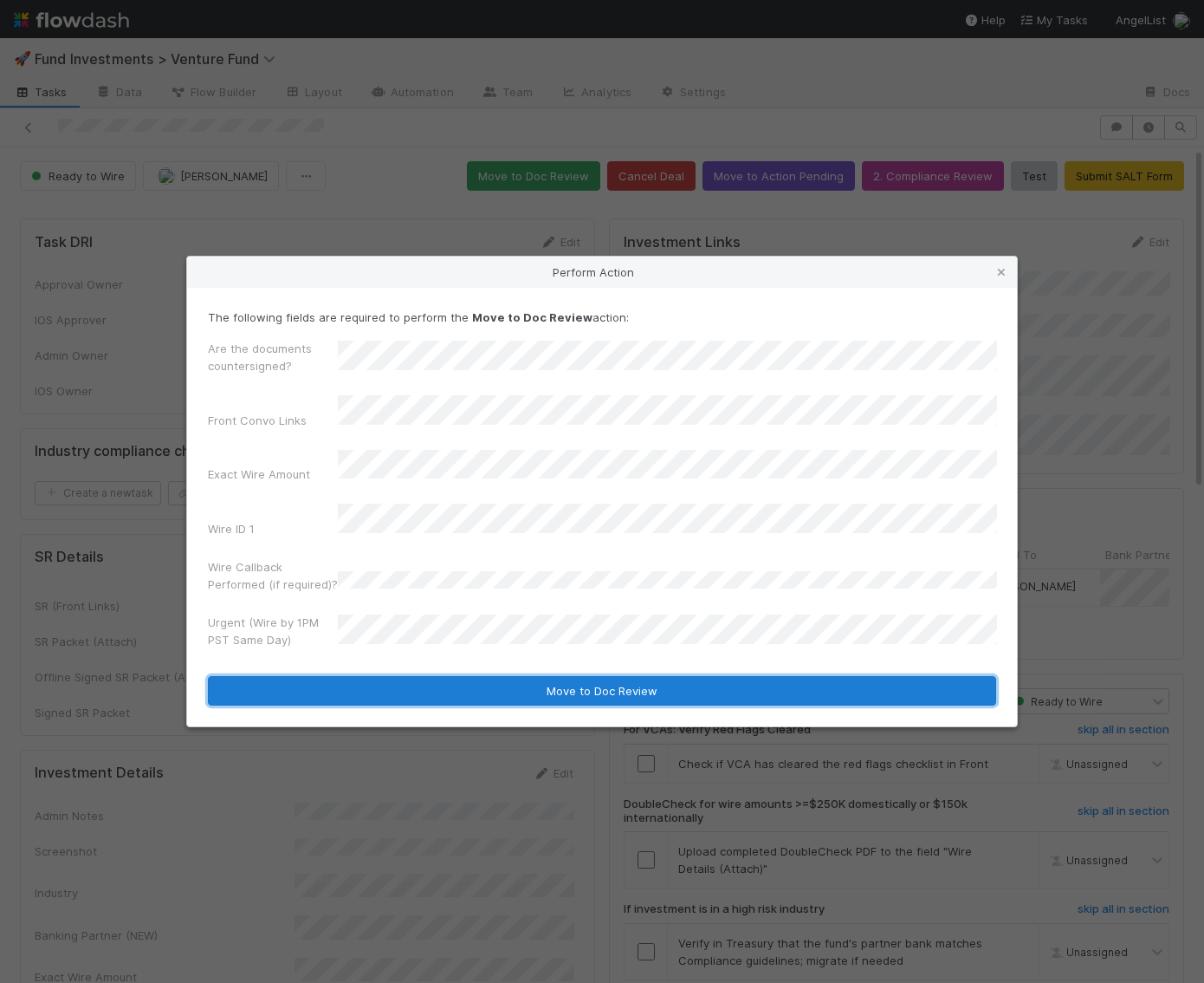
click at [368, 676] on button "Move to Doc Review" at bounding box center [602, 691] width 789 height 29
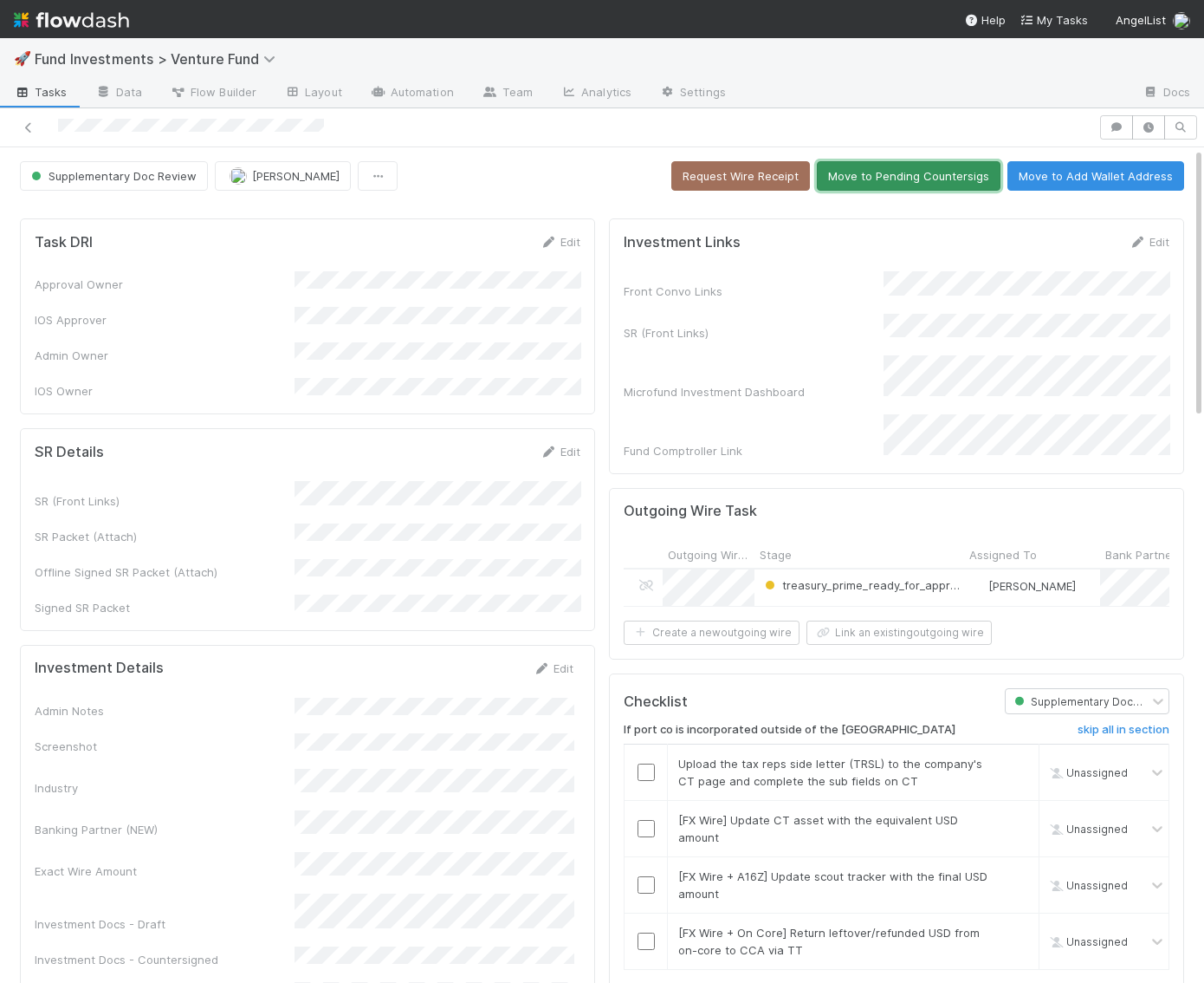
click at [893, 177] on button "Move to Pending Countersigs" at bounding box center [909, 176] width 184 height 29
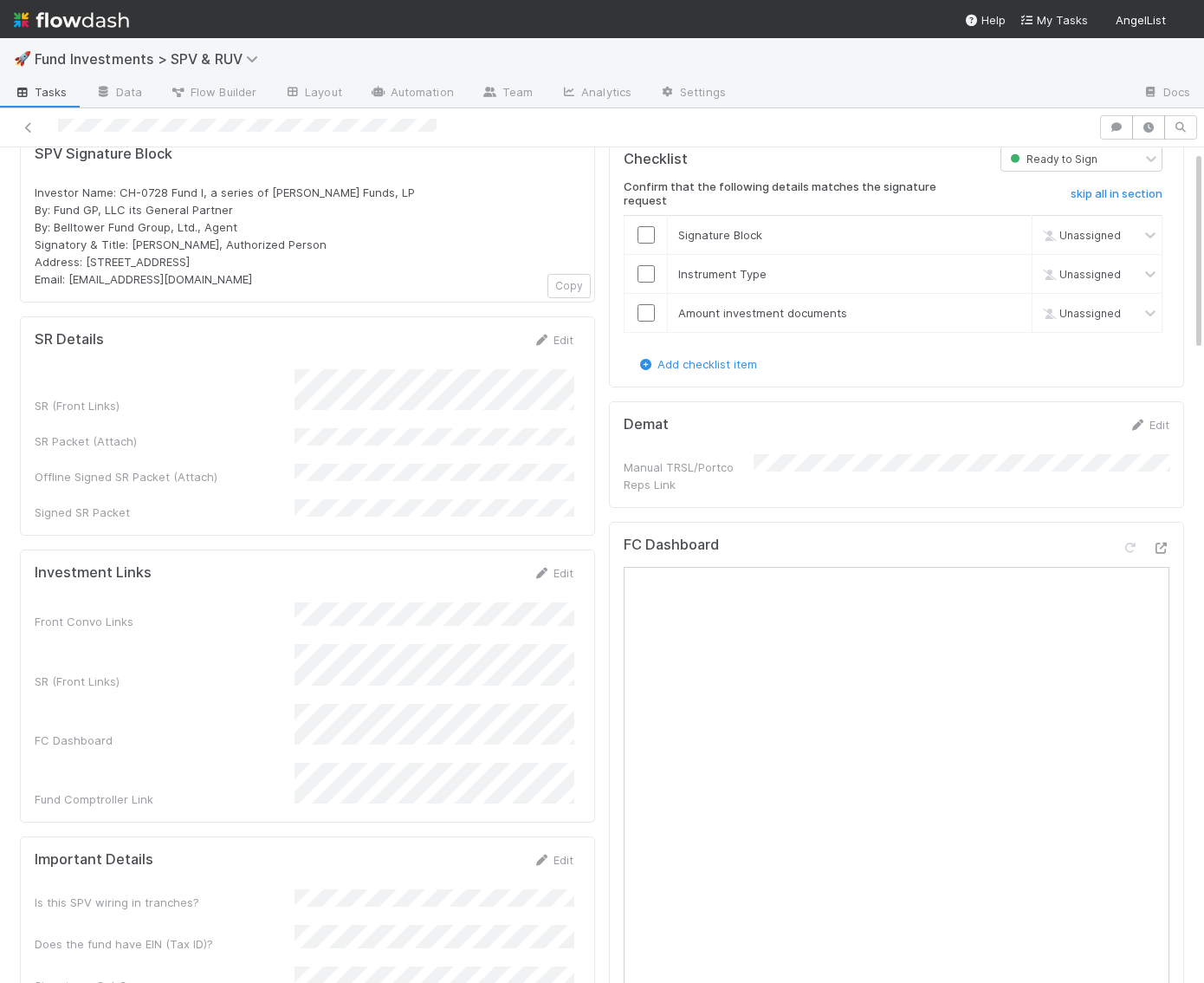
scroll to position [78, 0]
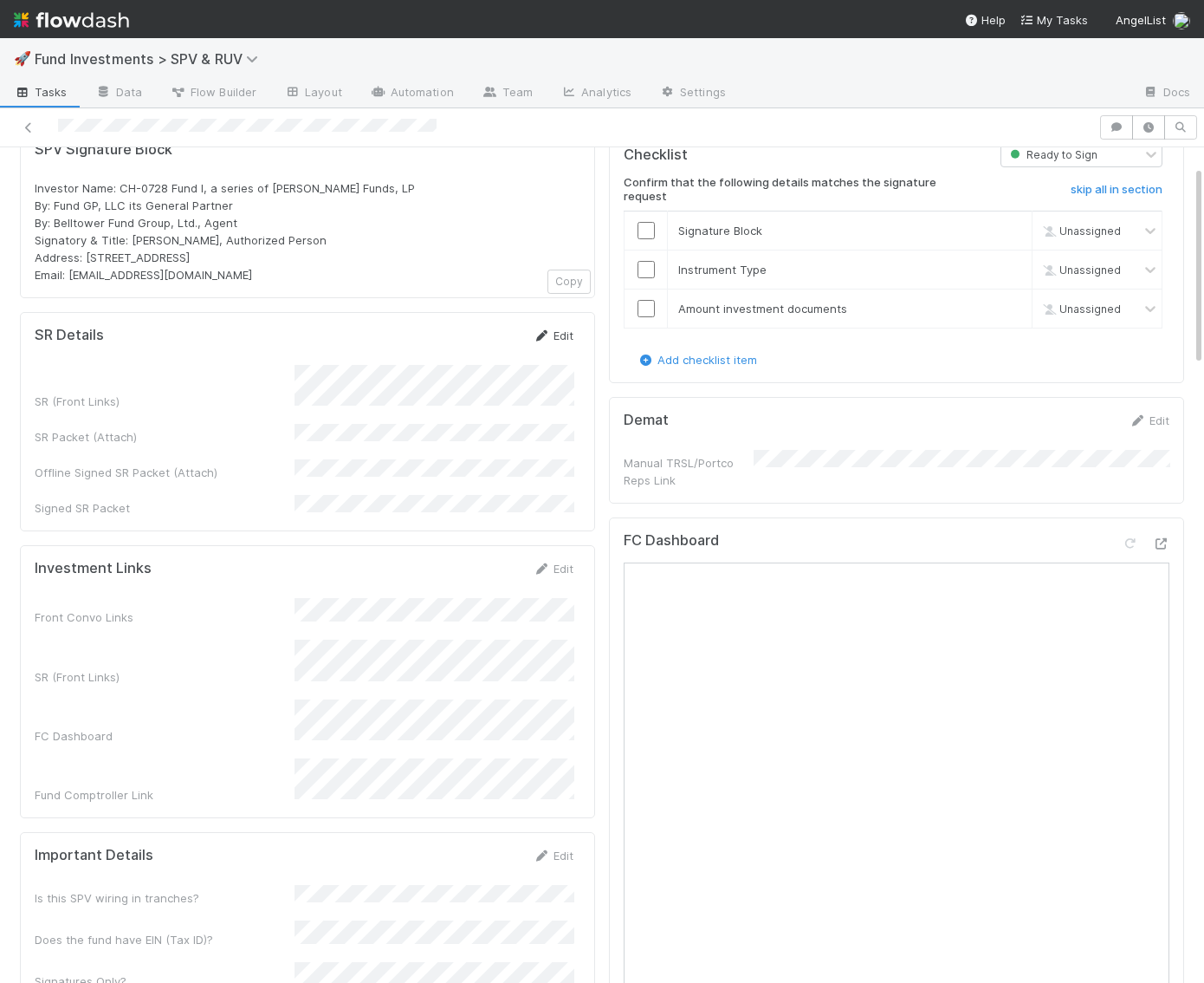
click at [566, 328] on link "Edit" at bounding box center [553, 335] width 40 height 14
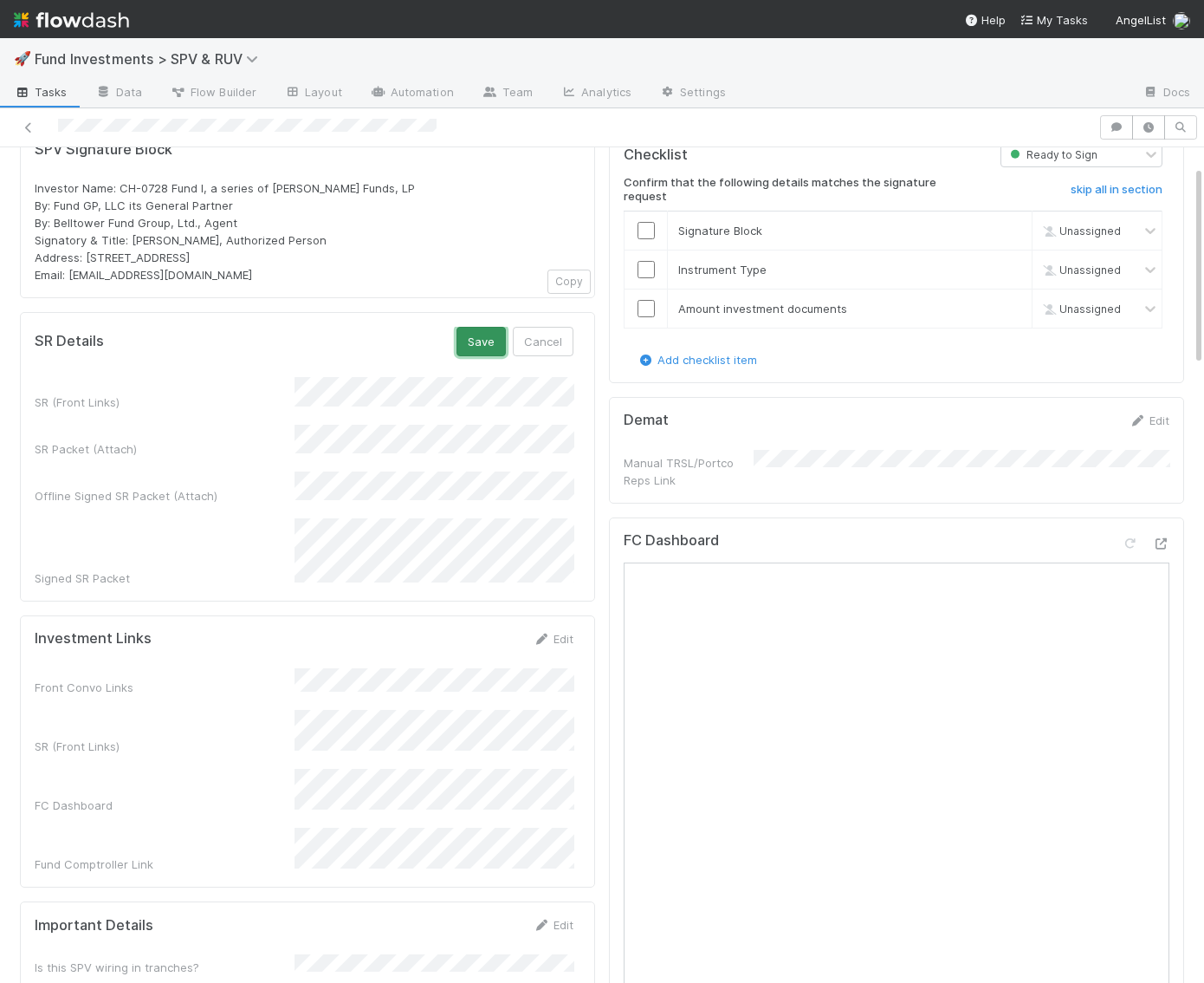
click at [479, 345] on button "Save" at bounding box center [482, 341] width 50 height 29
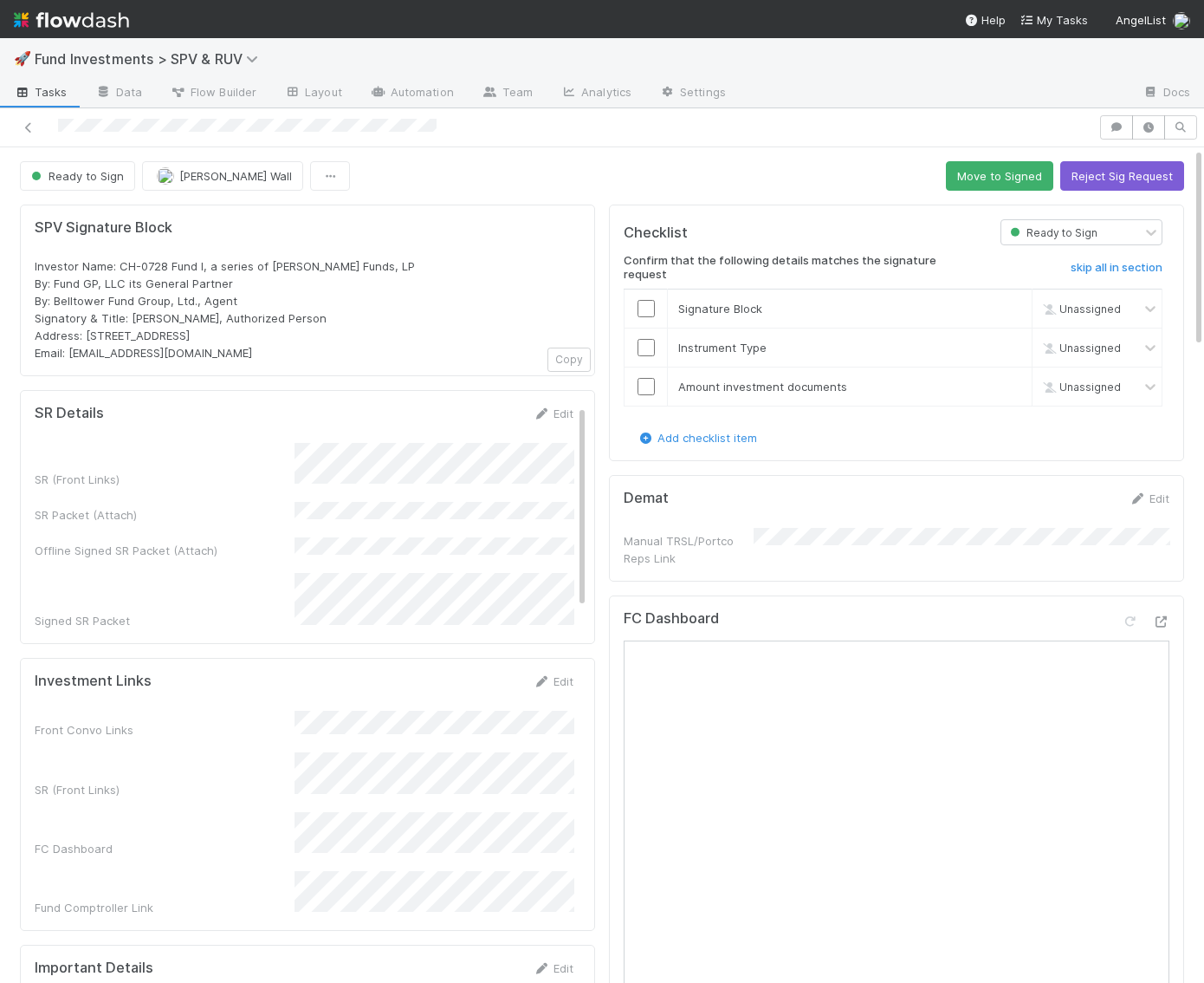
scroll to position [6, 0]
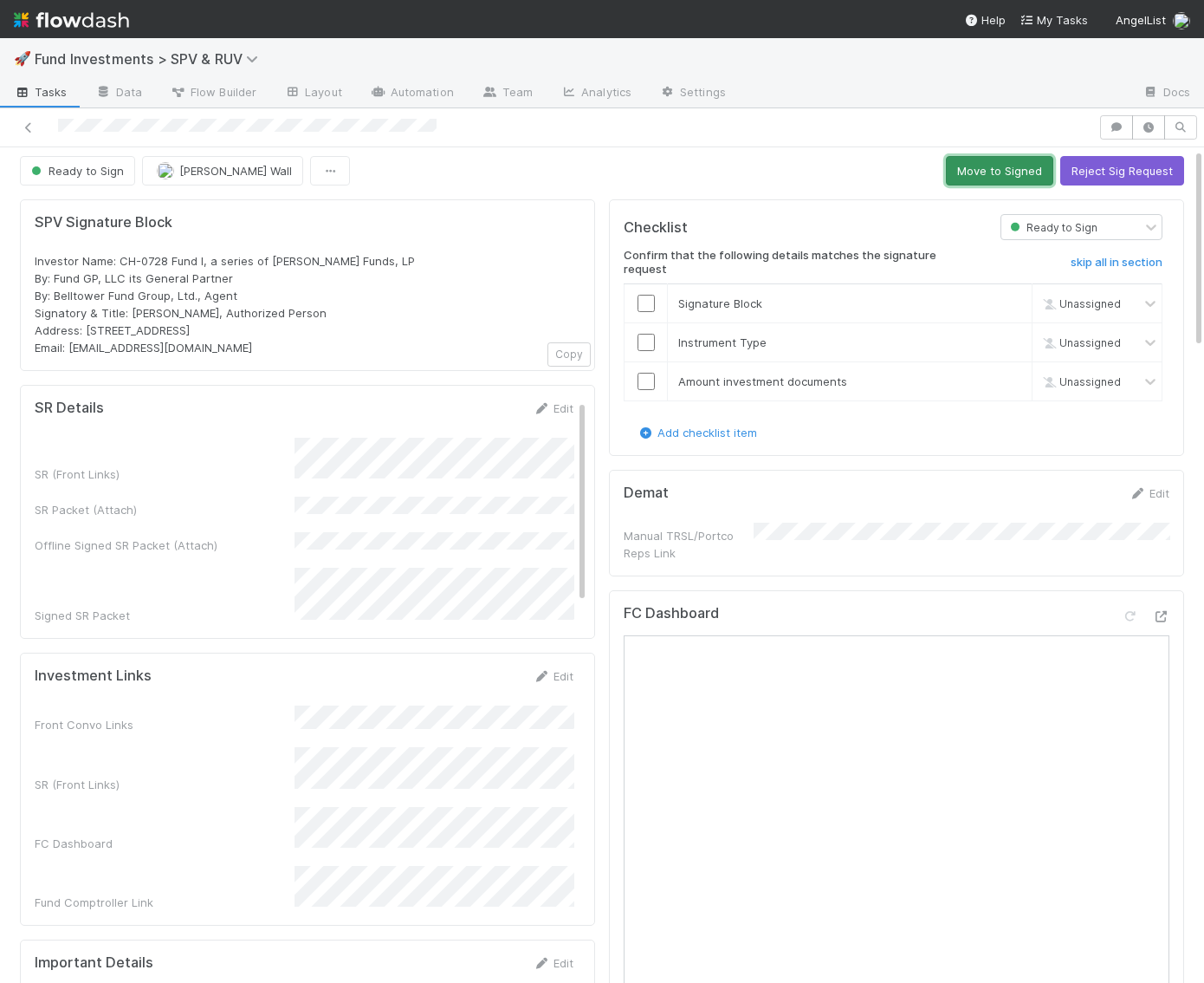
click at [983, 163] on button "Move to Signed" at bounding box center [999, 171] width 108 height 29
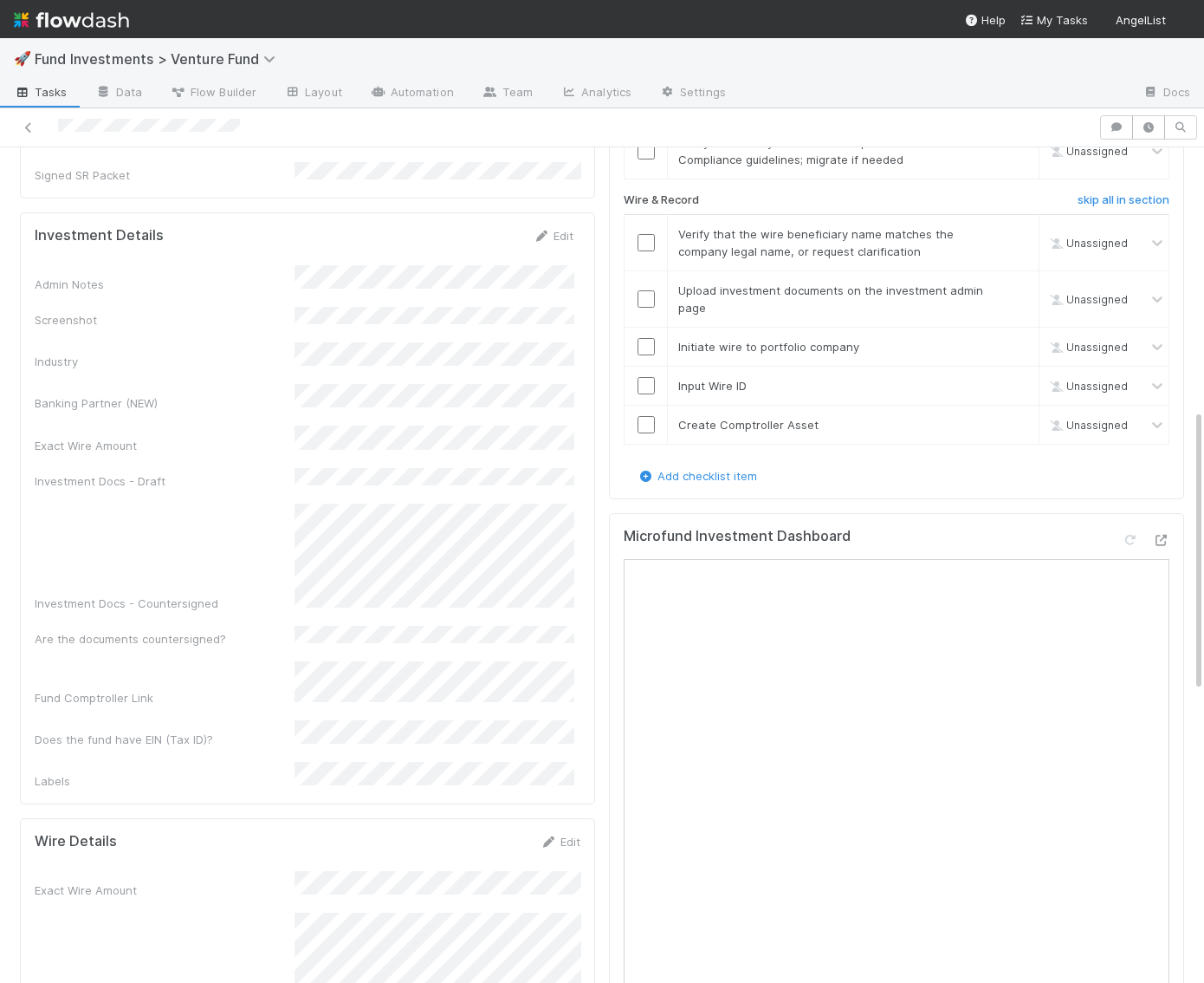
scroll to position [920, 0]
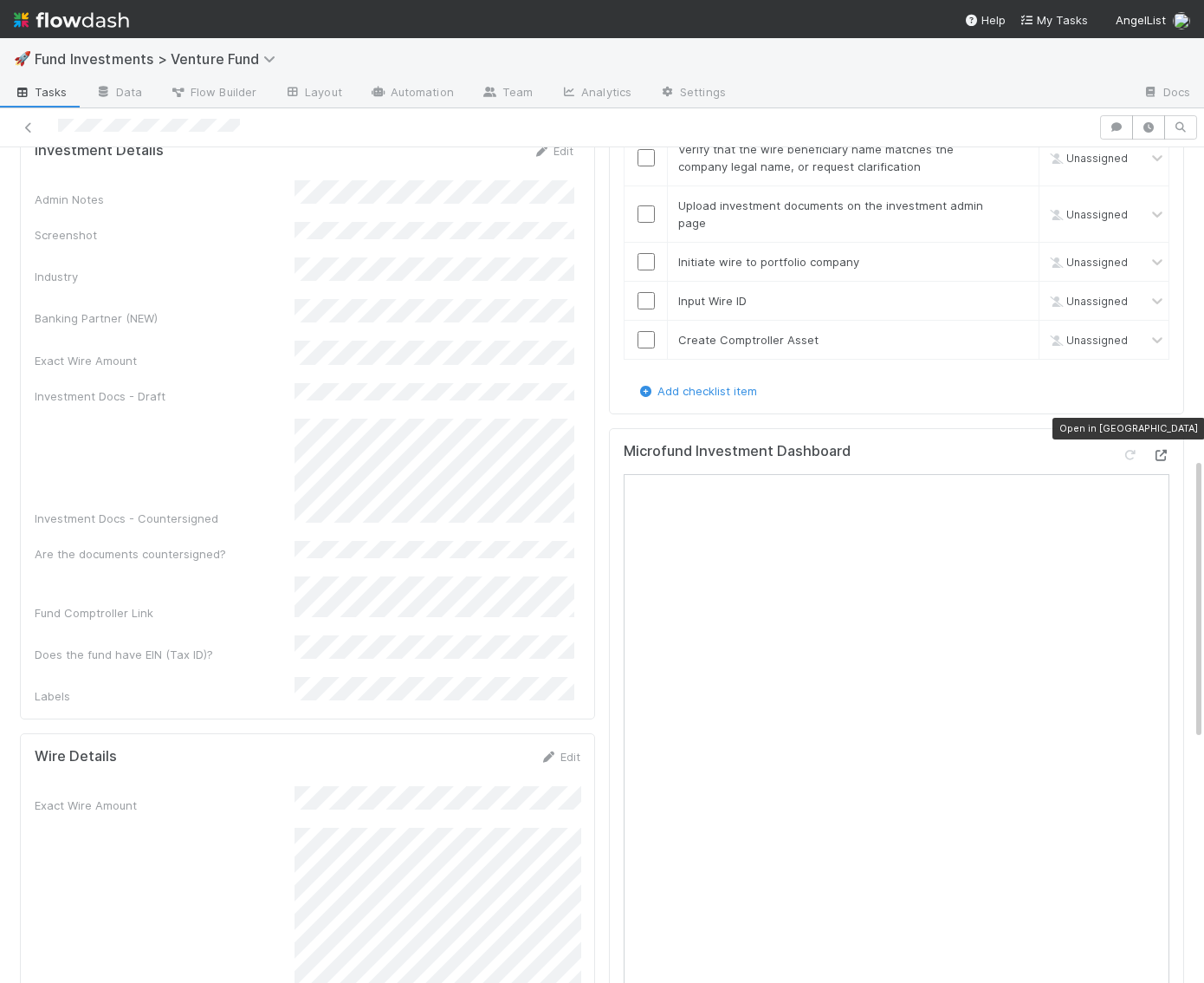
click at [1168, 450] on icon at bounding box center [1160, 455] width 17 height 11
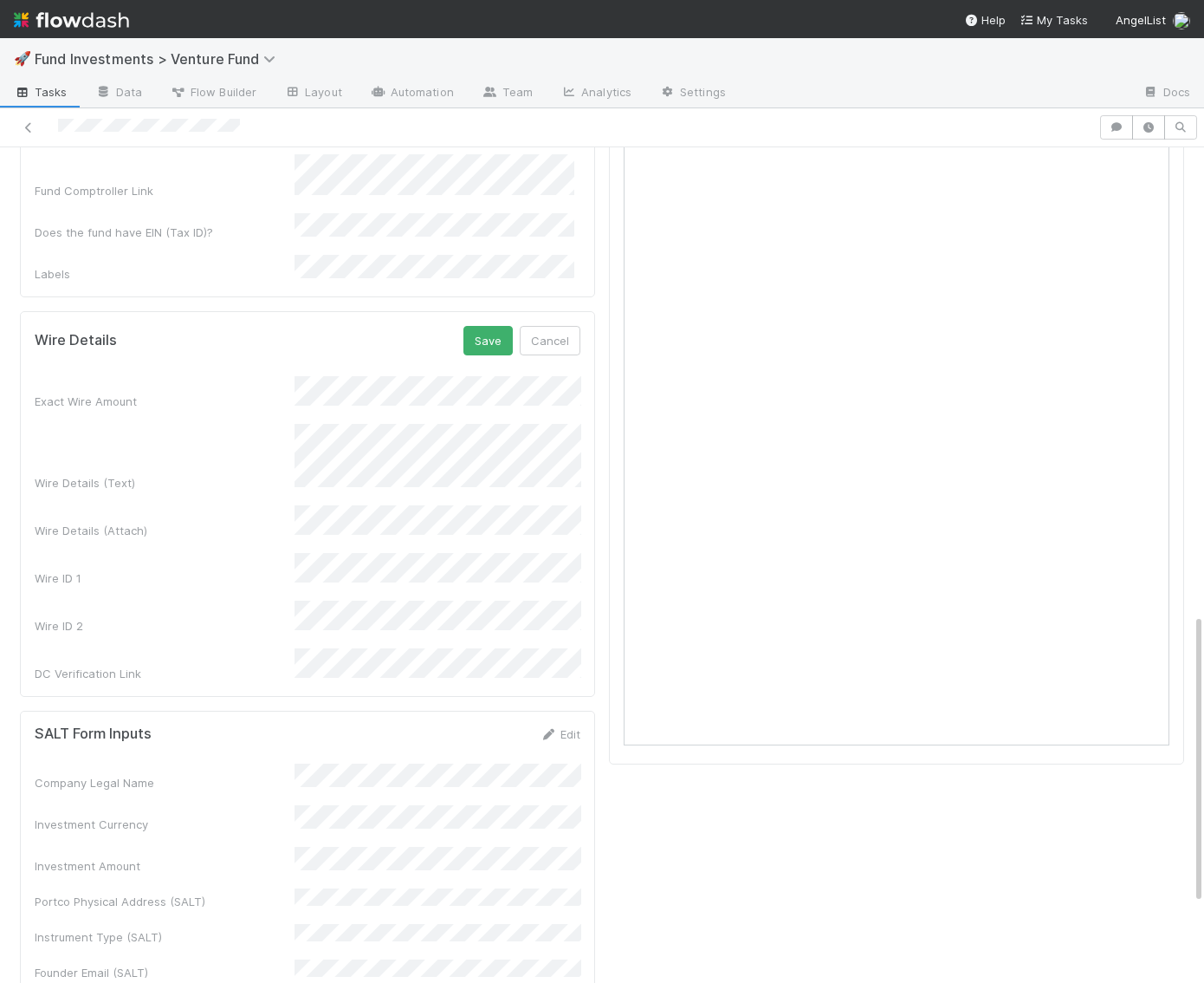
scroll to position [1349, 0]
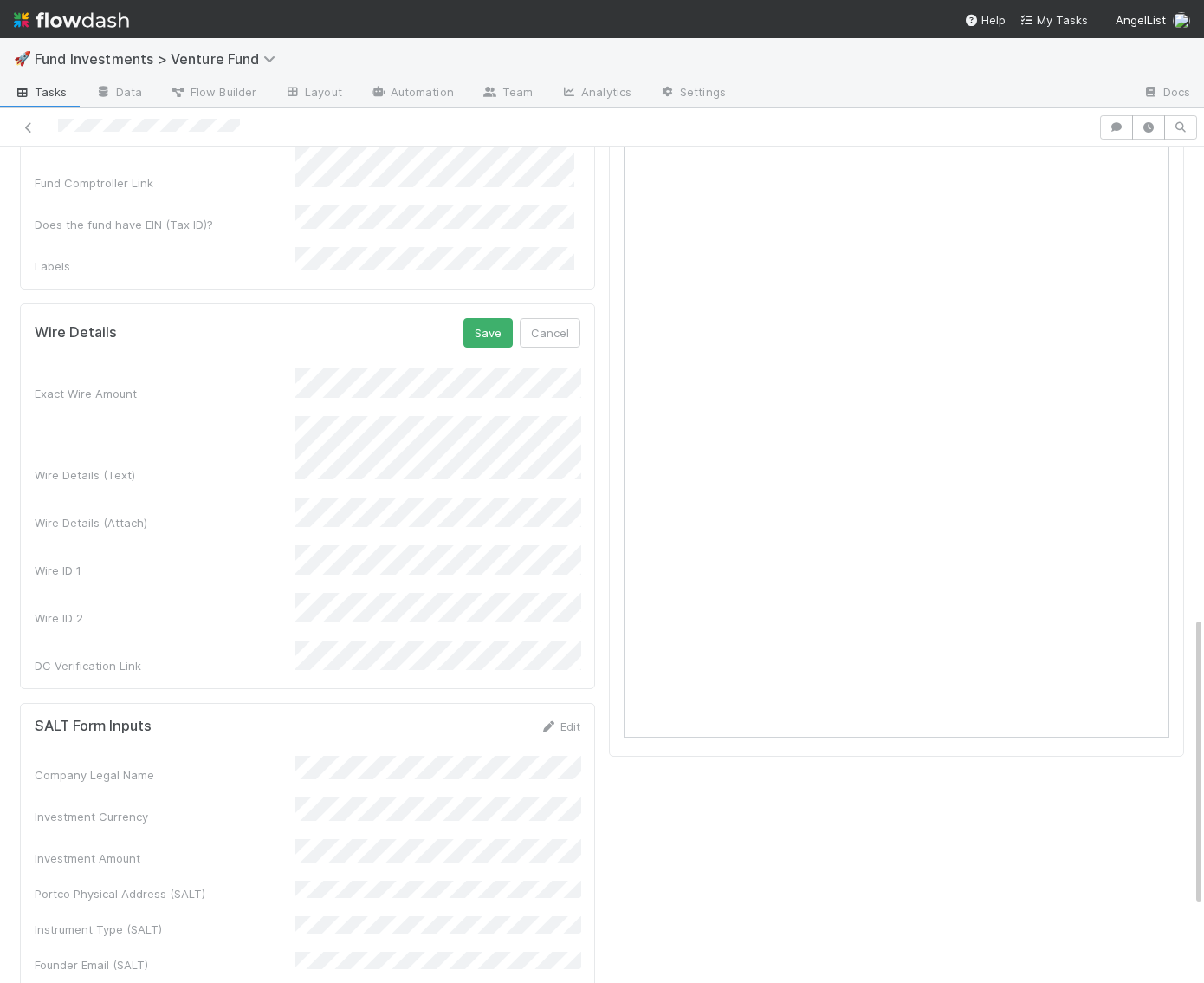
click at [278, 416] on div "Wire Details (Text)" at bounding box center [308, 450] width 546 height 68
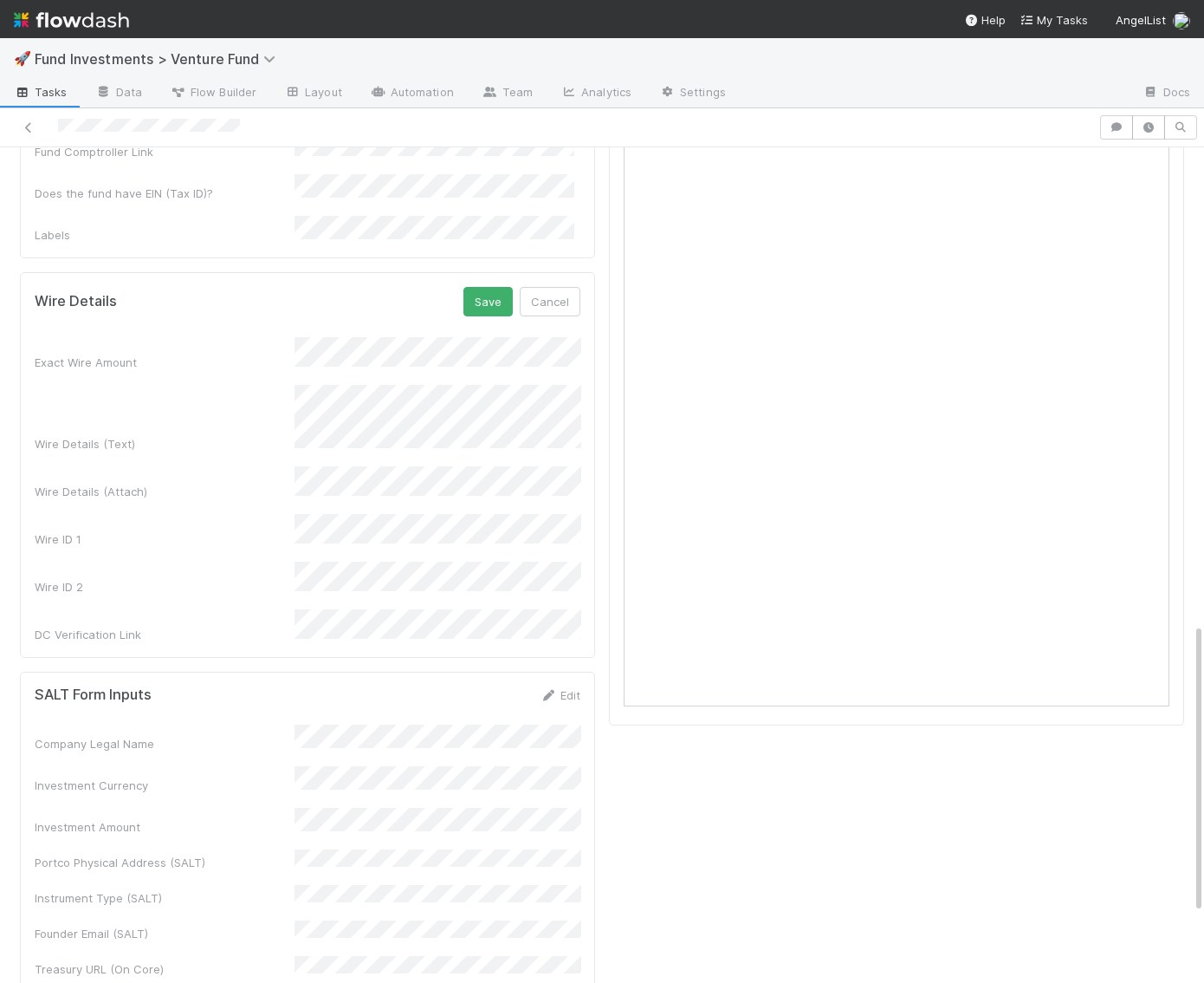
scroll to position [1389, 0]
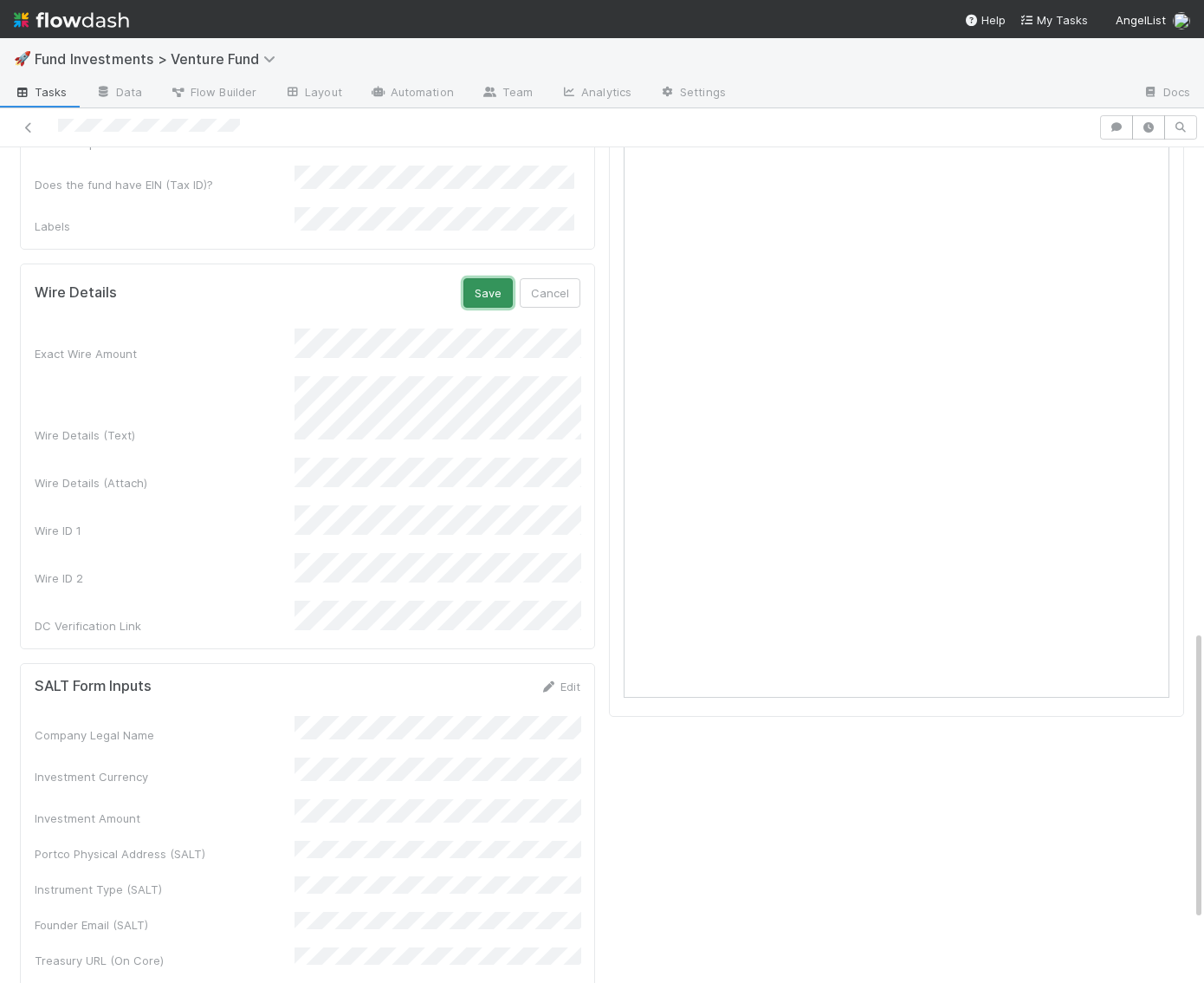
click at [489, 278] on button "Save" at bounding box center [488, 292] width 50 height 29
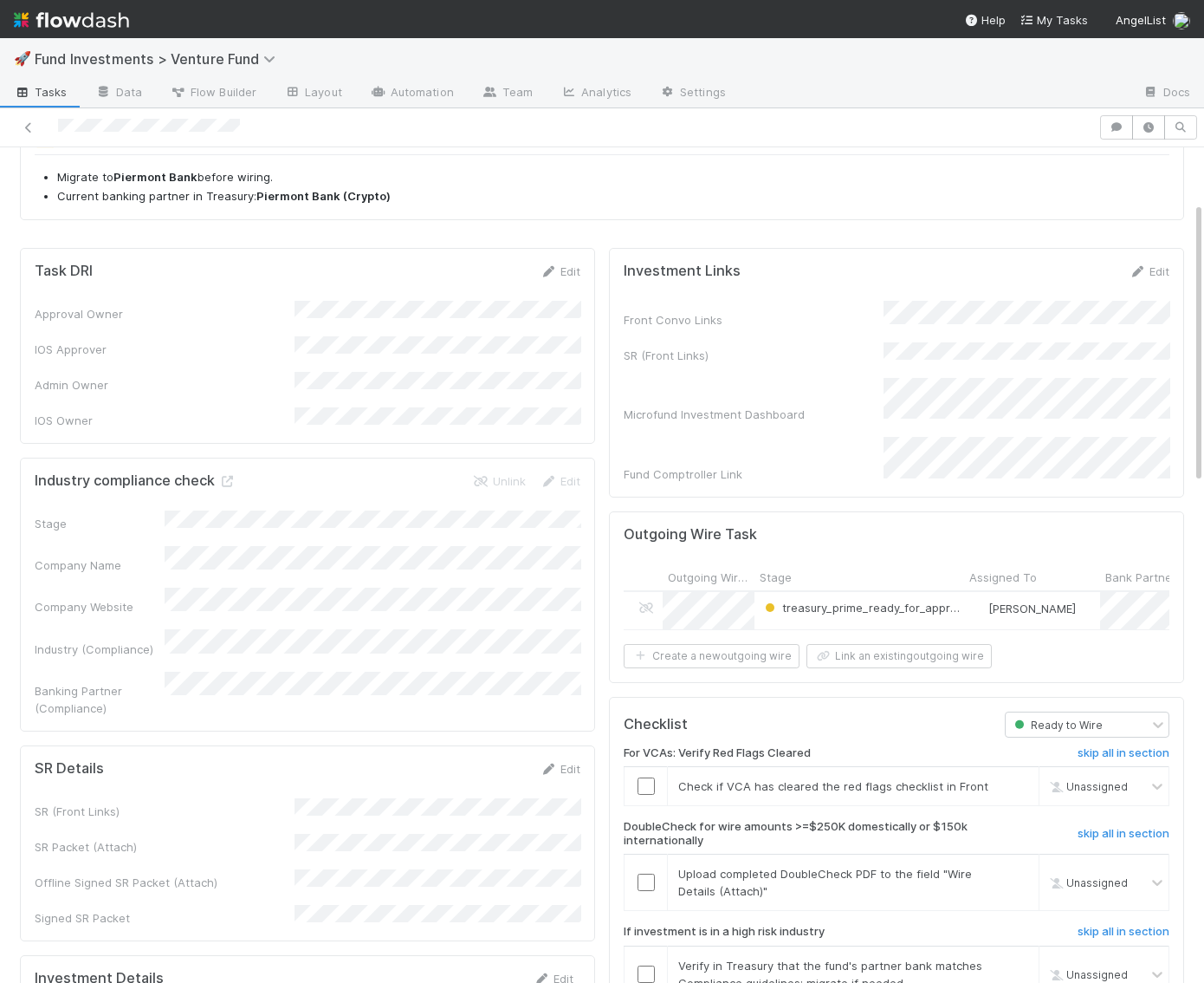
scroll to position [0, 0]
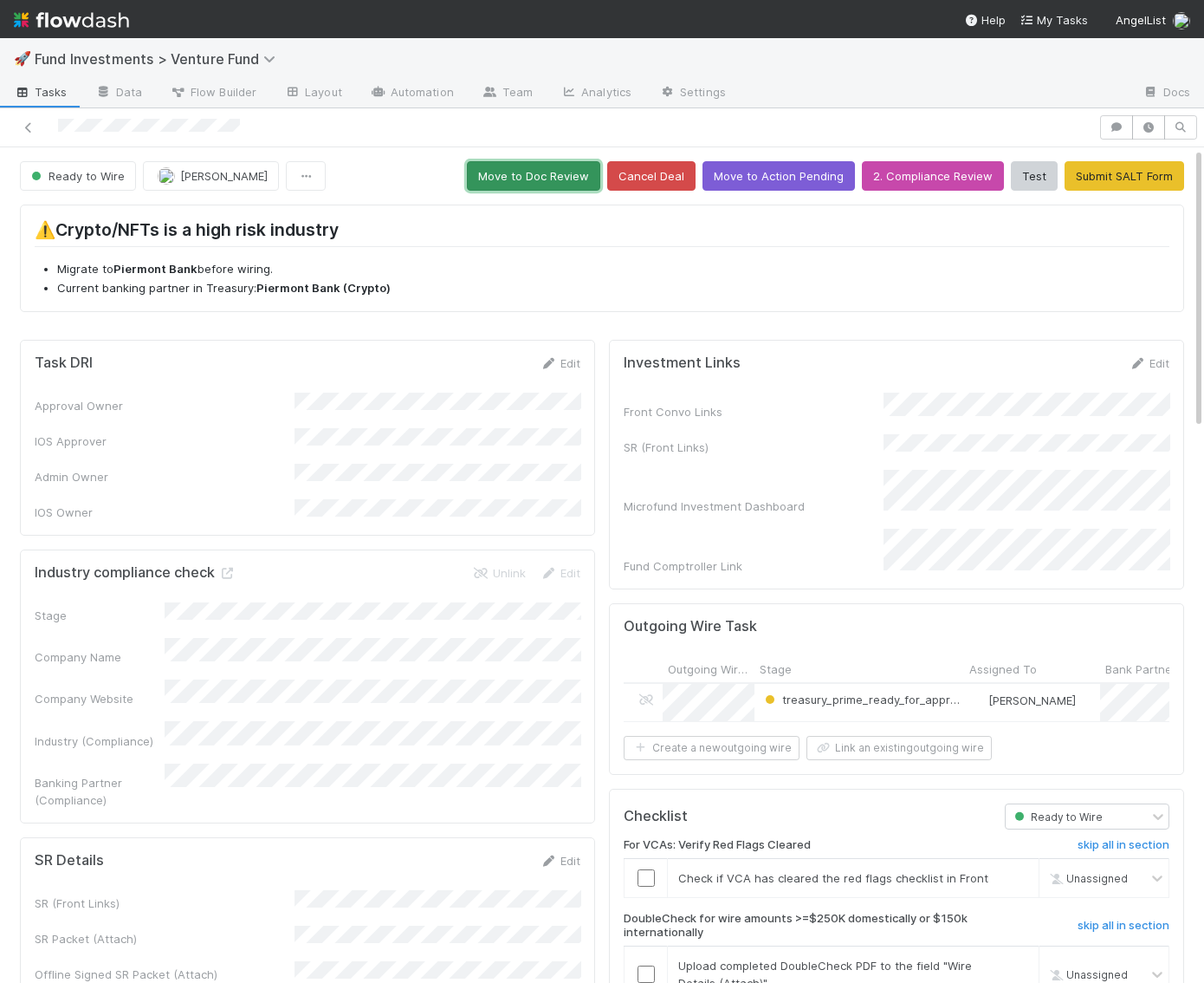
click at [565, 177] on button "Move to Doc Review" at bounding box center [533, 176] width 133 height 29
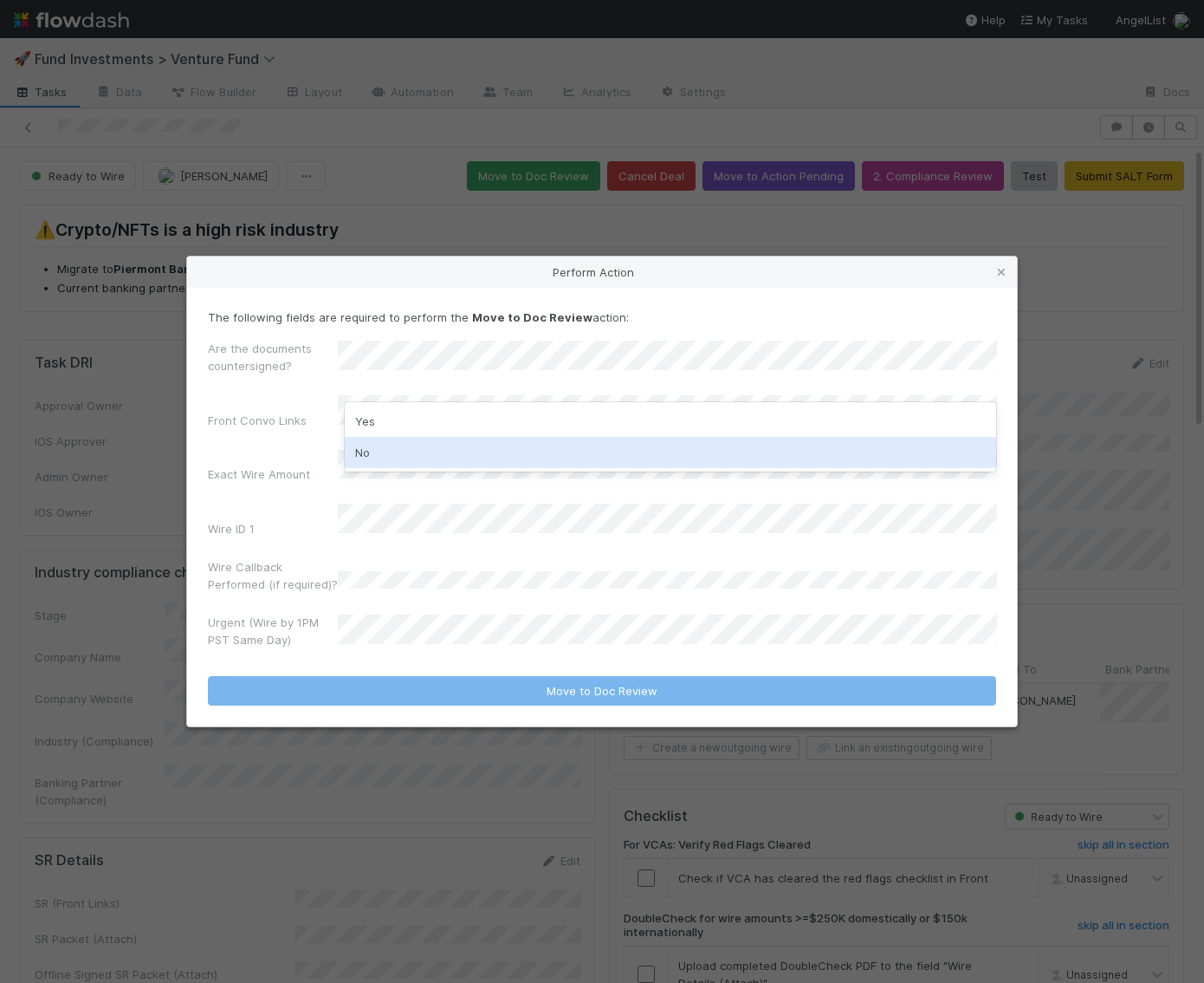
click at [431, 458] on div "No" at bounding box center [671, 452] width 653 height 31
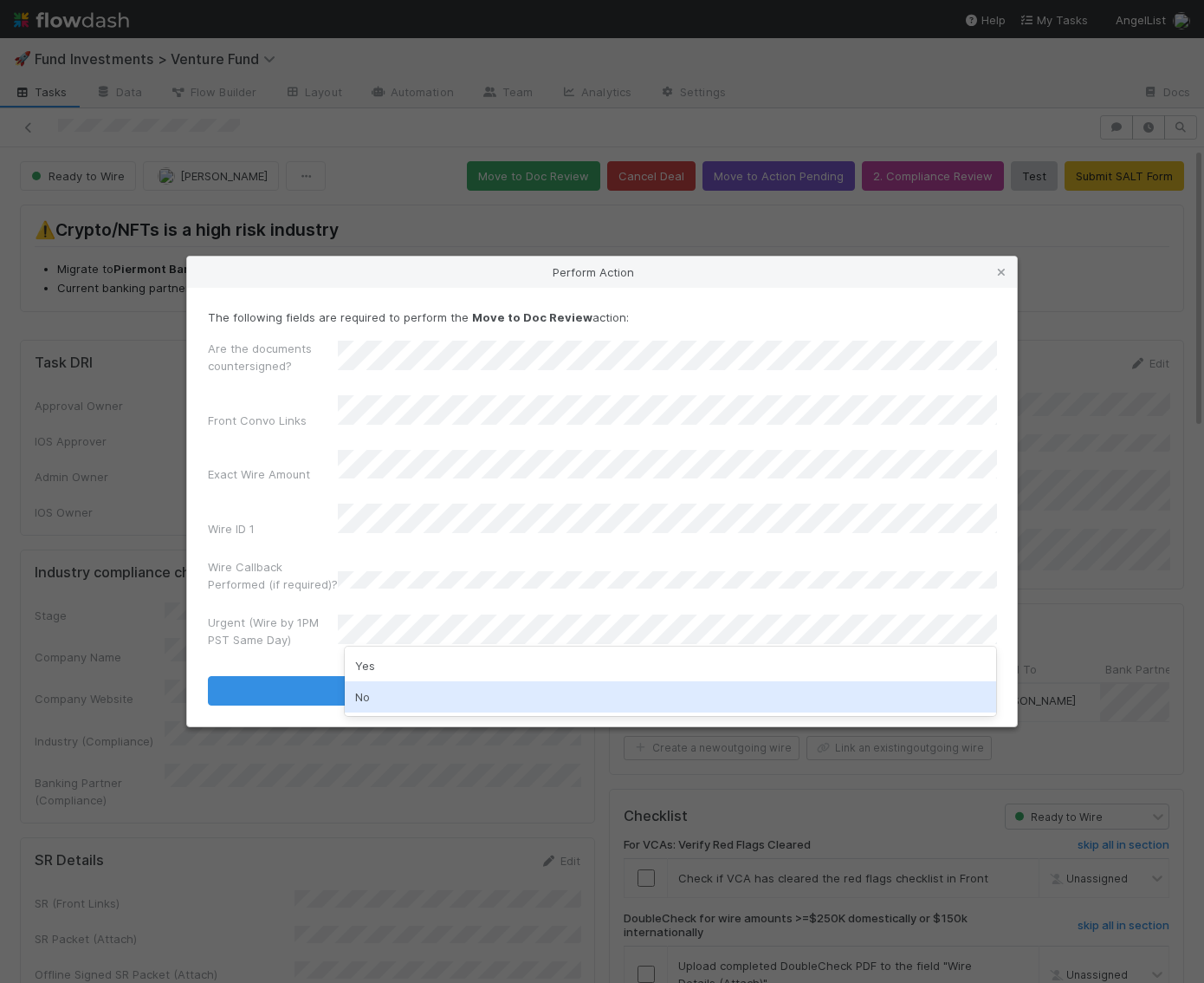
click at [387, 706] on div "No" at bounding box center [671, 697] width 653 height 31
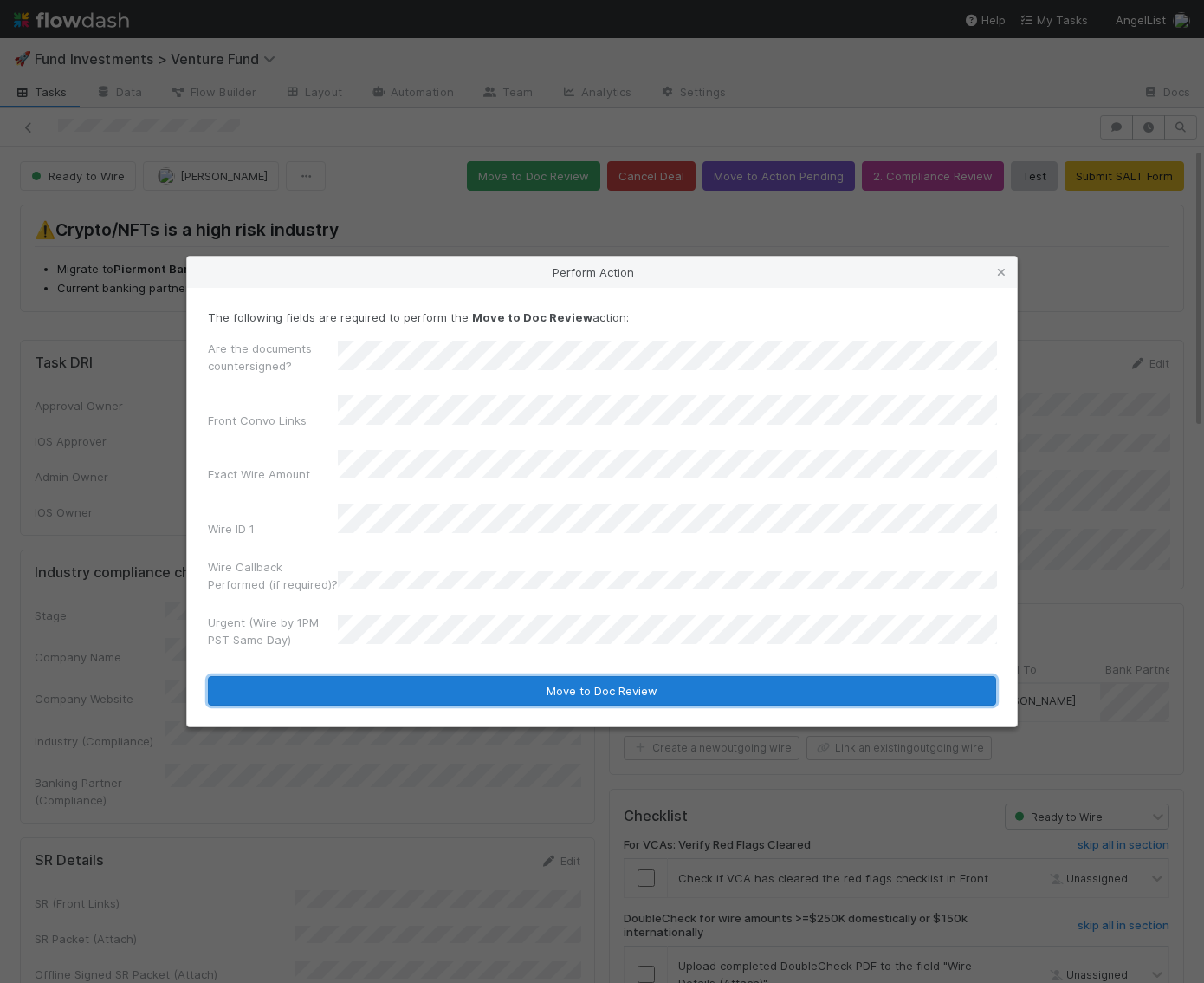
click at [388, 680] on button "Move to Doc Review" at bounding box center [602, 691] width 789 height 29
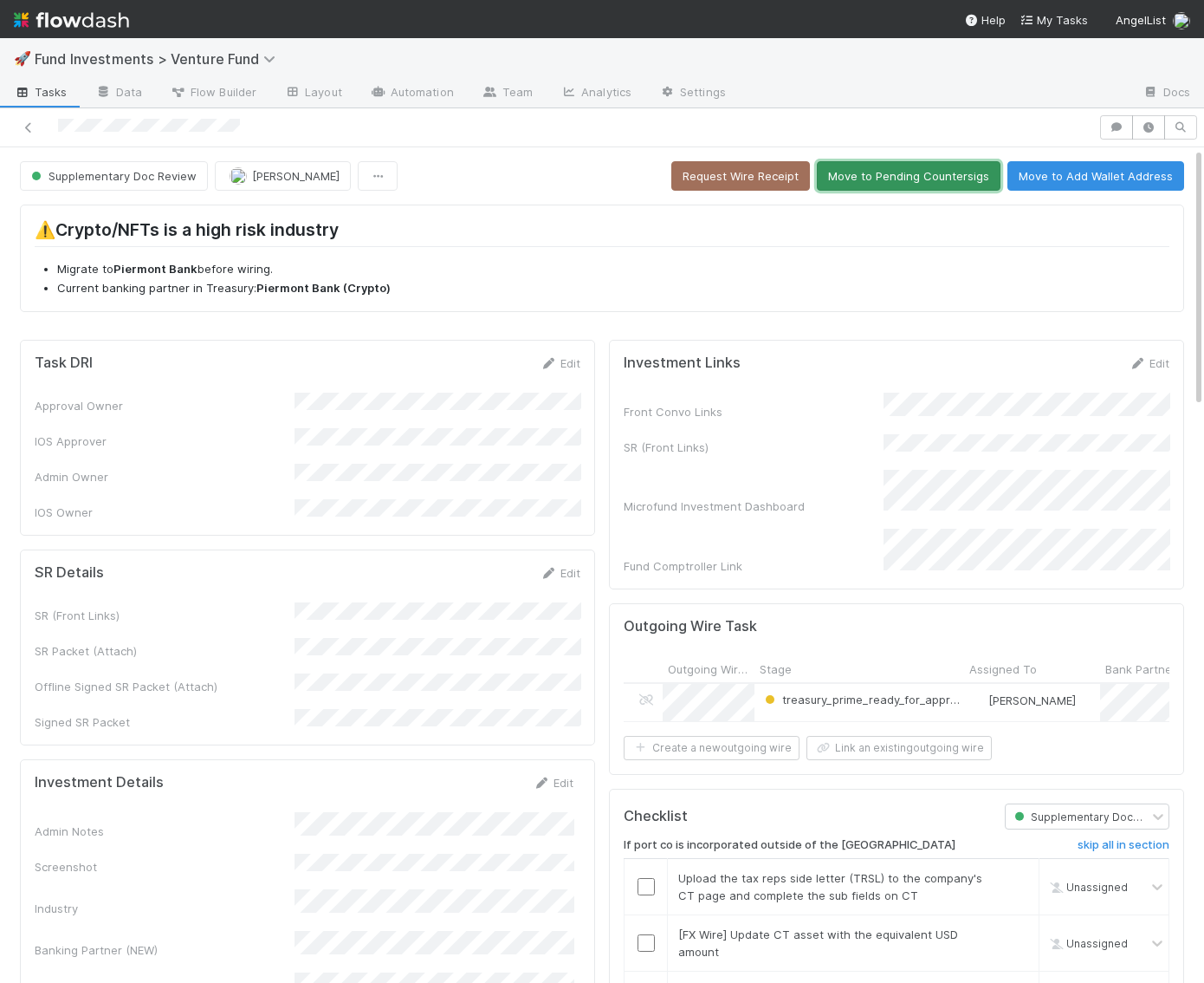
click at [909, 177] on button "Move to Pending Countersigs" at bounding box center [909, 176] width 184 height 29
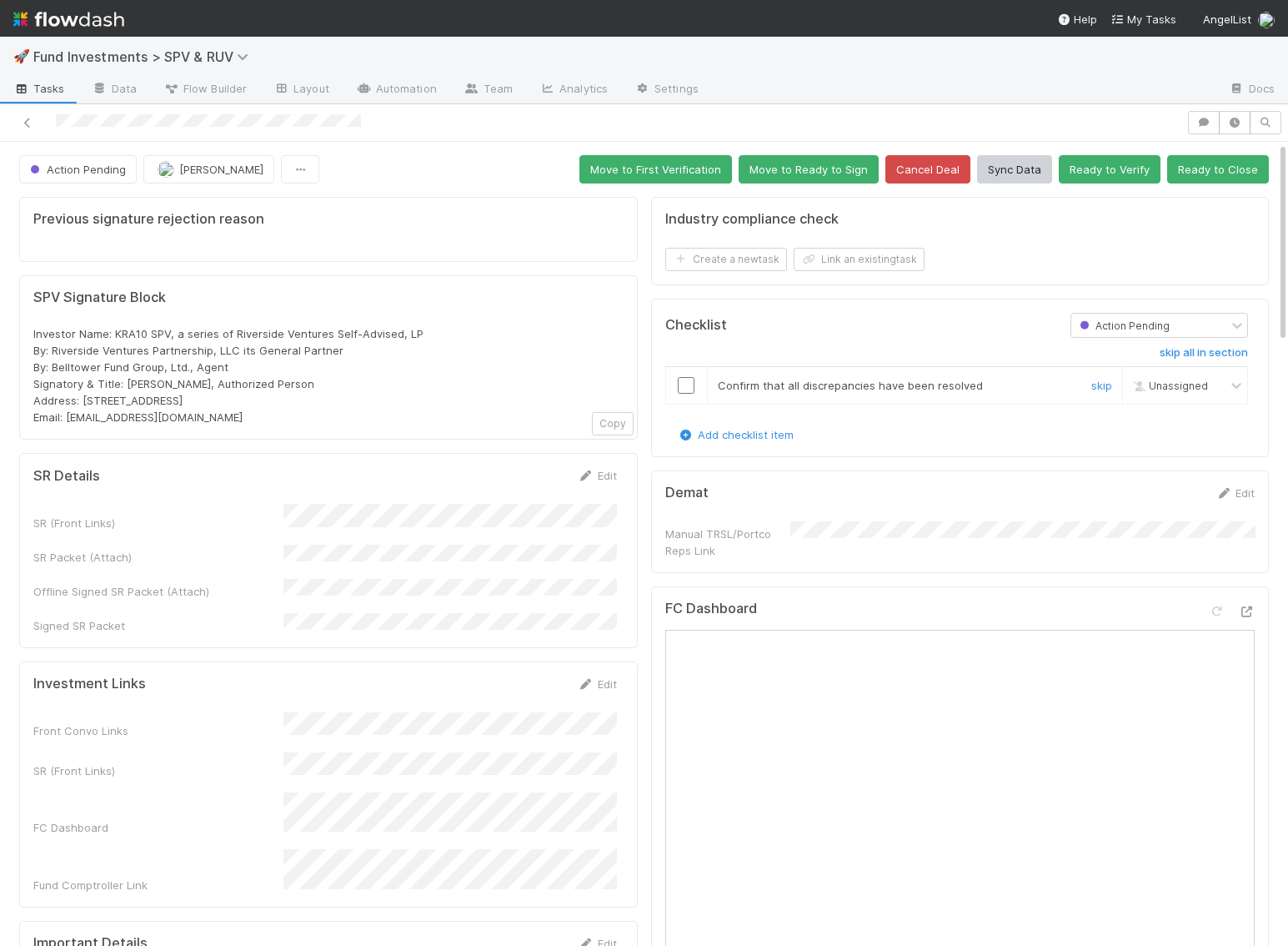
click at [683, 385] on input "checkbox" at bounding box center [686, 385] width 17 height 17
click at [878, 174] on button "Ready to Close" at bounding box center [1217, 169] width 102 height 28
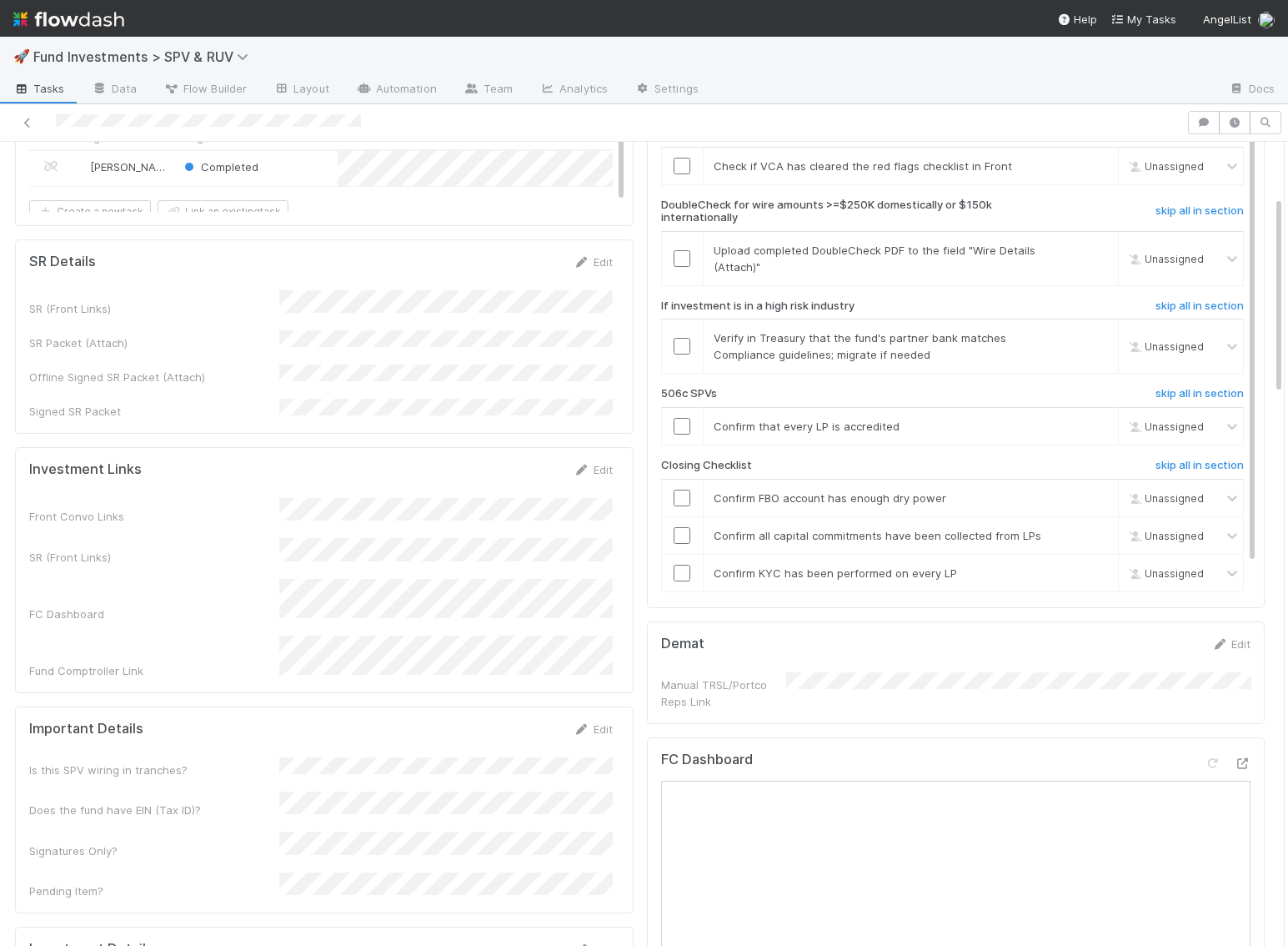
scroll to position [230, 0]
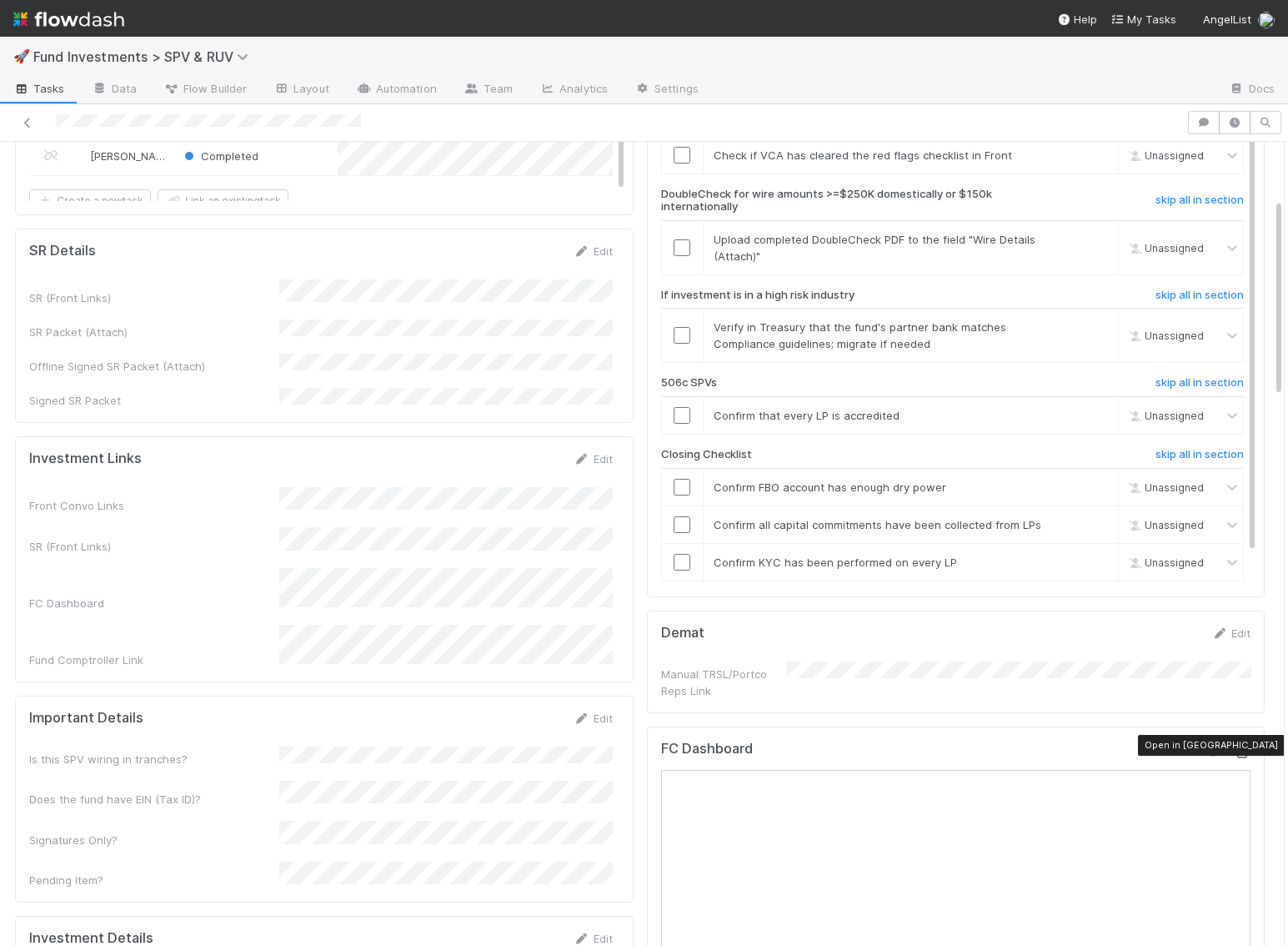
click at [878, 747] on icon at bounding box center [1242, 752] width 17 height 11
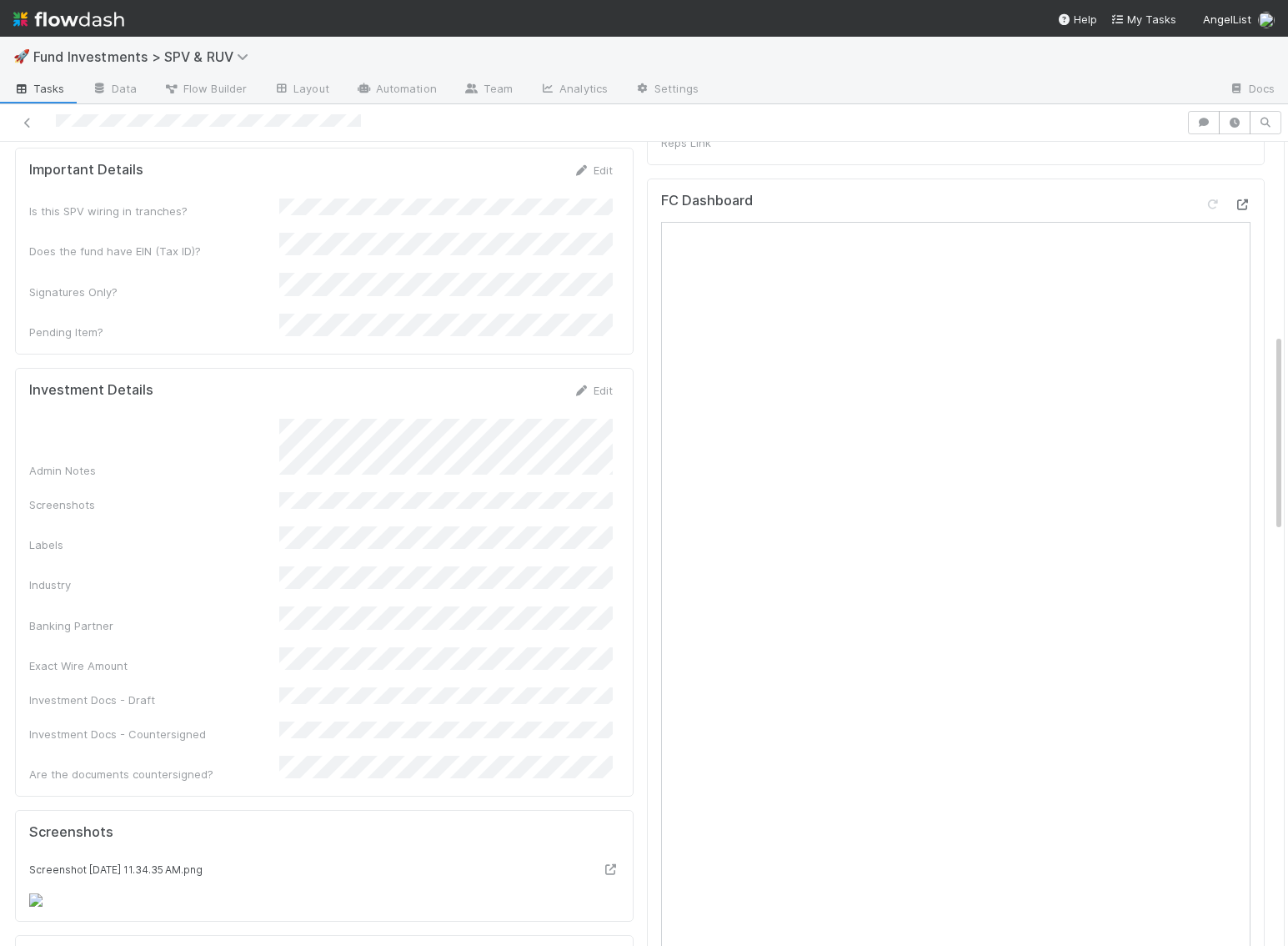
scroll to position [0, 0]
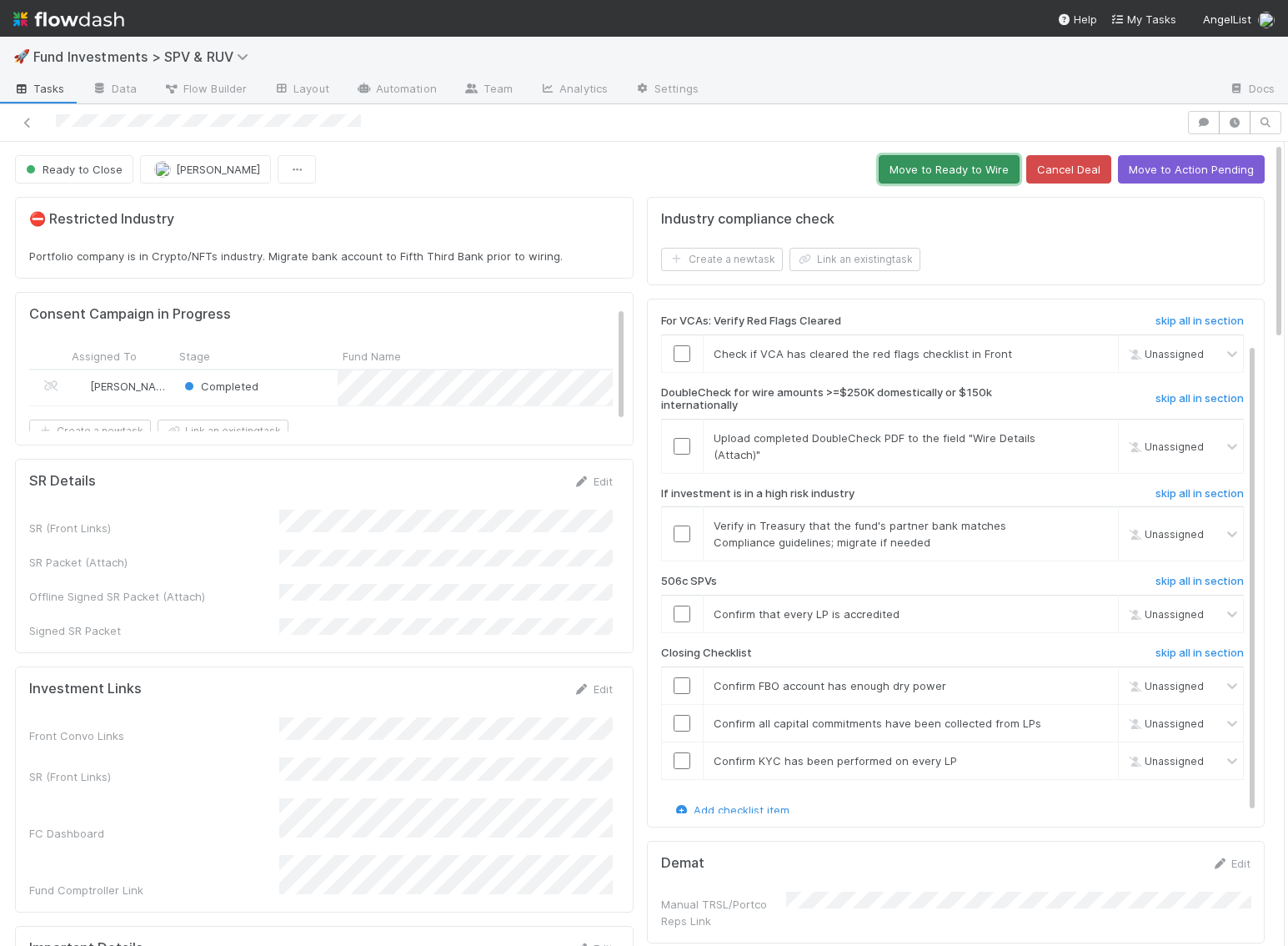
click at [878, 156] on button "Move to Ready to Wire" at bounding box center [948, 169] width 141 height 28
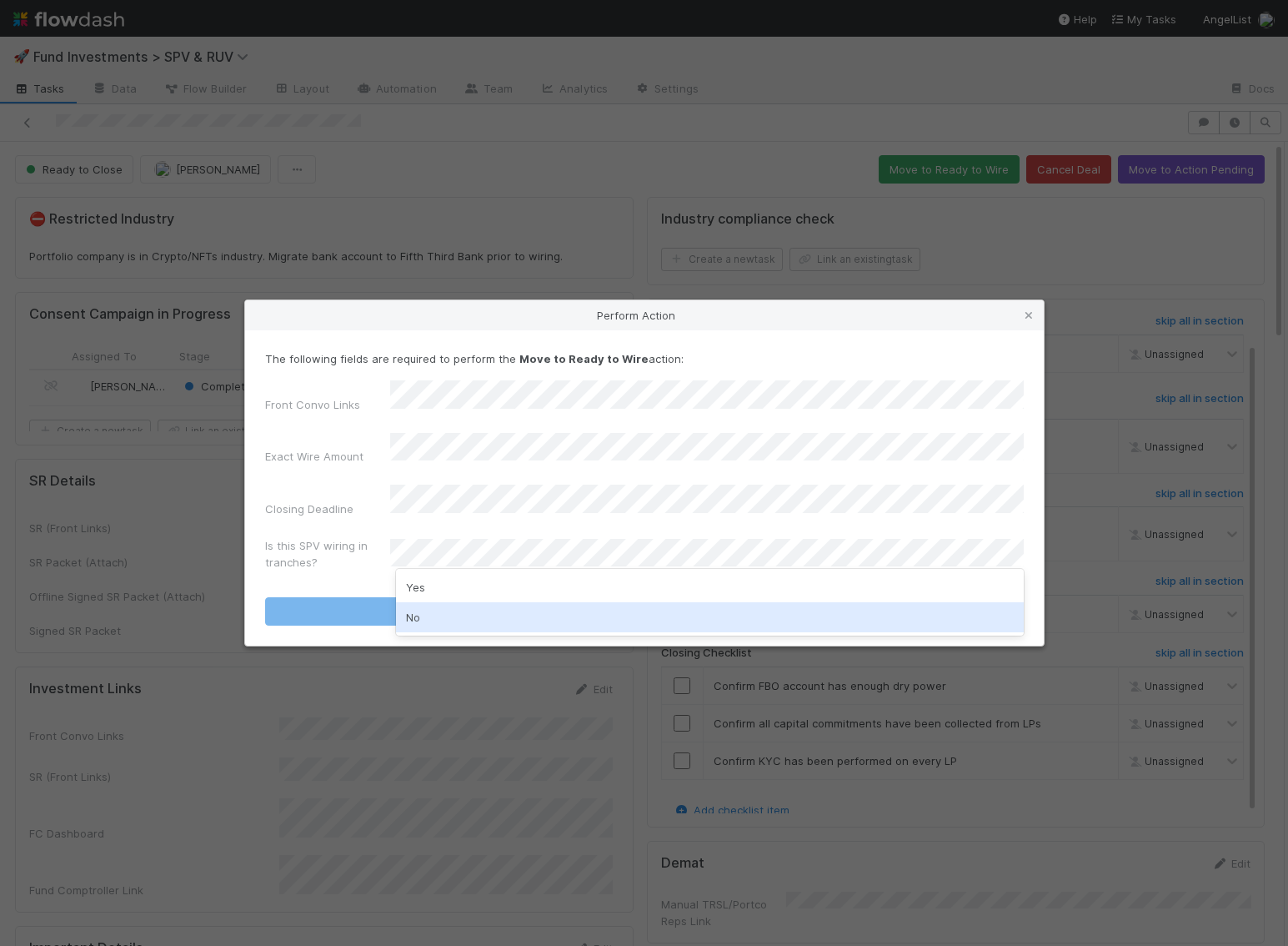
click at [496, 619] on div "No" at bounding box center [710, 617] width 628 height 30
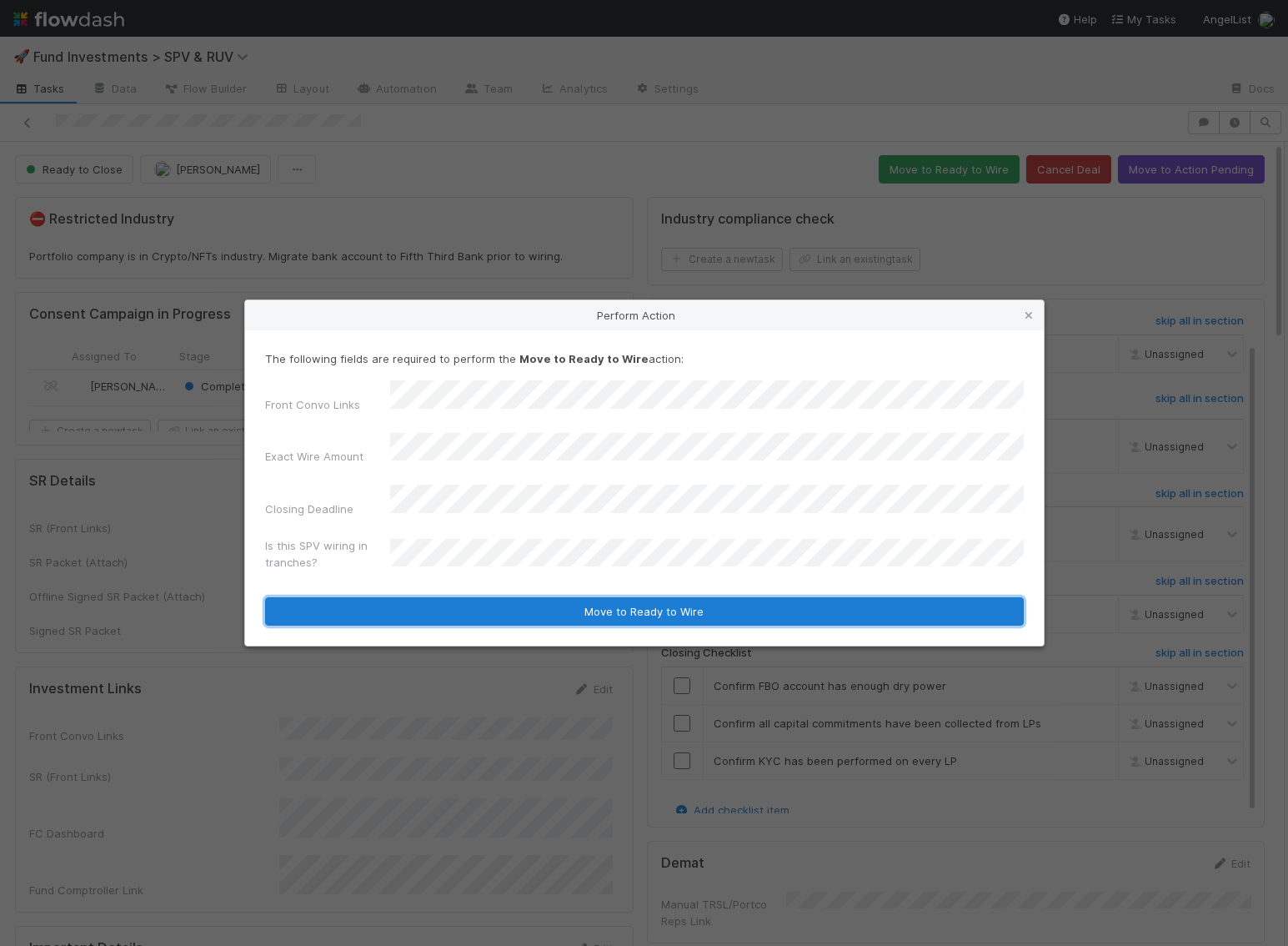
click at [502, 608] on button "Move to Ready to Wire" at bounding box center [645, 611] width 759 height 28
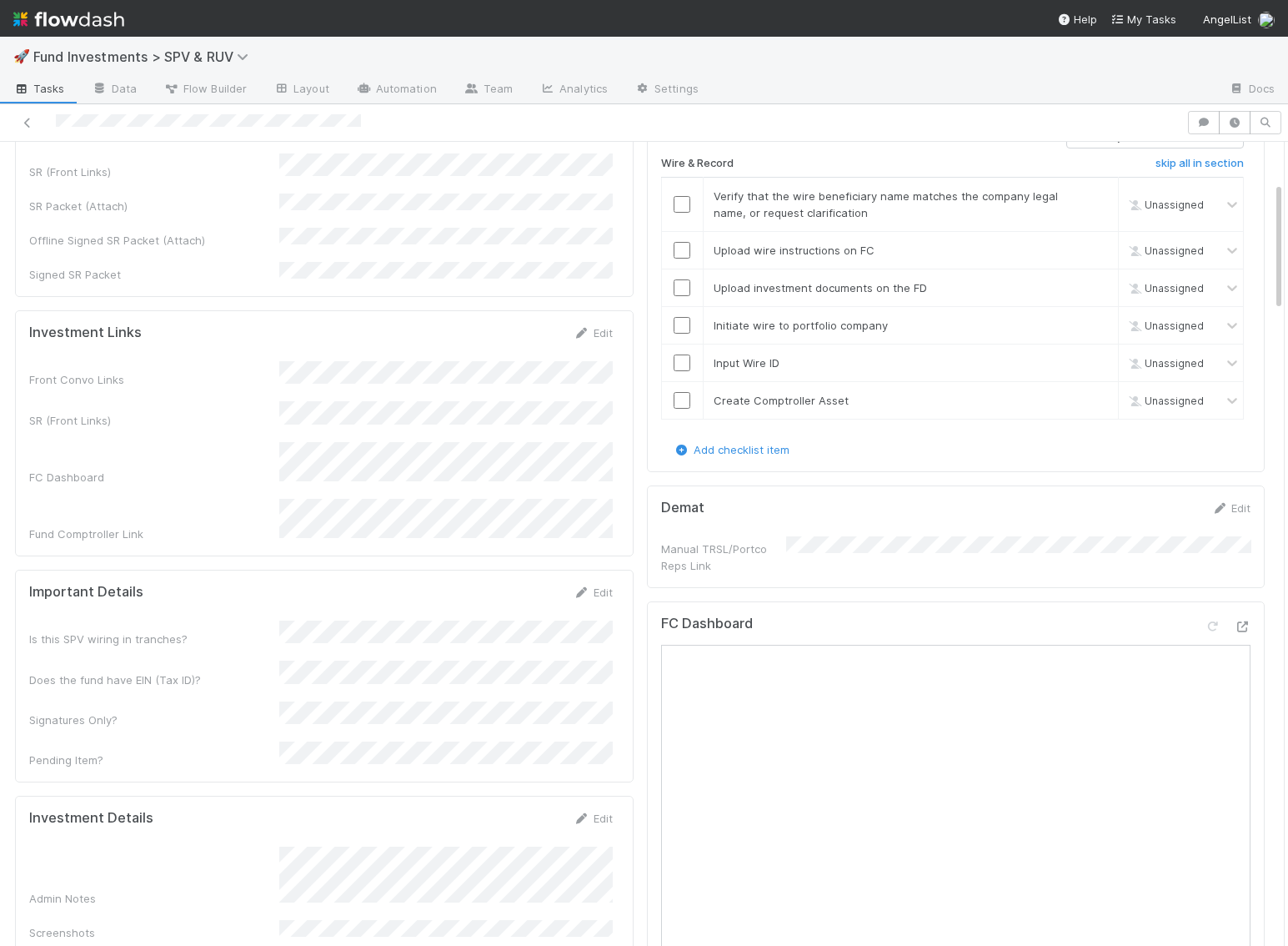
scroll to position [452, 0]
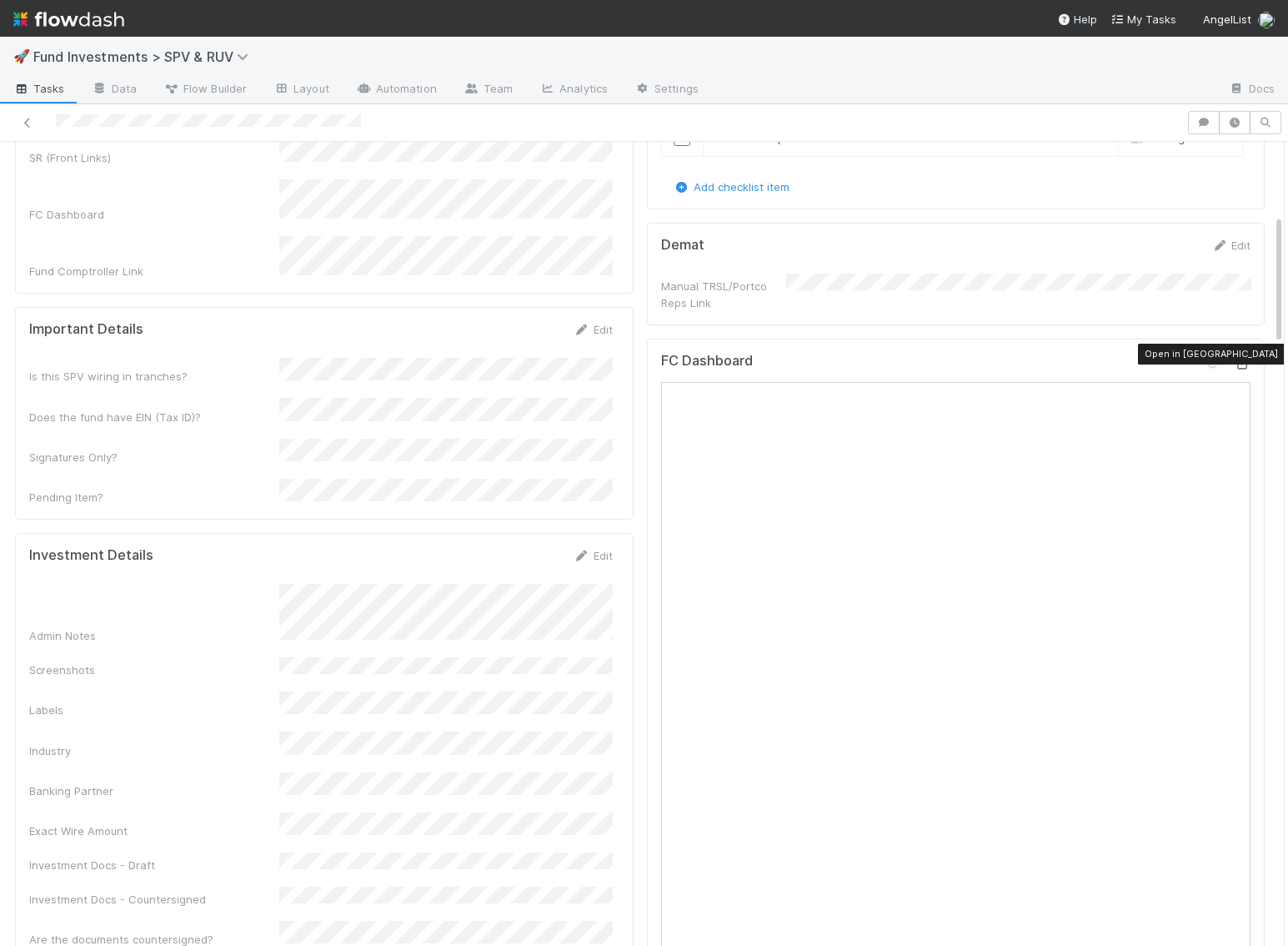
click at [878, 358] on icon at bounding box center [1242, 364] width 17 height 11
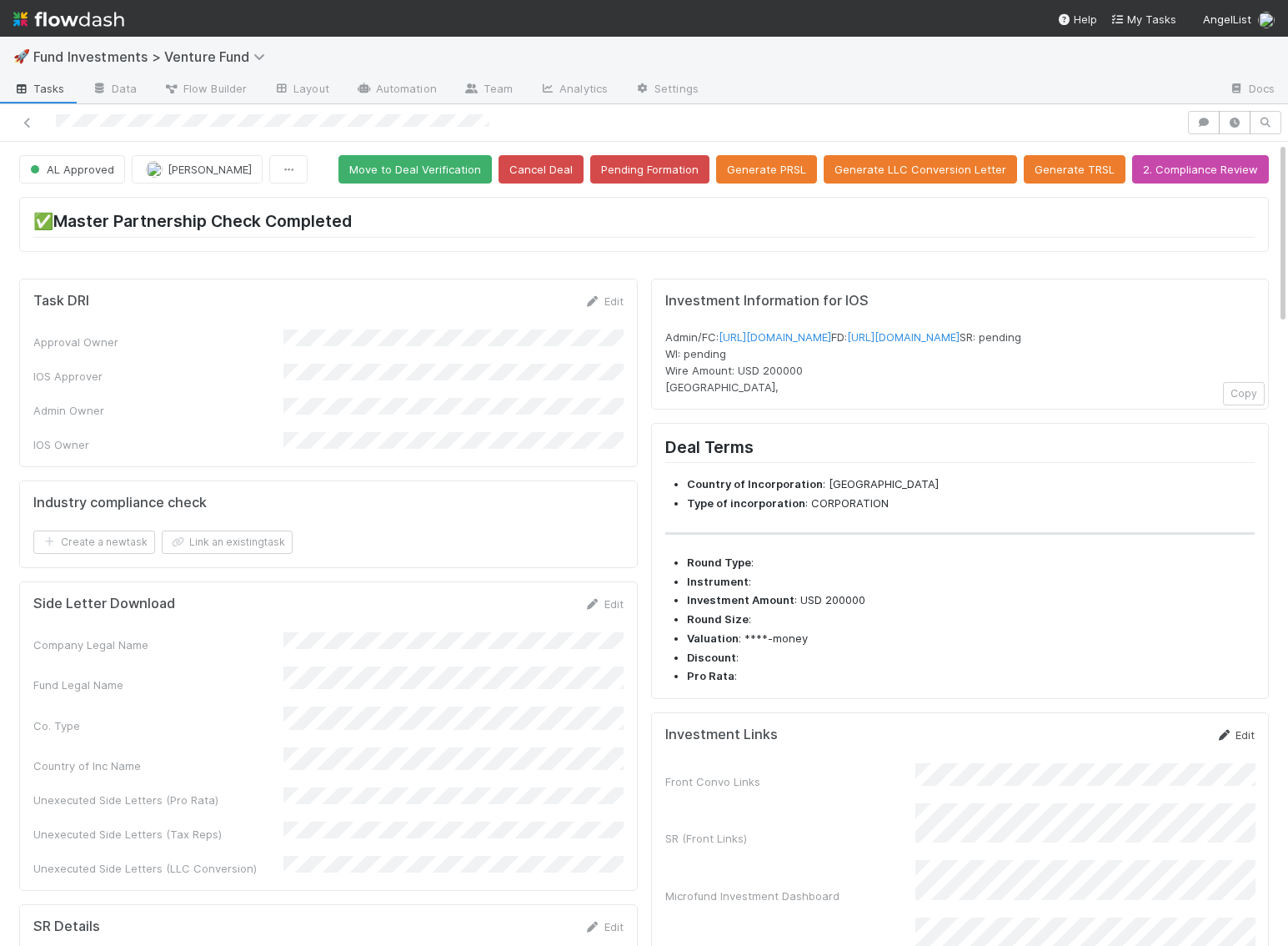
click at [1244, 742] on link "Edit" at bounding box center [1235, 734] width 39 height 13
click at [1178, 755] on button "Save" at bounding box center [1166, 741] width 48 height 28
click at [481, 171] on button "Move to Deal Verification" at bounding box center [415, 169] width 153 height 28
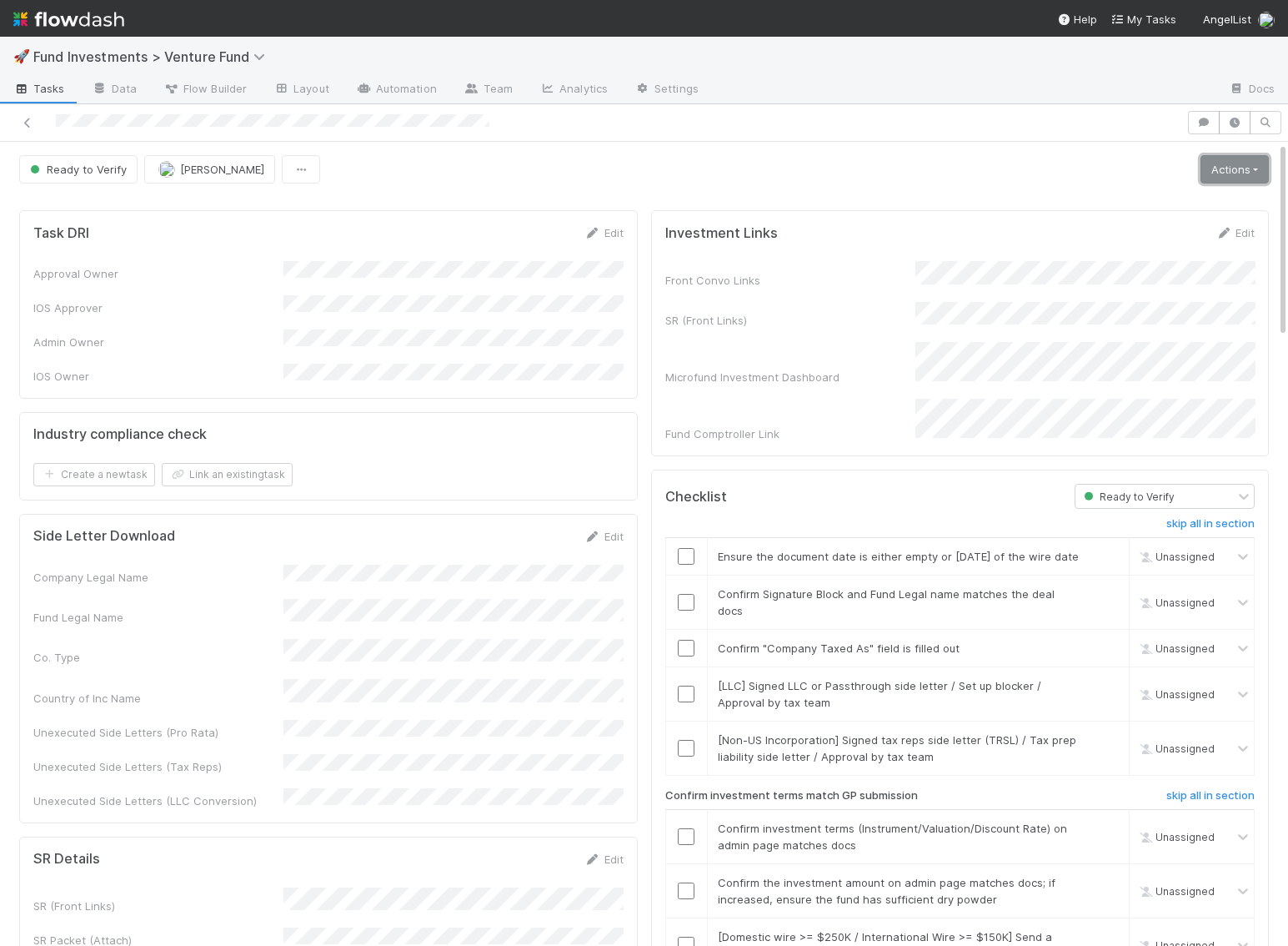
click at [1240, 173] on link "Actions" at bounding box center [1234, 169] width 68 height 28
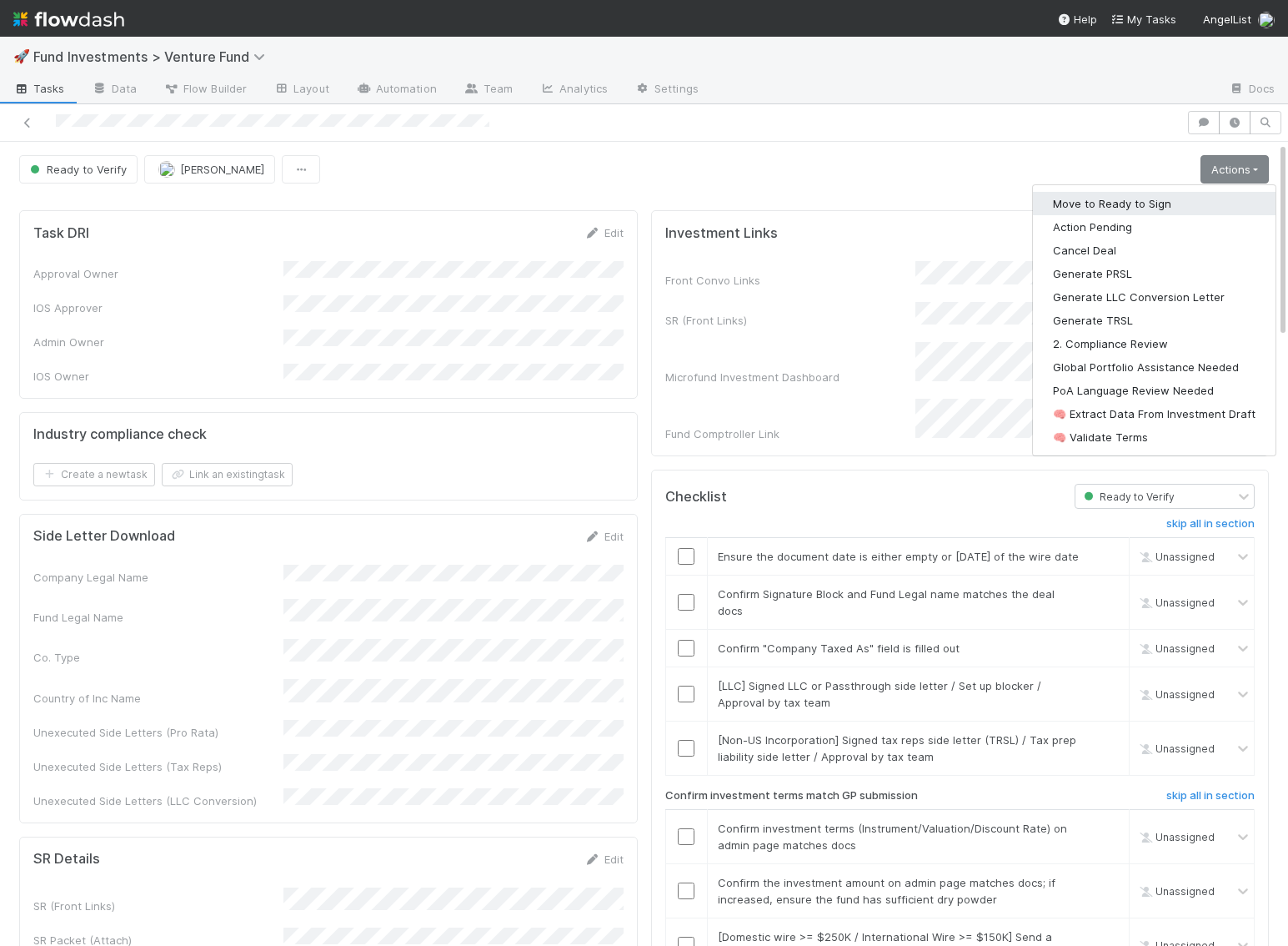
click at [1185, 195] on button "Move to Ready to Sign" at bounding box center [1154, 204] width 242 height 23
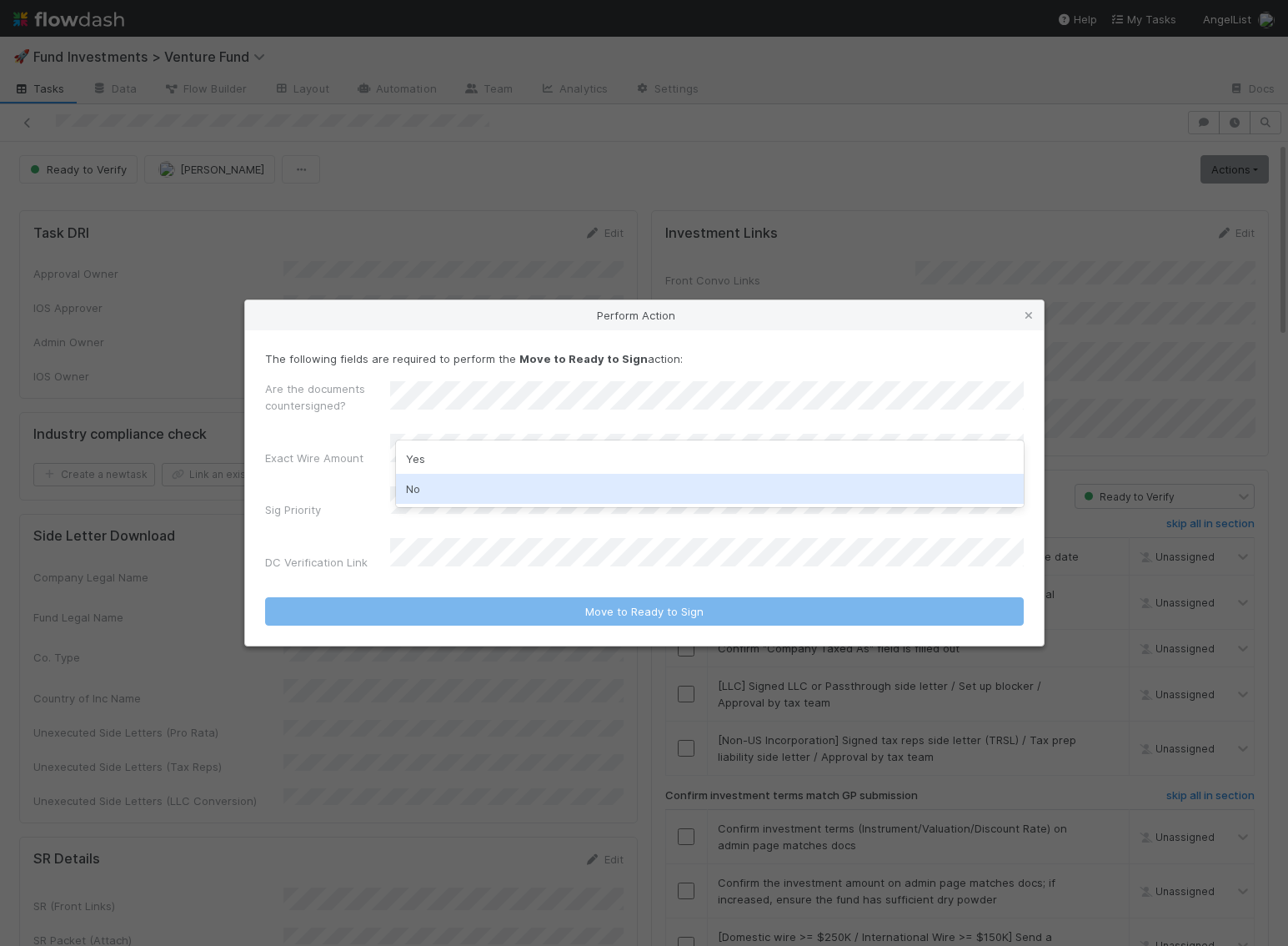
click at [435, 489] on div "No" at bounding box center [710, 488] width 628 height 30
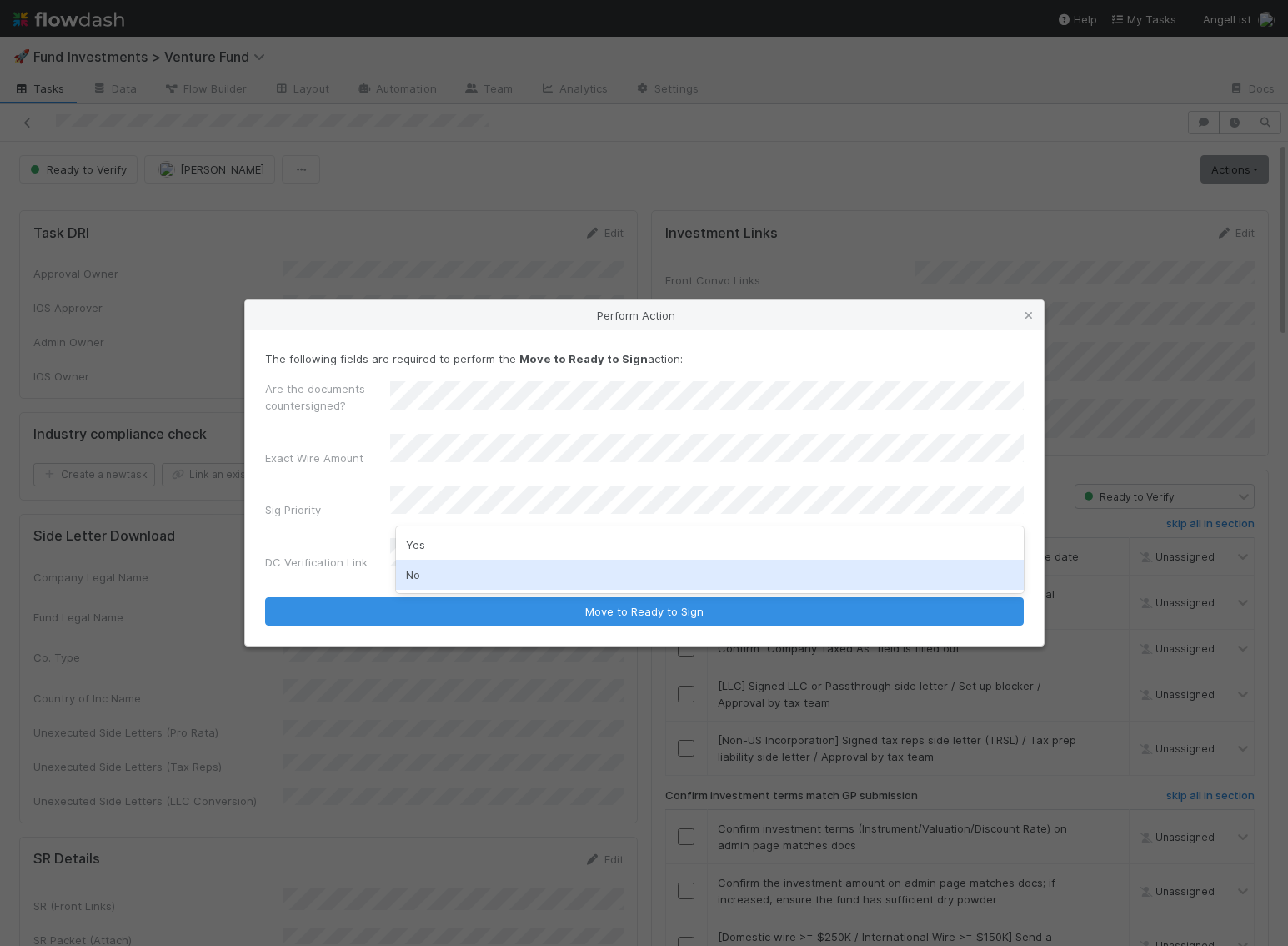
click at [446, 569] on div "No" at bounding box center [710, 574] width 628 height 30
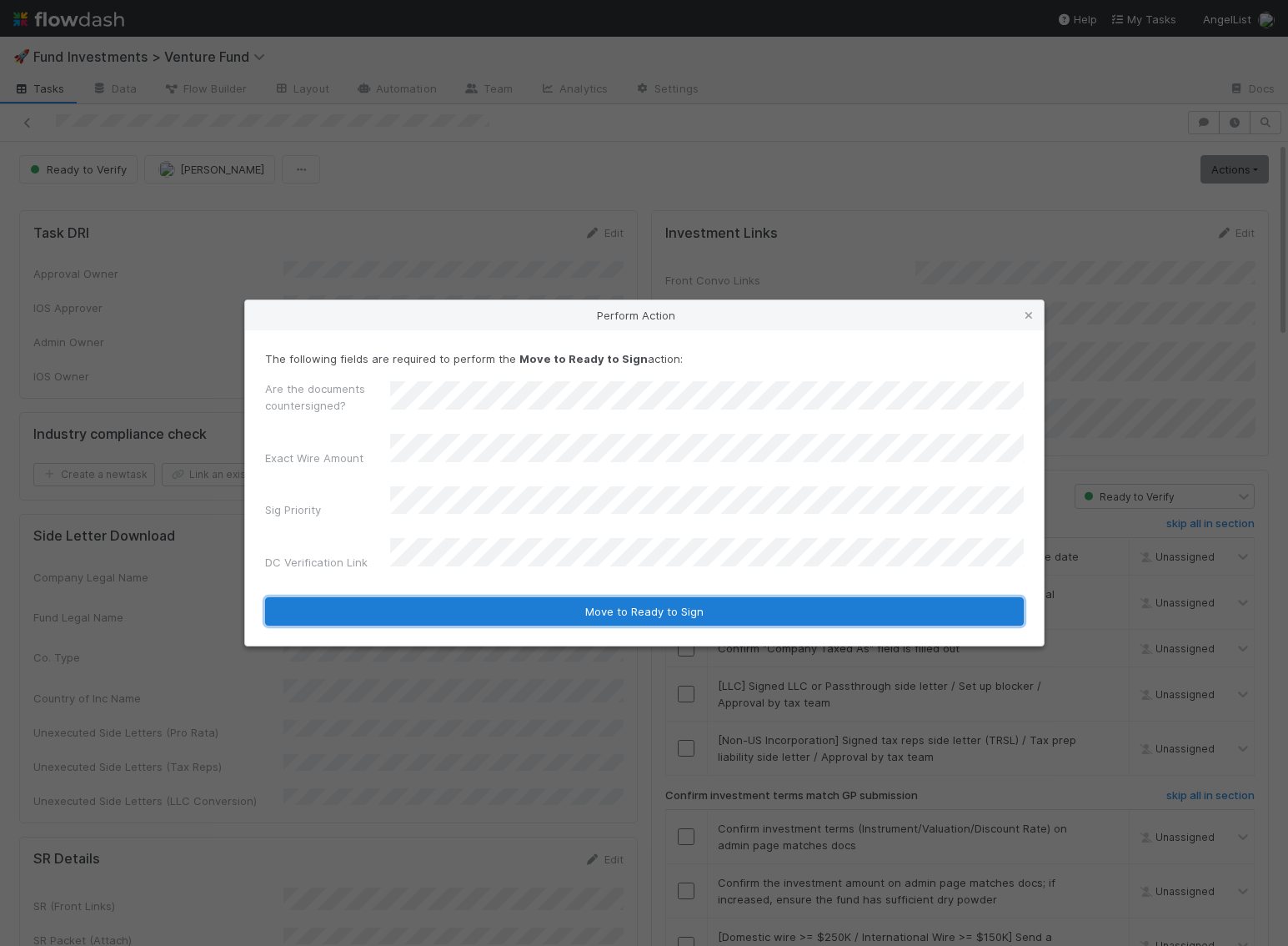
click at [469, 597] on button "Move to Ready to Sign" at bounding box center [645, 611] width 759 height 28
